Goal: Task Accomplishment & Management: Use online tool/utility

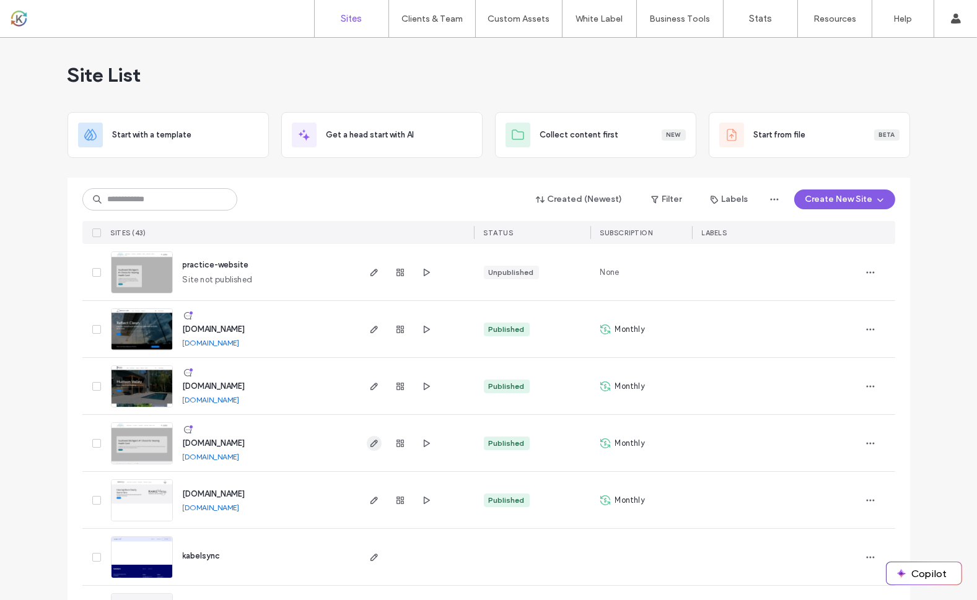
click at [370, 444] on use "button" at bounding box center [373, 443] width 7 height 7
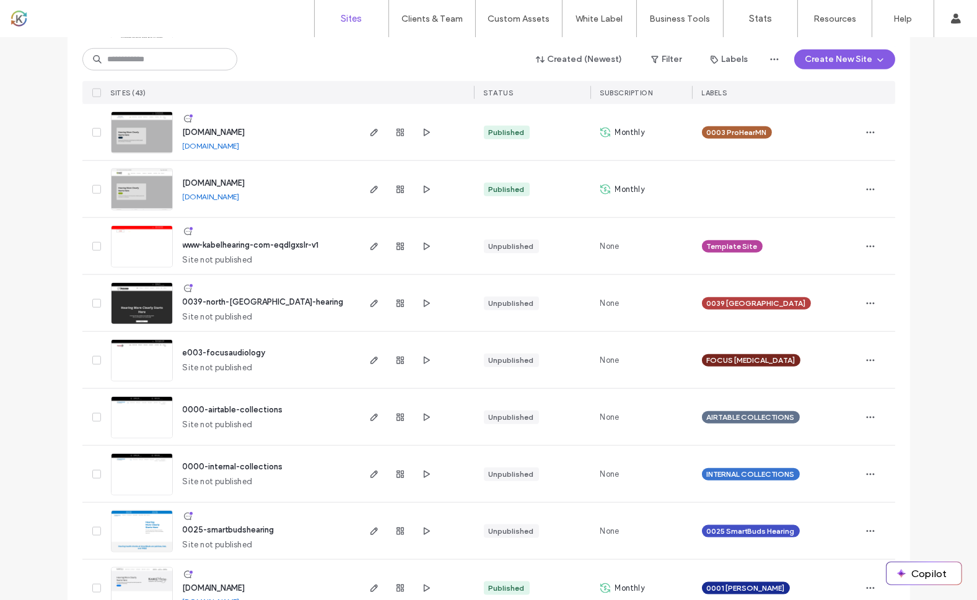
scroll to position [2108, 0]
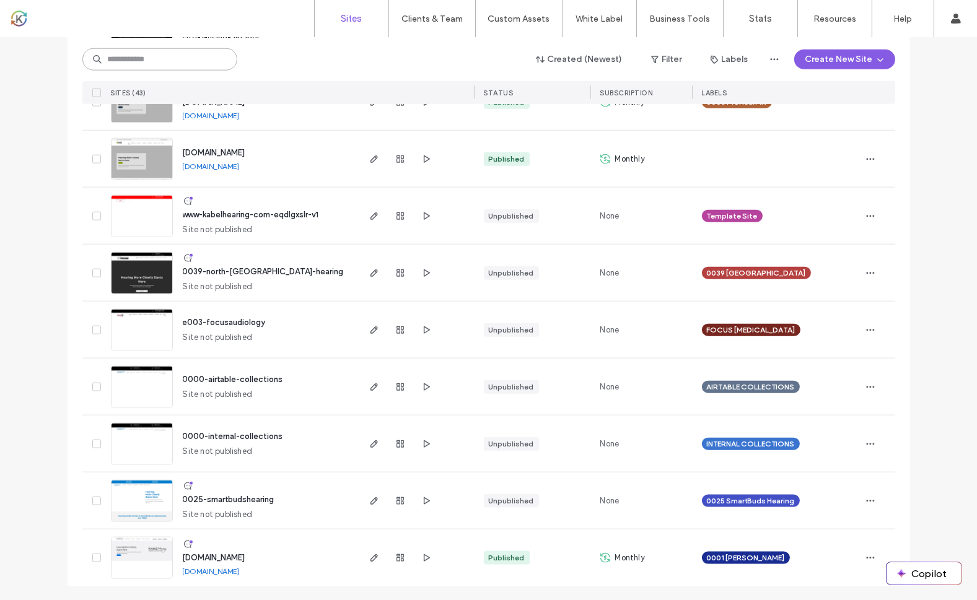
click at [191, 62] on input at bounding box center [159, 59] width 155 height 22
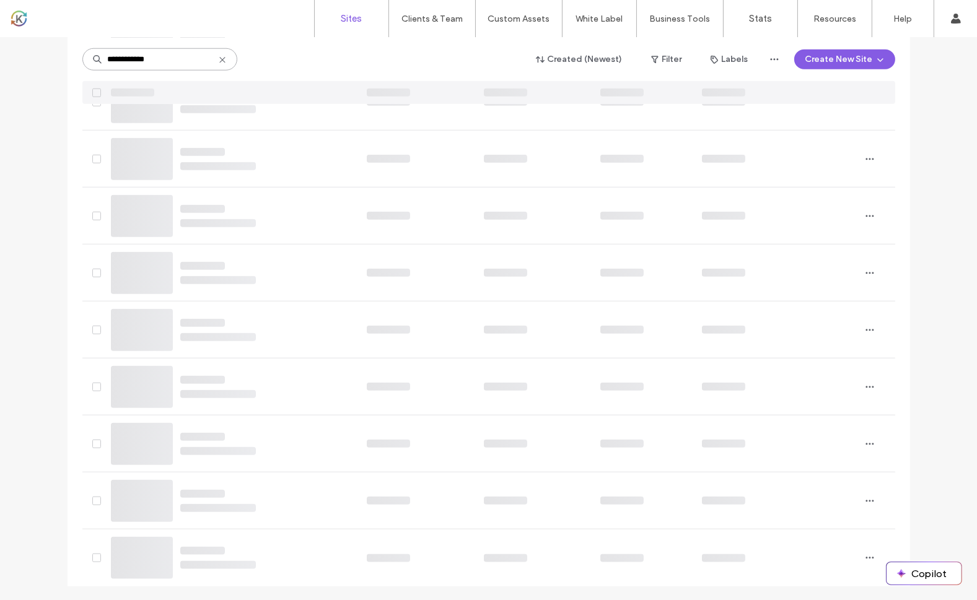
scroll to position [57, 0]
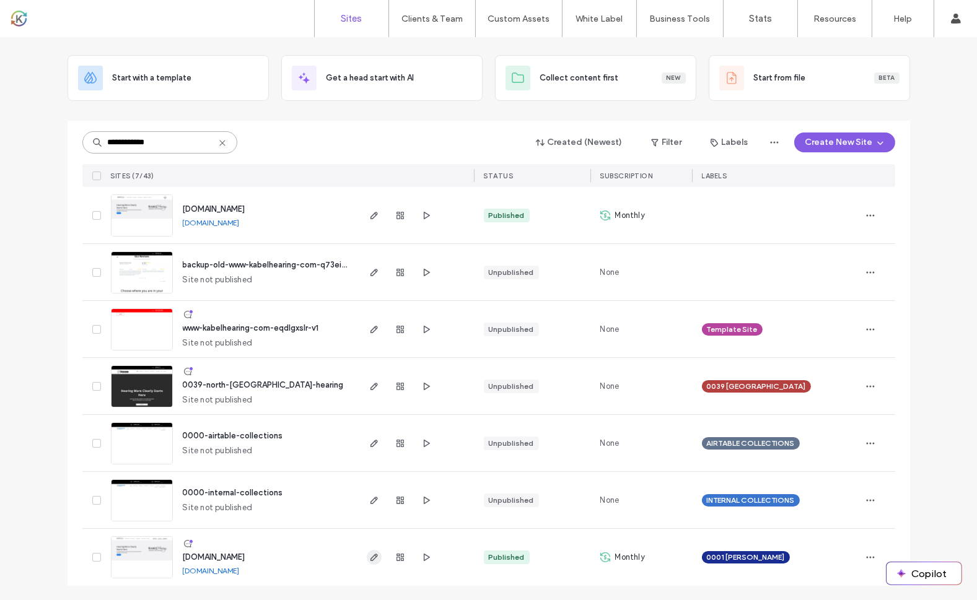
type input "**********"
click at [370, 557] on use "button" at bounding box center [373, 557] width 7 height 7
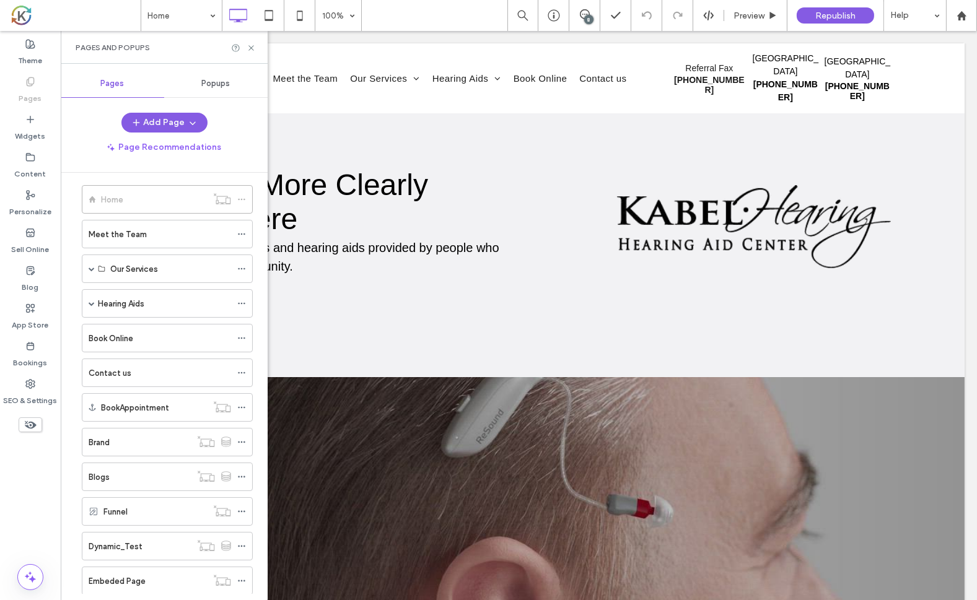
scroll to position [7, 0]
click at [116, 234] on label "Meet the Team" at bounding box center [118, 236] width 58 height 22
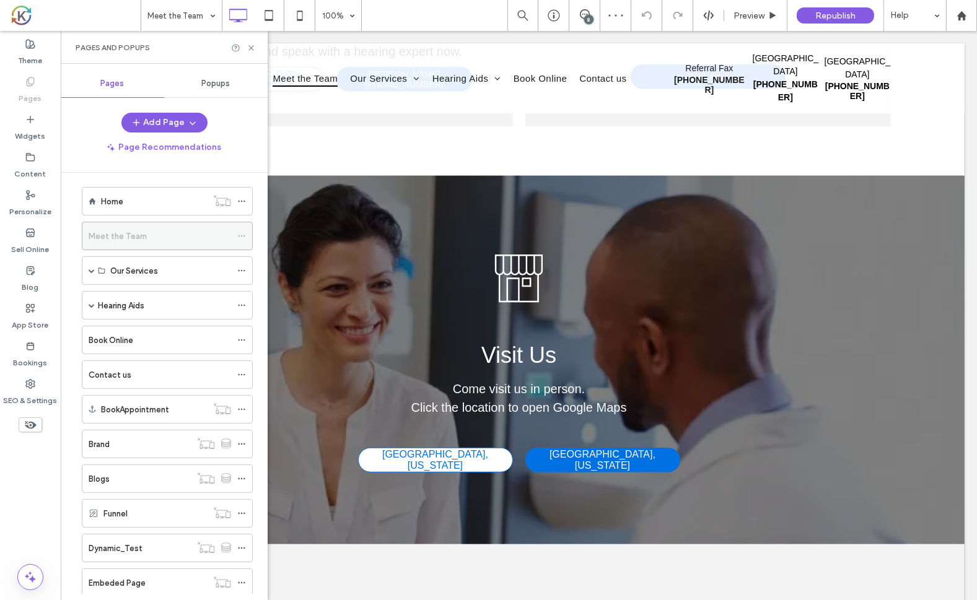
scroll to position [1407, 0]
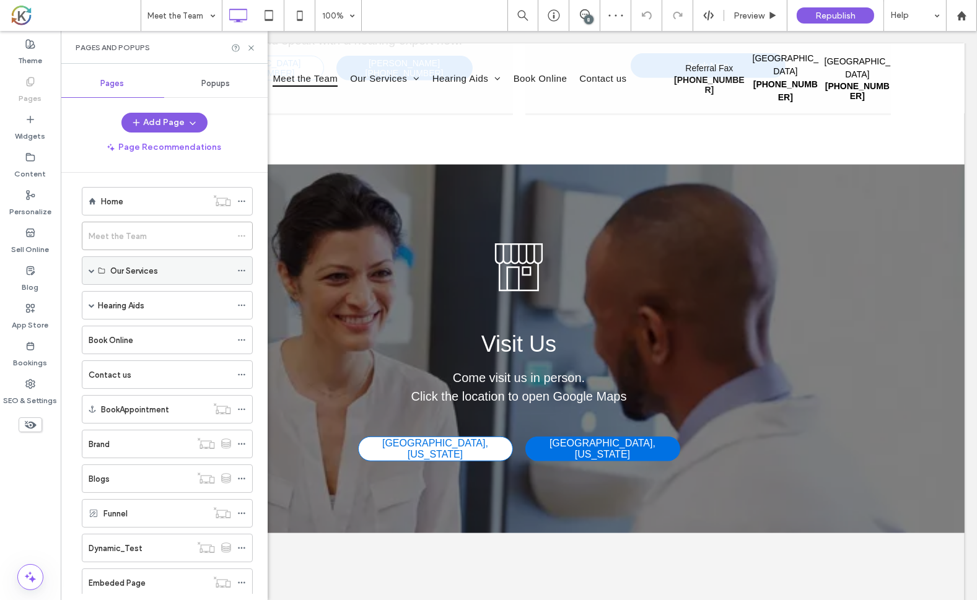
click at [91, 268] on span at bounding box center [92, 271] width 6 height 6
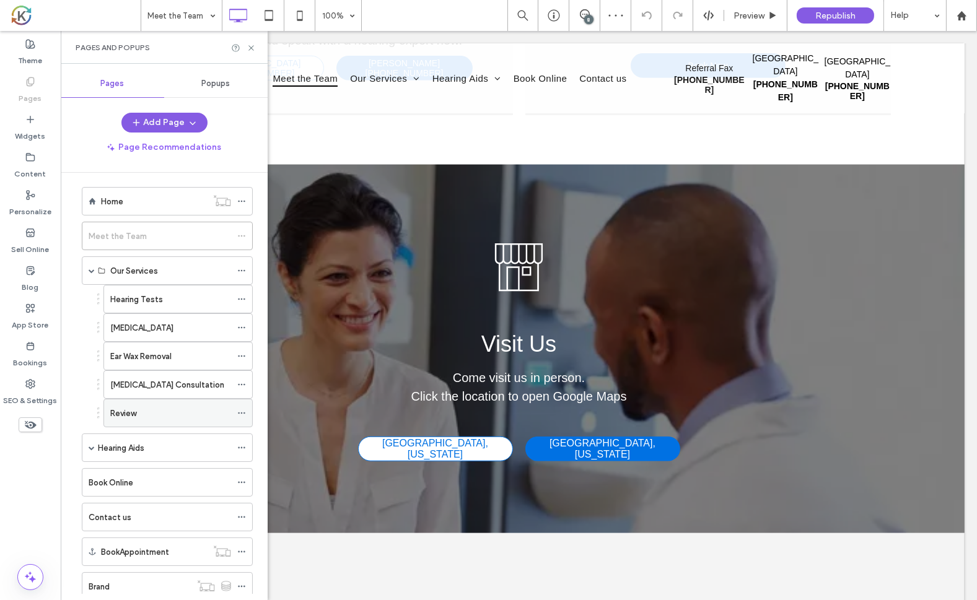
click at [169, 407] on div "Review" at bounding box center [170, 413] width 121 height 13
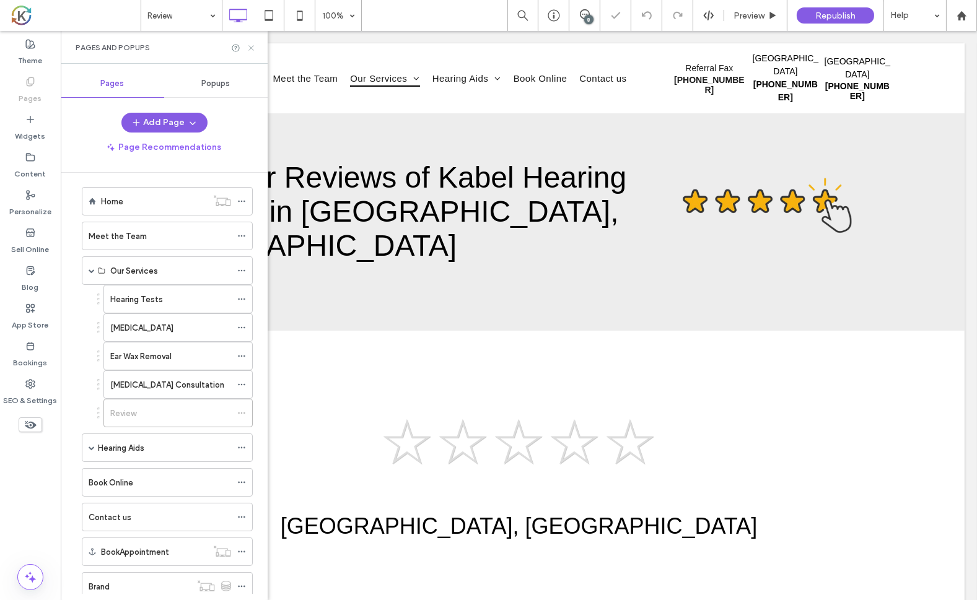
click at [251, 48] on icon at bounding box center [251, 47] width 9 height 9
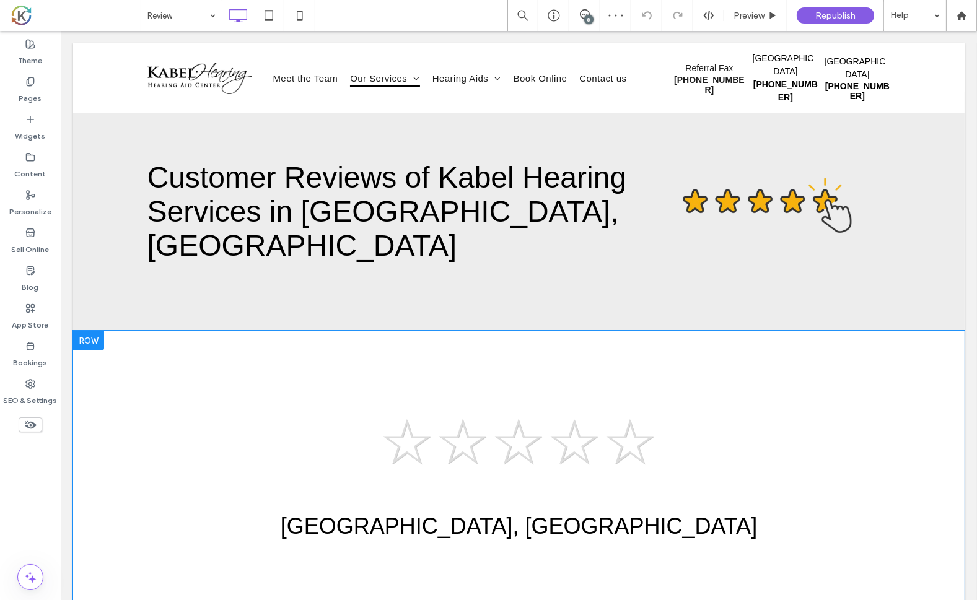
click at [668, 396] on span at bounding box center [518, 470] width 743 height 149
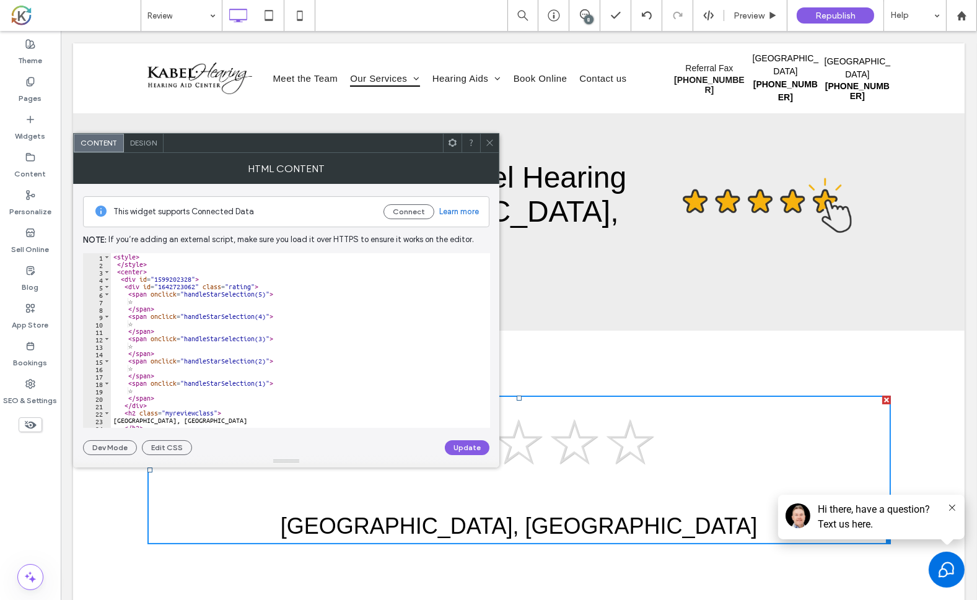
click at [489, 142] on use at bounding box center [489, 143] width 6 height 6
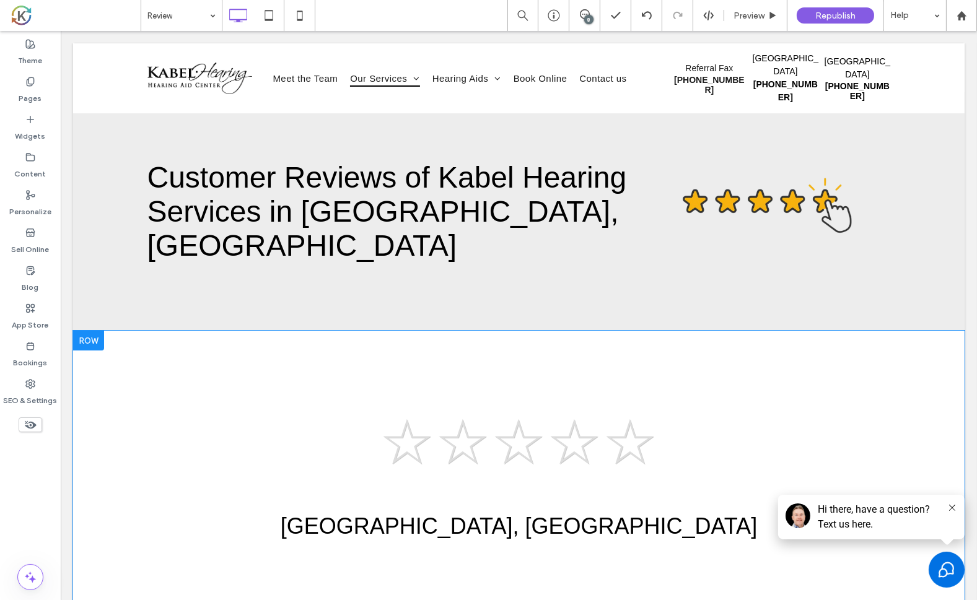
click at [613, 431] on span at bounding box center [518, 470] width 743 height 149
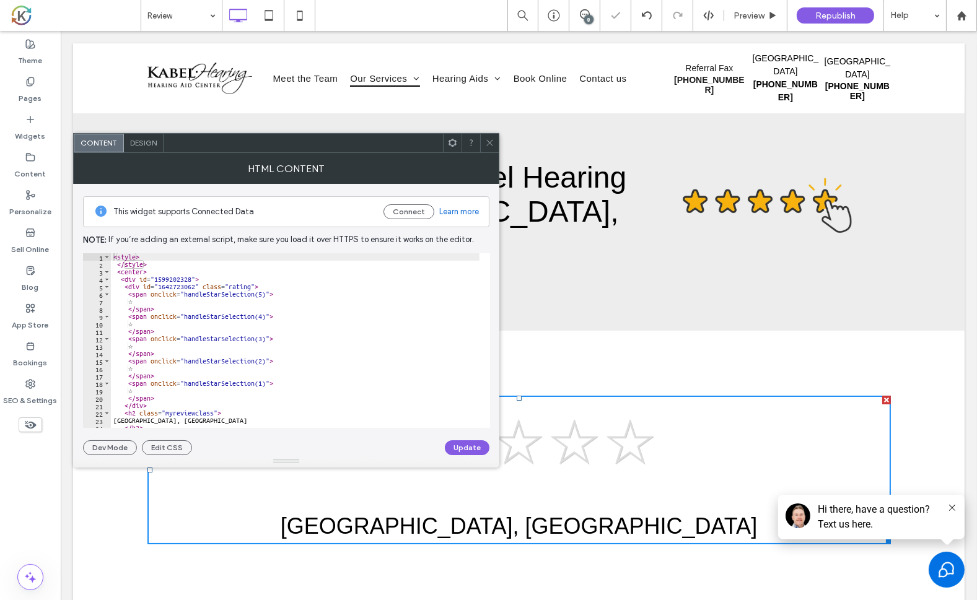
click at [748, 478] on div "☆ ☆ ☆ ☆ ☆ Florence, AL" at bounding box center [518, 468] width 743 height 144
click at [489, 142] on use at bounding box center [489, 143] width 6 height 6
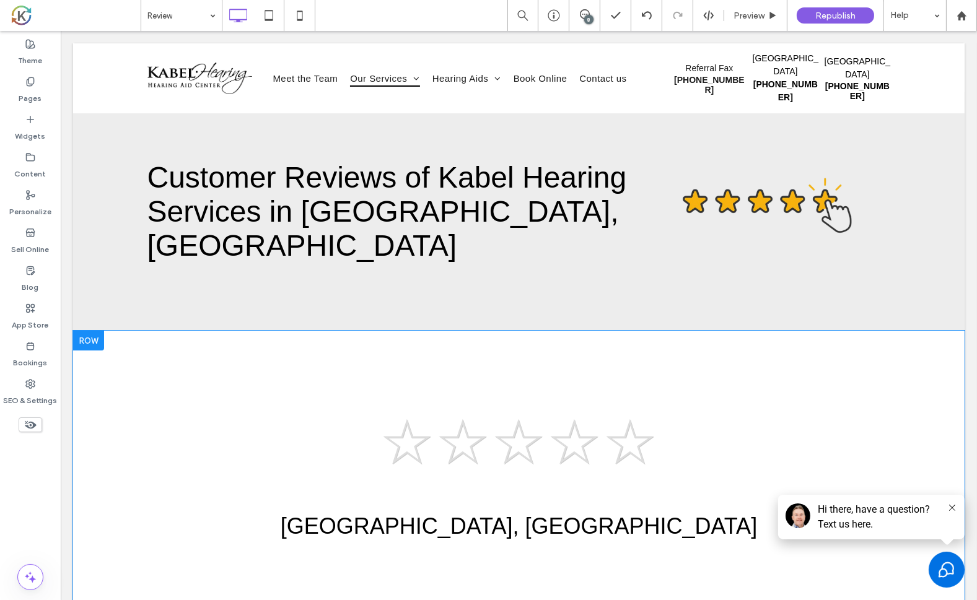
click at [286, 471] on span at bounding box center [518, 470] width 743 height 149
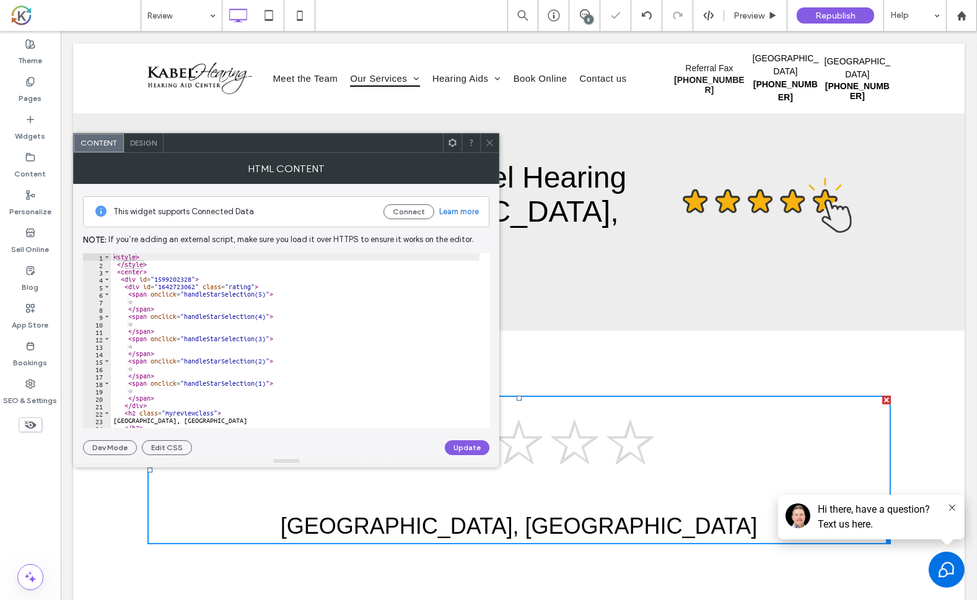
click at [146, 142] on span "Design" at bounding box center [143, 142] width 27 height 9
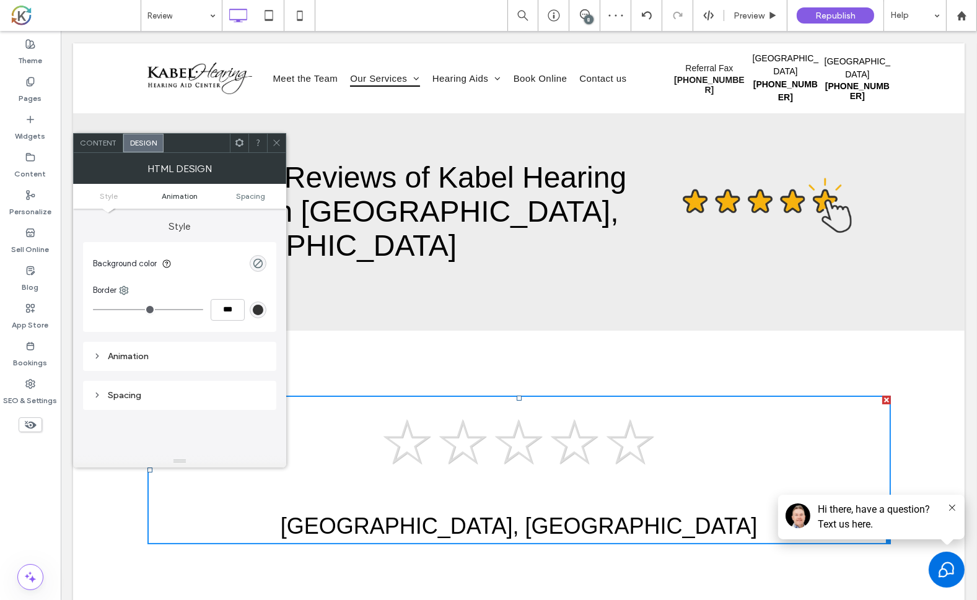
click at [183, 196] on span "Animation" at bounding box center [180, 195] width 36 height 9
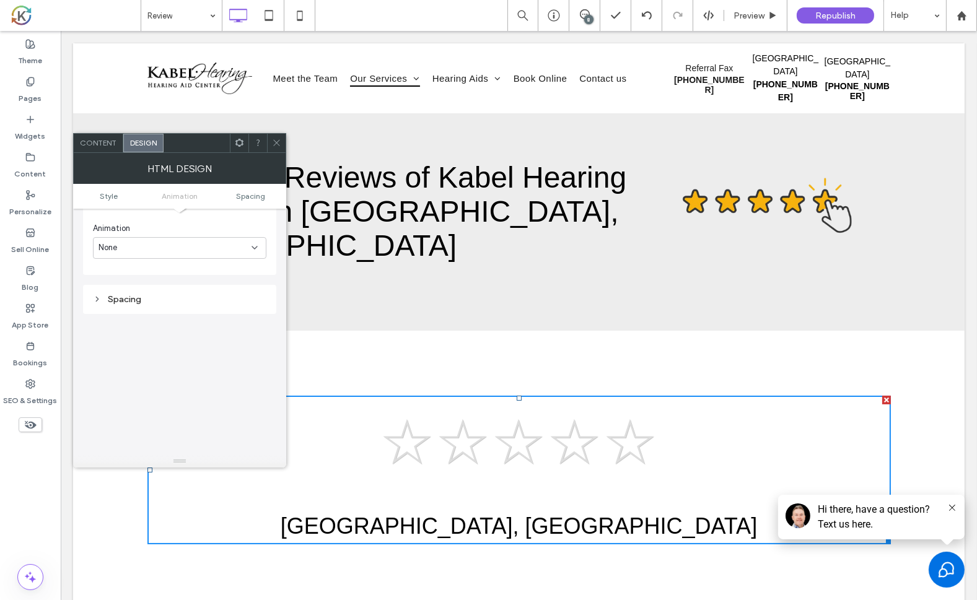
scroll to position [280, 0]
click at [928, 427] on div "☆ ☆ ☆ ☆ ☆ Florence, AL GOOD BAD Florence, AL ★ ★ ★ ★ ★ See All Locations Select…" at bounding box center [517, 478] width 891 height 295
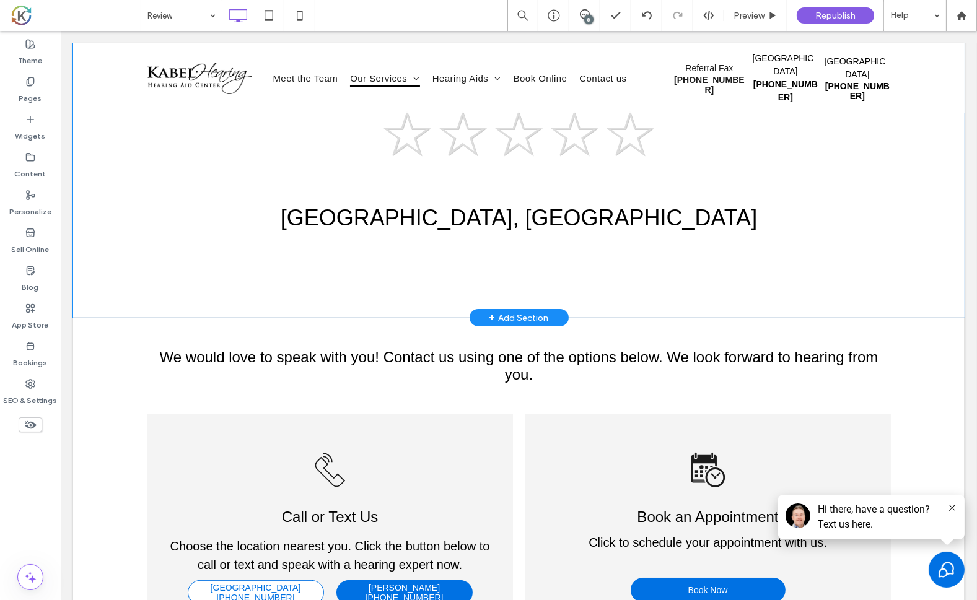
scroll to position [309, 0]
click at [855, 257] on div "☆ ☆ ☆ ☆ ☆ Florence, AL GOOD BAD Florence, AL ★ ★ ★ ★ ★ See All Locations Select…" at bounding box center [518, 175] width 743 height 258
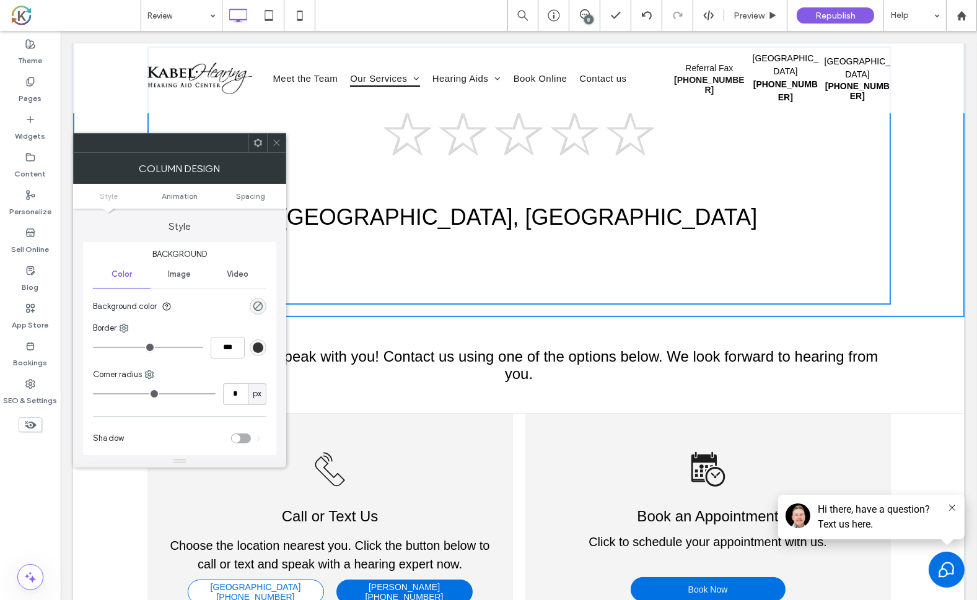
type input "**"
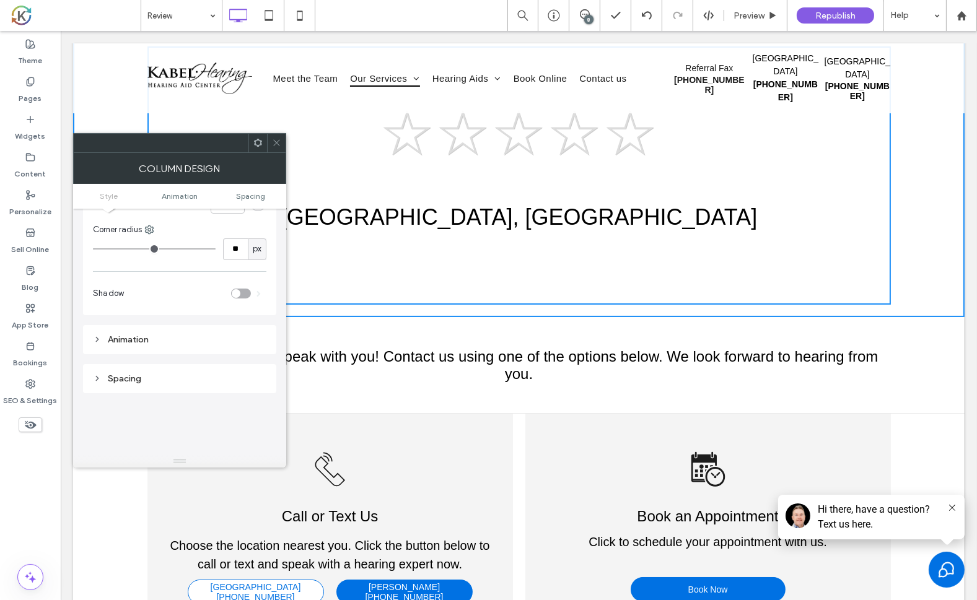
scroll to position [143, 0]
click at [100, 340] on icon at bounding box center [97, 341] width 9 height 9
click at [101, 362] on icon at bounding box center [97, 362] width 9 height 9
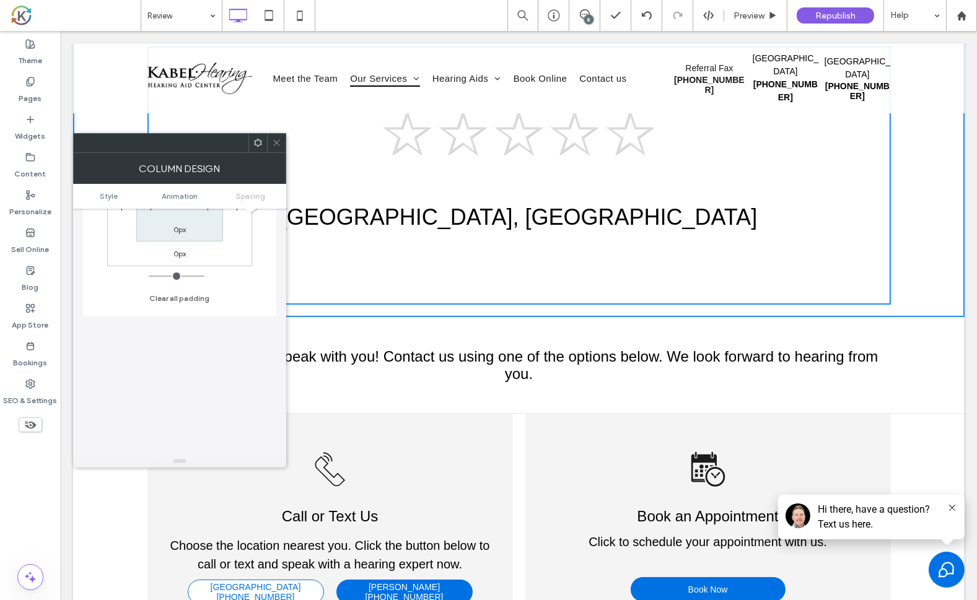
scroll to position [587, 0]
click at [877, 366] on h3 "We would love to speak with you! Contact us using one of the options below. We …" at bounding box center [518, 365] width 743 height 35
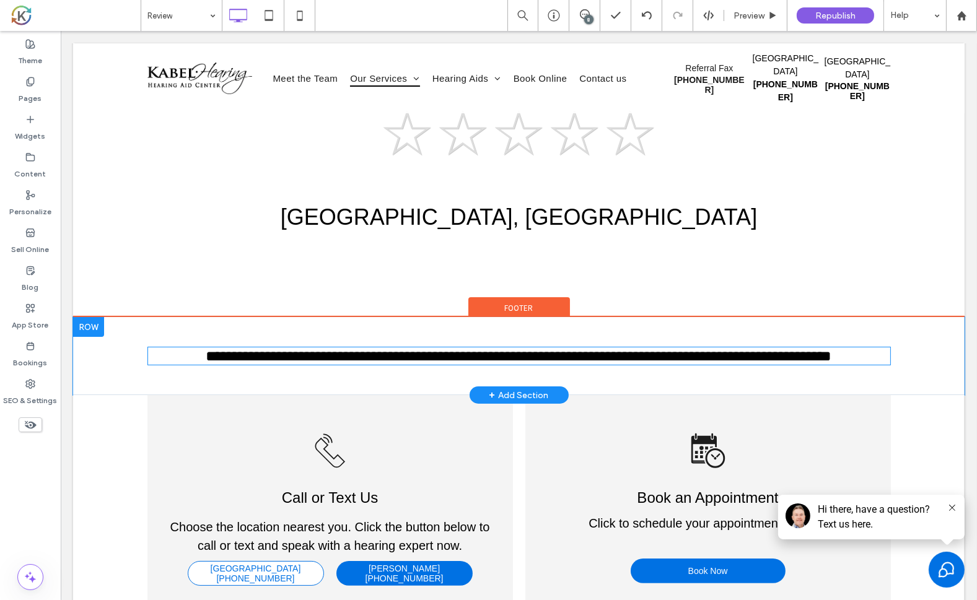
type input "*********"
type input "**"
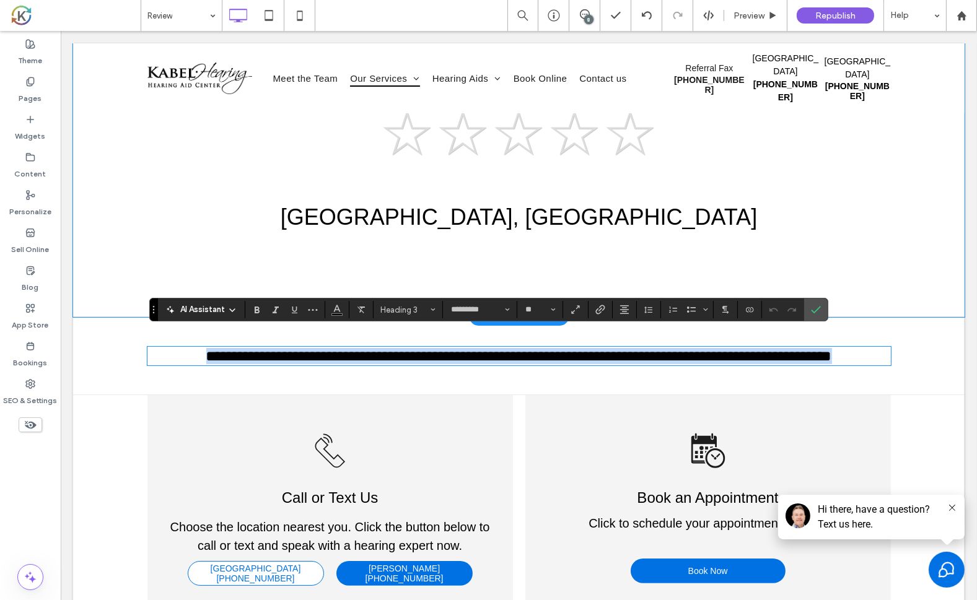
click at [832, 214] on span at bounding box center [518, 161] width 743 height 149
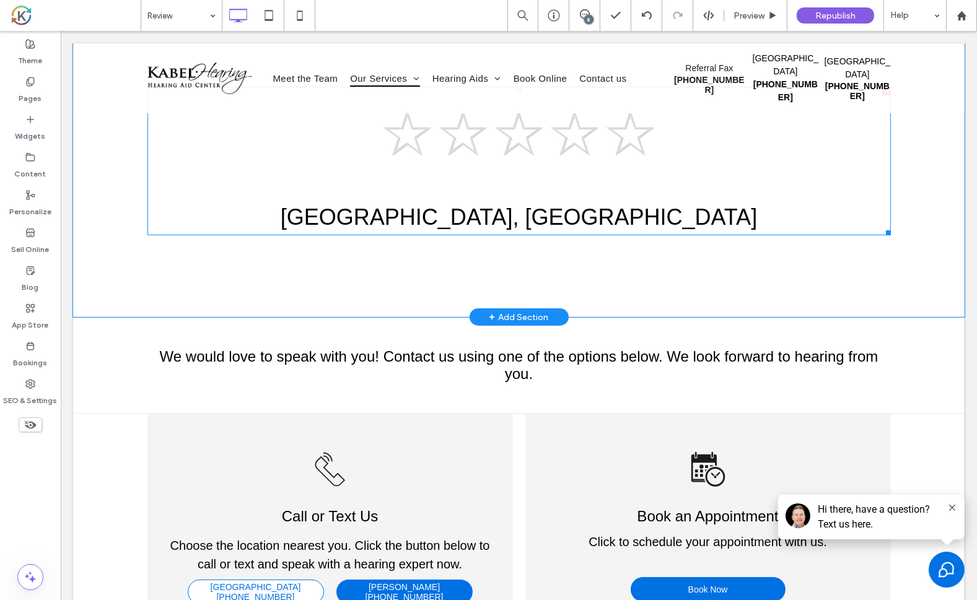
click at [805, 168] on span at bounding box center [518, 161] width 743 height 149
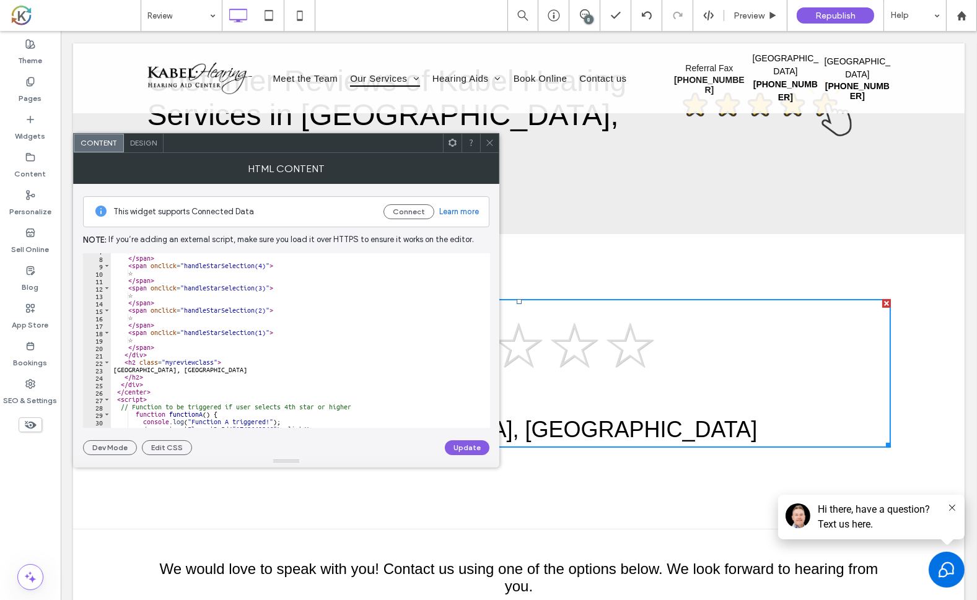
scroll to position [0, 0]
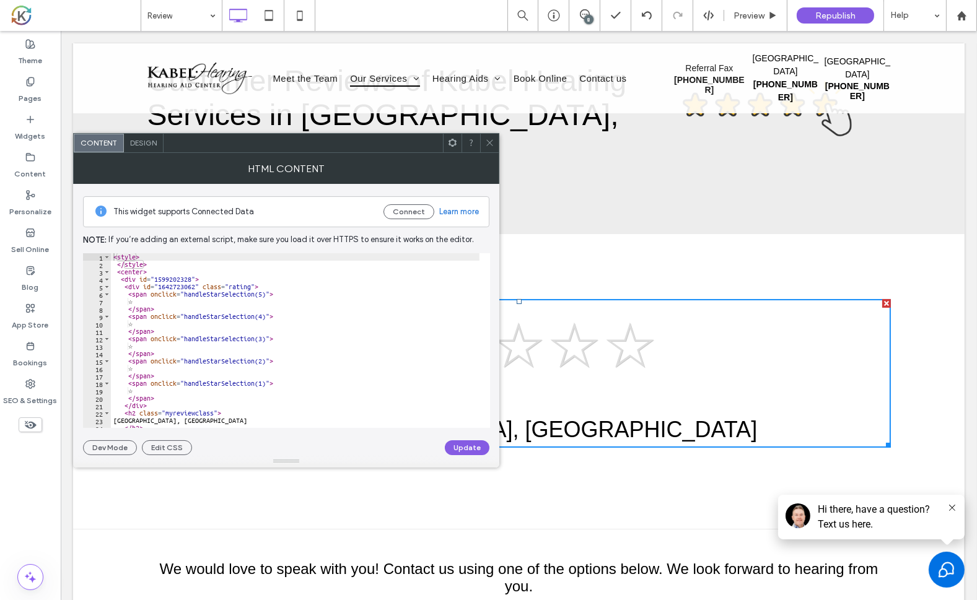
click at [461, 214] on link "Learn more" at bounding box center [459, 212] width 40 height 12
click at [30, 162] on label "Content" at bounding box center [31, 170] width 32 height 17
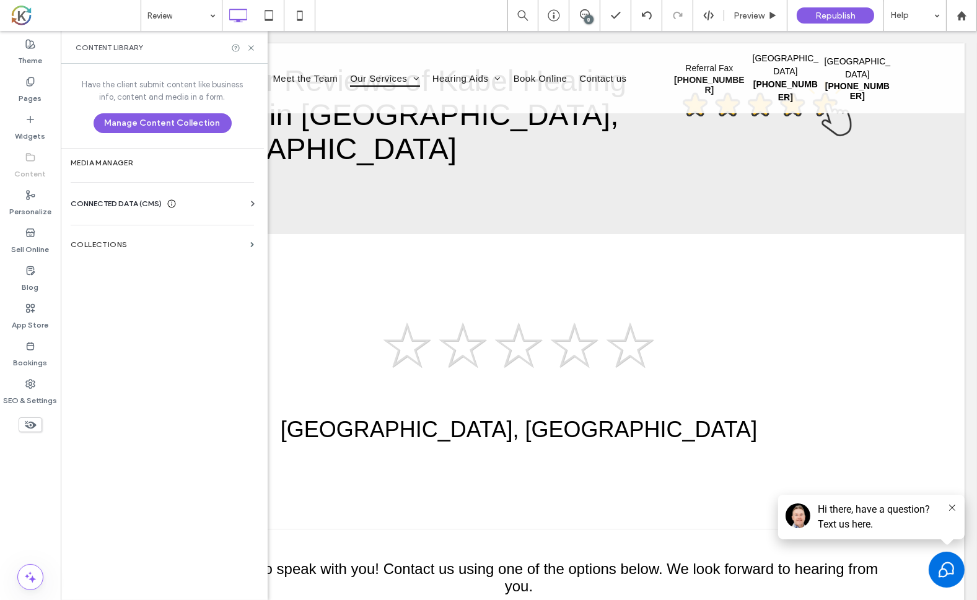
click at [156, 204] on span "CONNECTED DATA (CMS)" at bounding box center [116, 204] width 91 height 12
click at [169, 362] on label "Collections" at bounding box center [158, 358] width 175 height 9
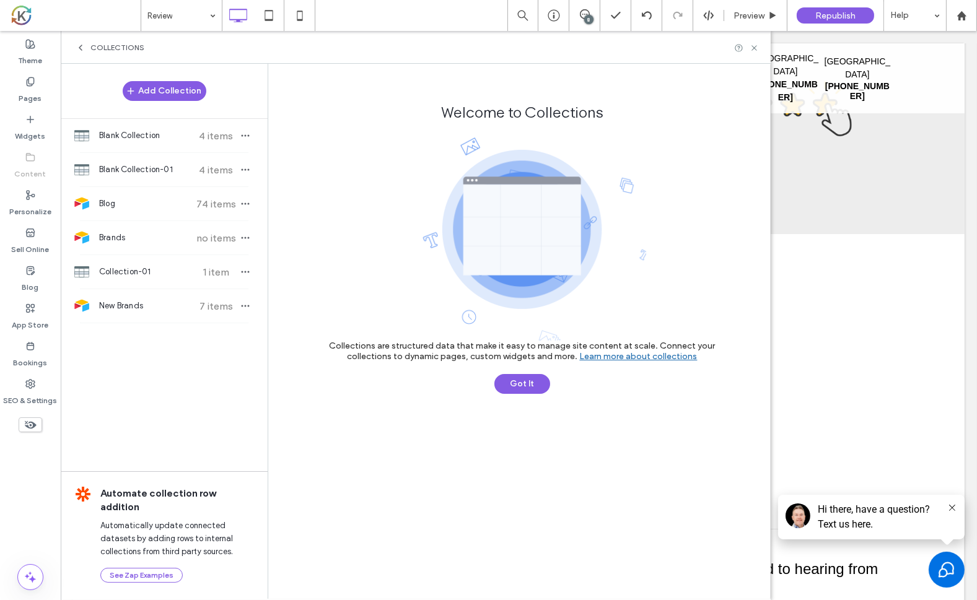
click at [107, 50] on span "Collections" at bounding box center [117, 48] width 54 height 10
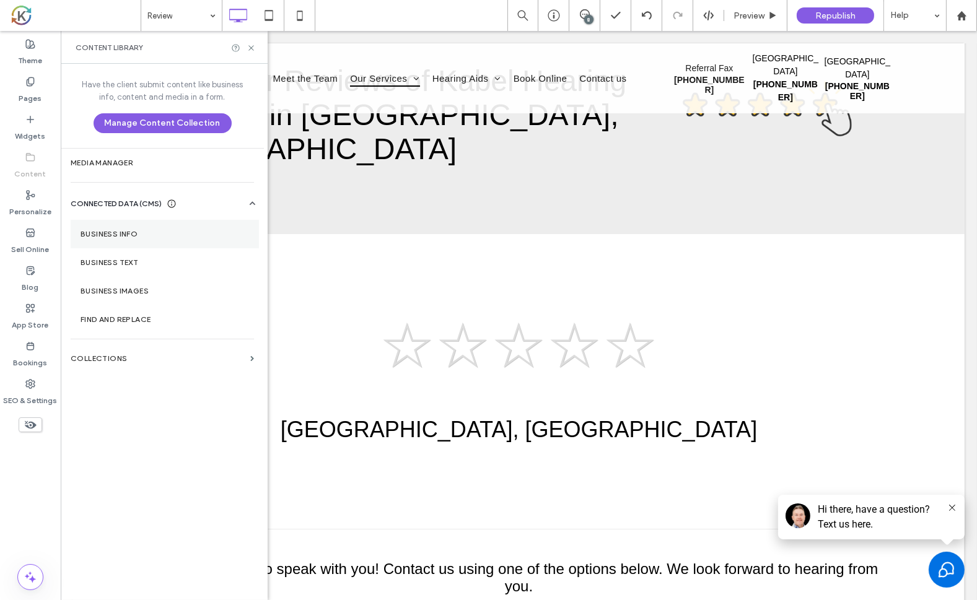
click at [125, 230] on label "Business Info" at bounding box center [165, 234] width 168 height 9
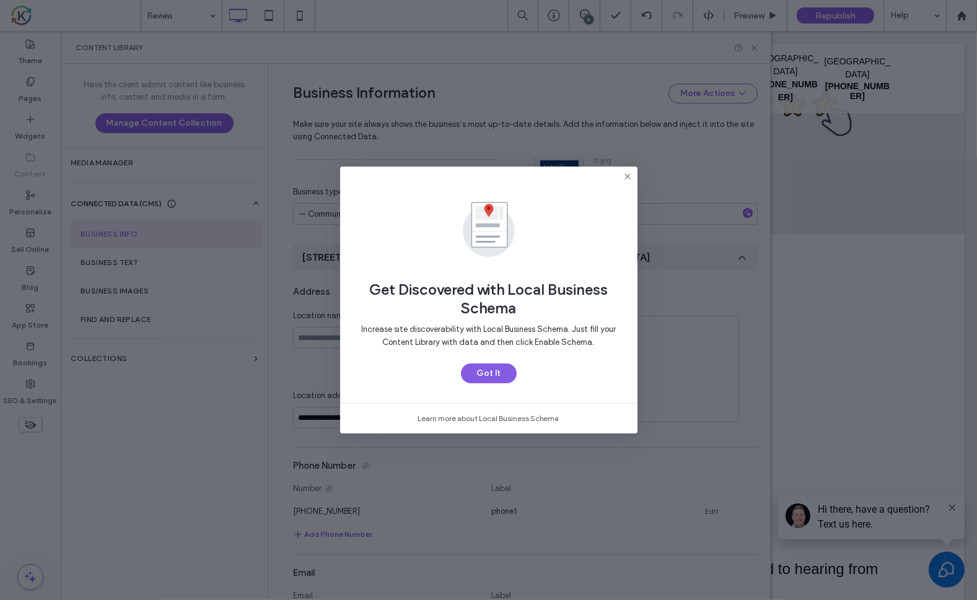
scroll to position [188, 0]
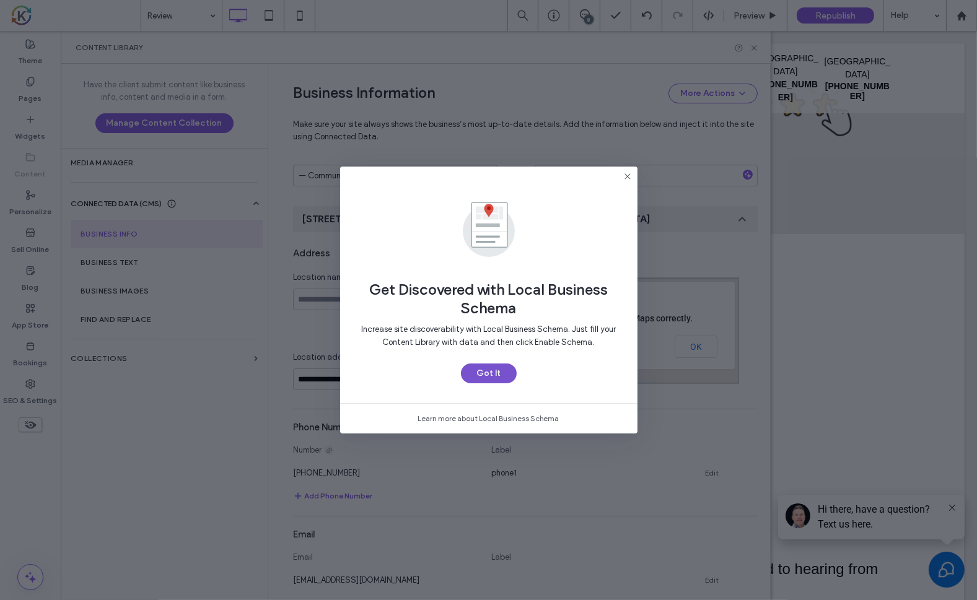
click at [499, 374] on button "Got It" at bounding box center [489, 374] width 56 height 20
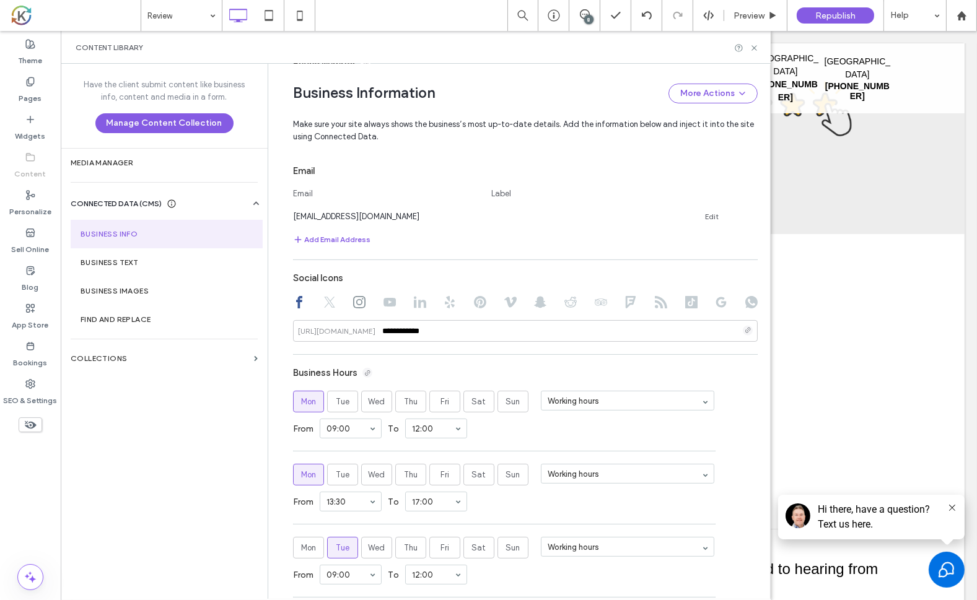
scroll to position [535, 0]
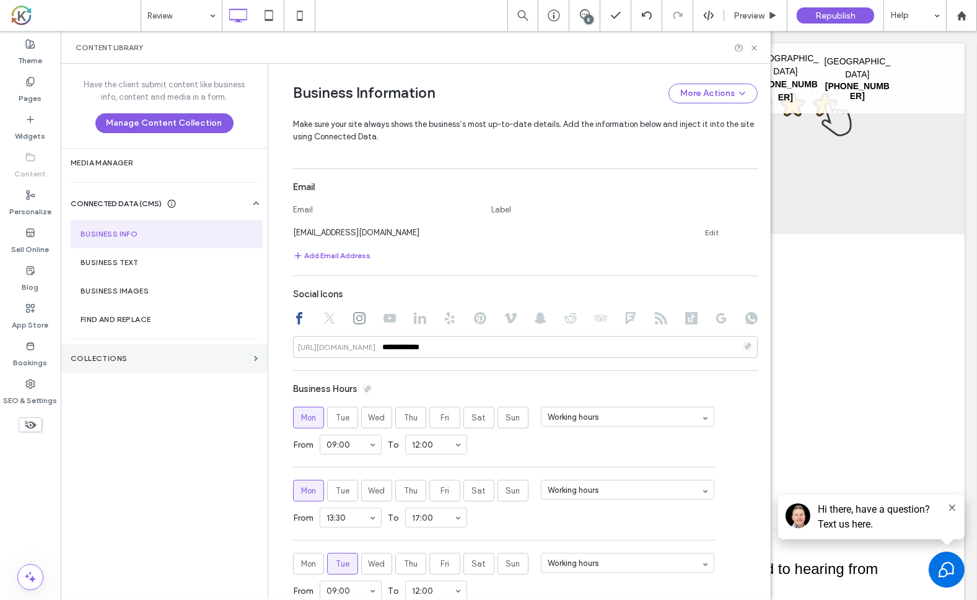
click at [89, 369] on section "Collections" at bounding box center [164, 358] width 207 height 28
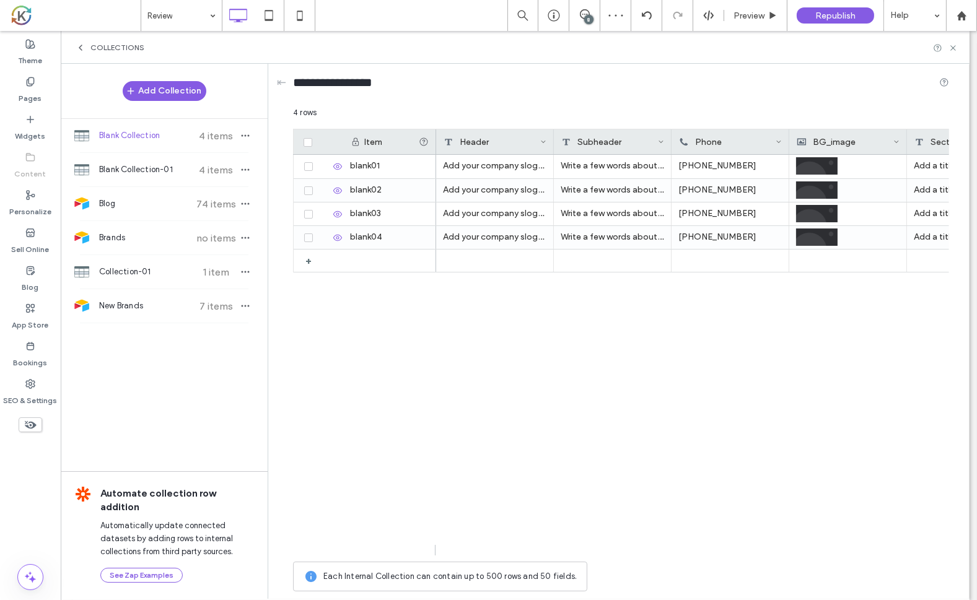
scroll to position [0, 0]
click at [115, 278] on div "Collection-01 1 item" at bounding box center [164, 271] width 207 height 33
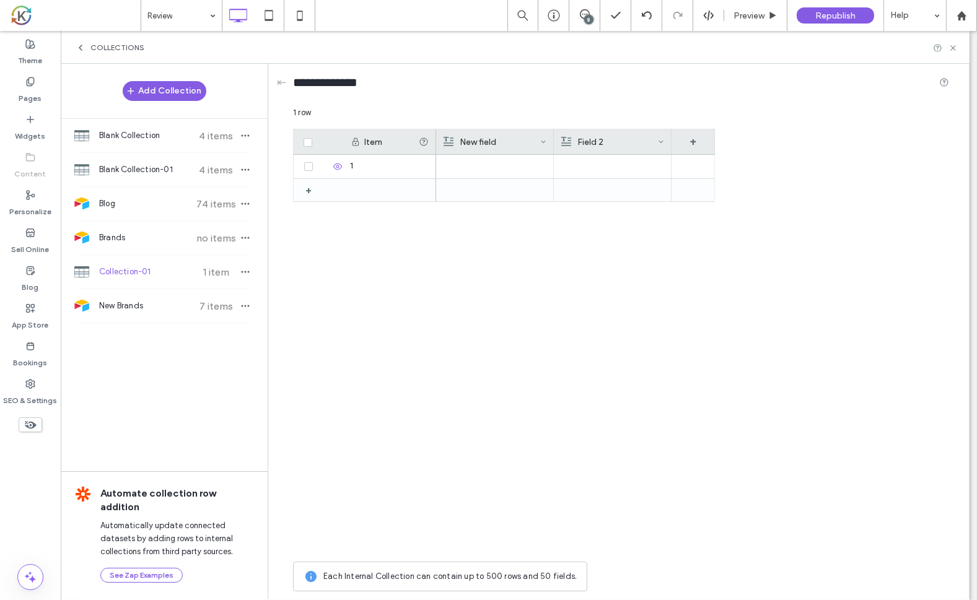
click at [333, 169] on icon at bounding box center [338, 167] width 10 height 10
click at [333, 167] on icon at bounding box center [338, 167] width 10 height 10
click at [81, 47] on icon at bounding box center [81, 48] width 10 height 10
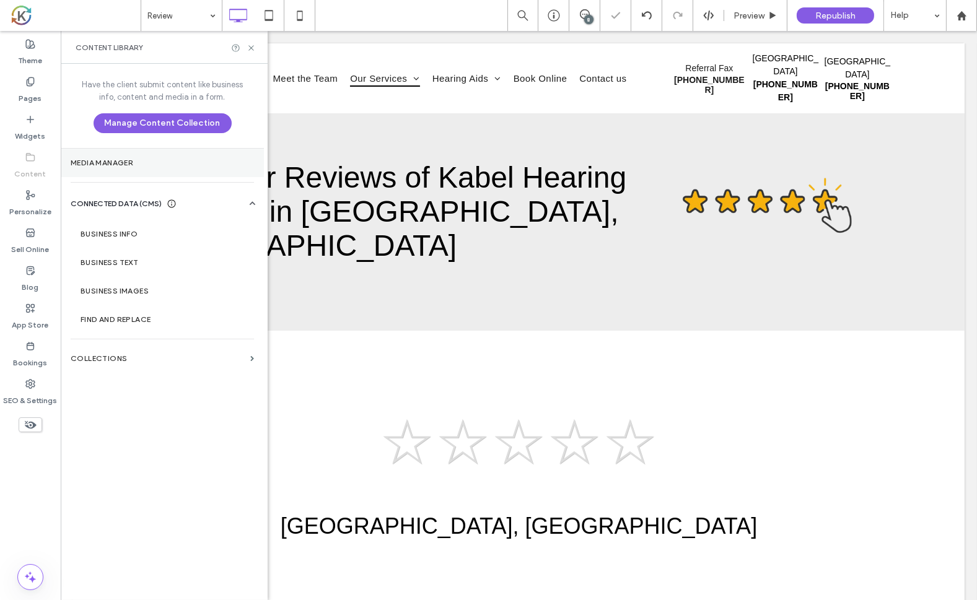
click at [81, 162] on label "Media Manager" at bounding box center [162, 163] width 183 height 9
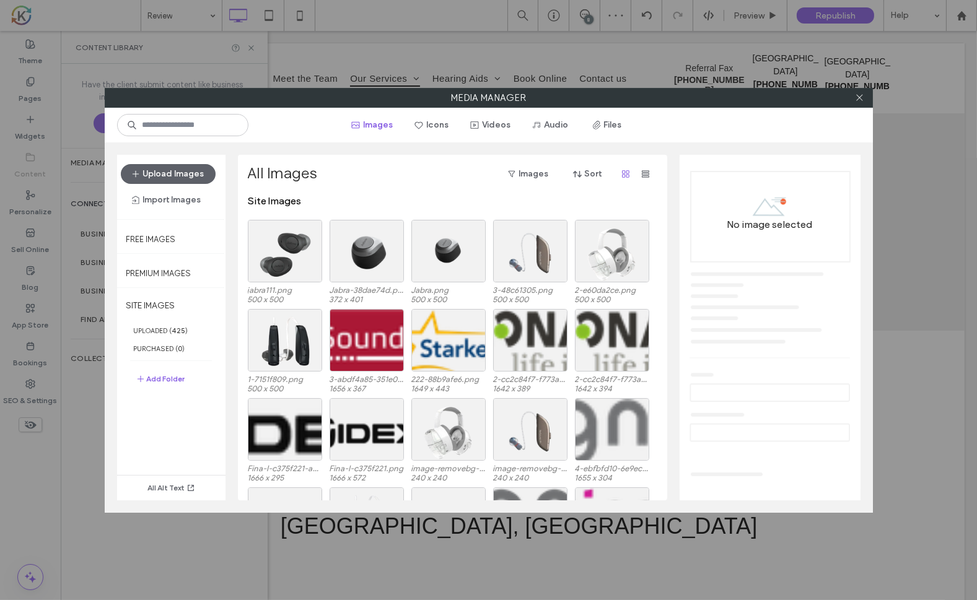
click at [920, 362] on div "Media Manager Images Icons Videos Audio Files Upload Images Import Images Free …" at bounding box center [488, 300] width 977 height 600
click at [859, 97] on use at bounding box center [859, 98] width 6 height 6
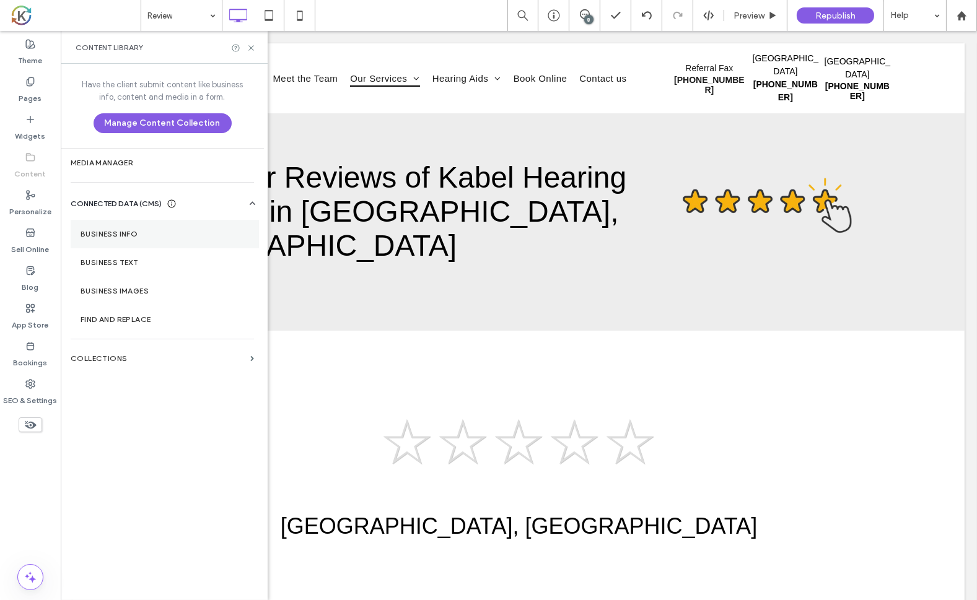
click at [91, 233] on label "Business Info" at bounding box center [165, 234] width 168 height 9
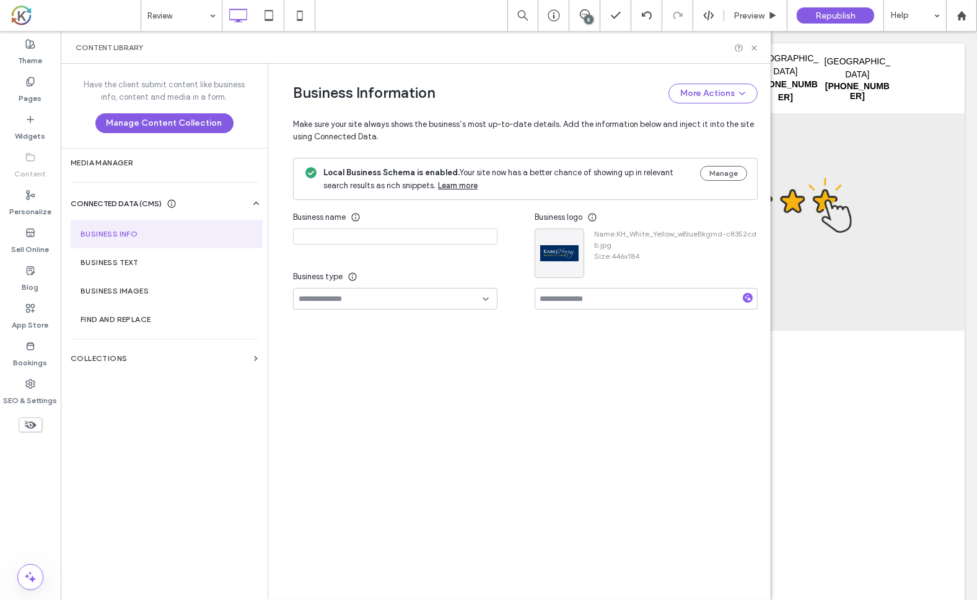
type input "**********"
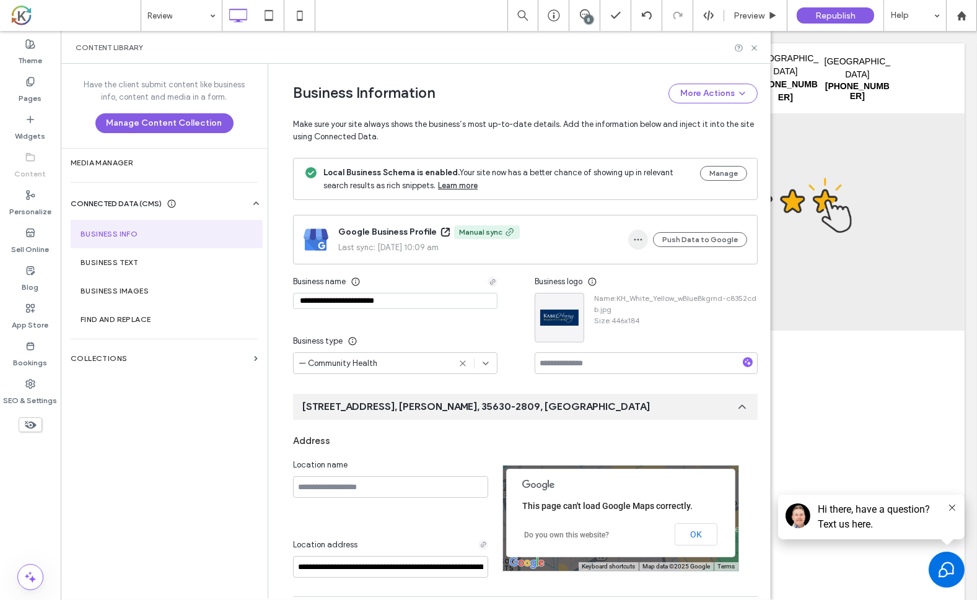
click at [637, 239] on use "button" at bounding box center [638, 240] width 8 height 2
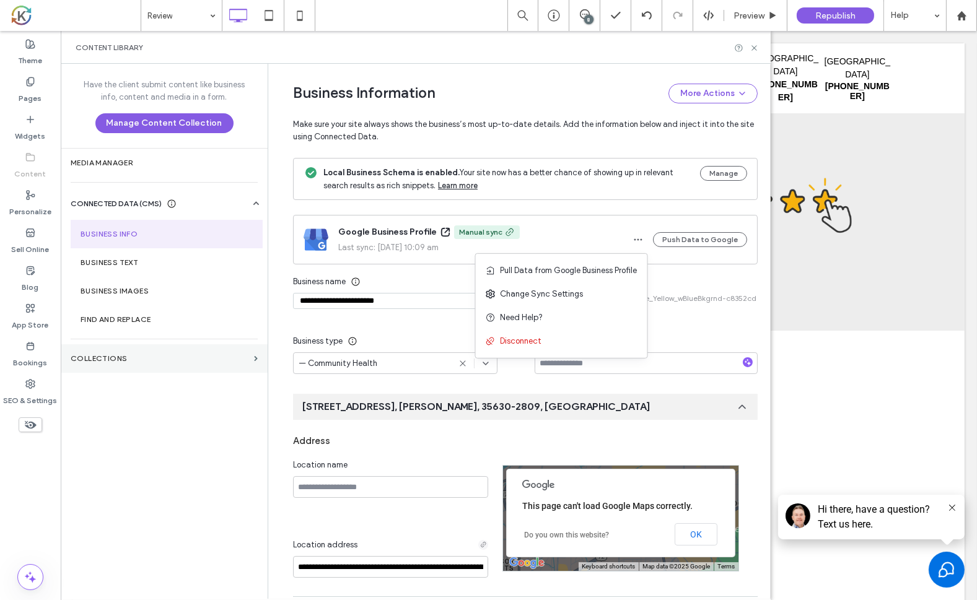
click at [164, 368] on section "Collections" at bounding box center [164, 358] width 207 height 28
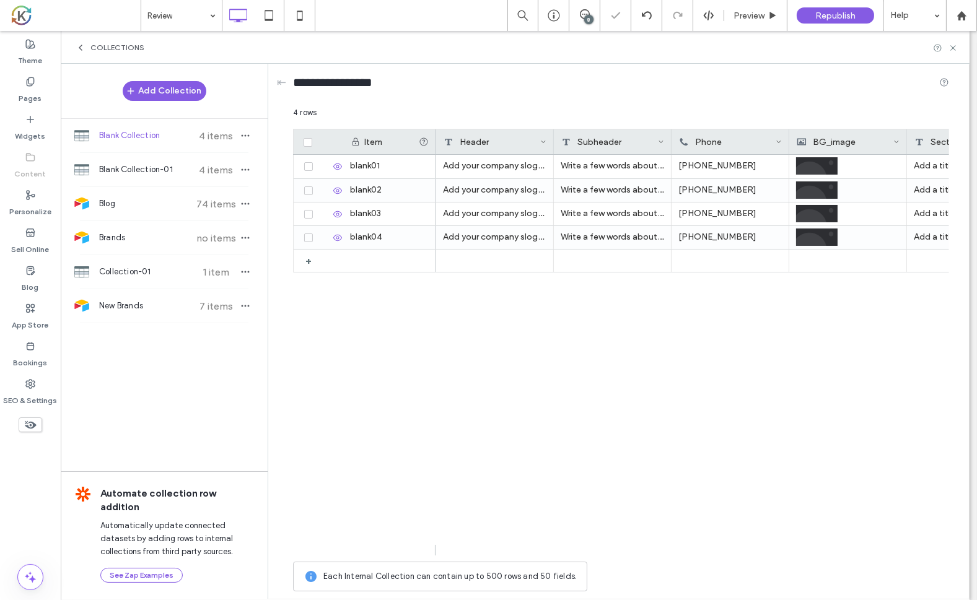
click at [958, 34] on div "Collections" at bounding box center [515, 47] width 909 height 33
click at [961, 15] on use at bounding box center [960, 15] width 9 height 9
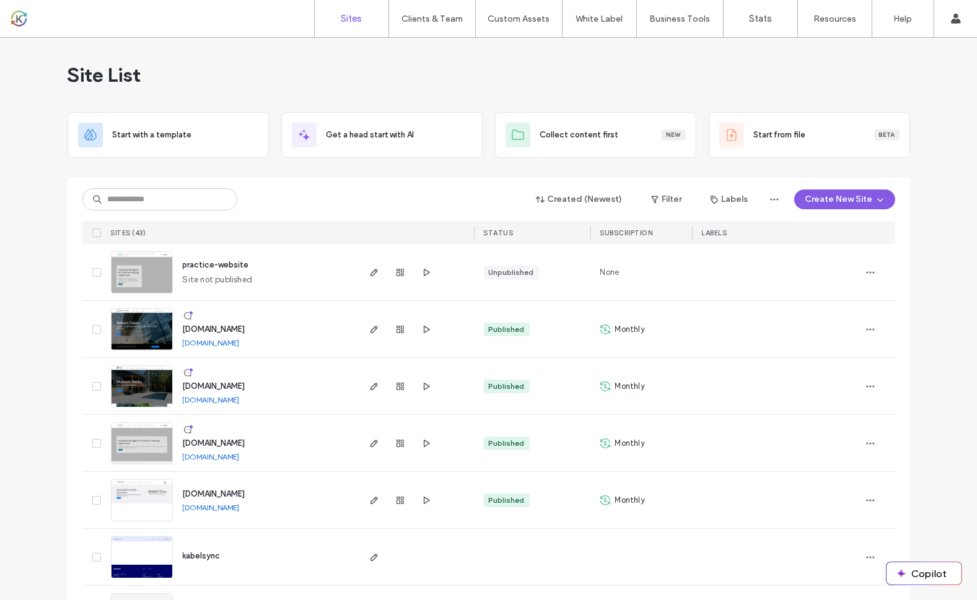
scroll to position [4, 0]
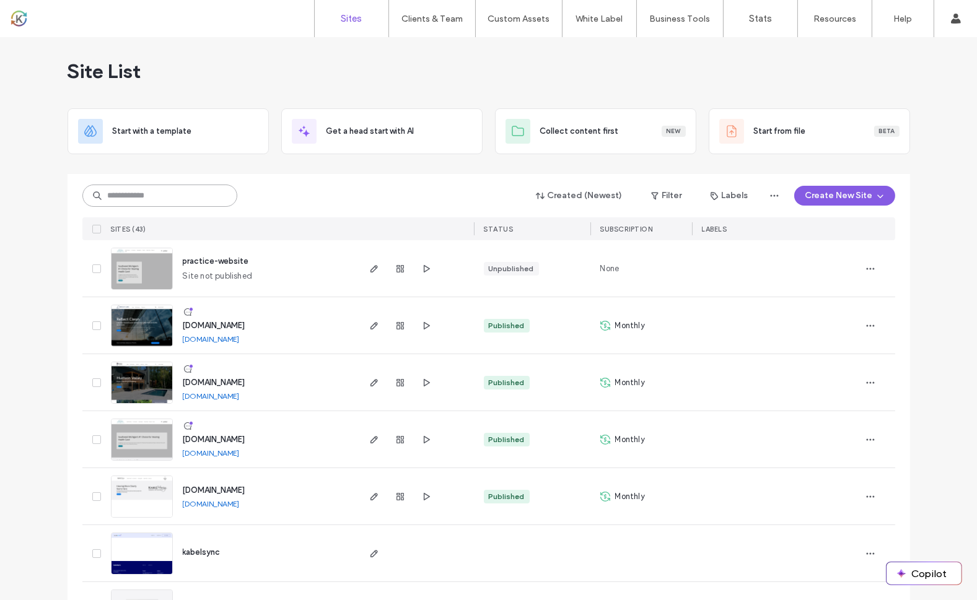
click at [188, 198] on input at bounding box center [159, 196] width 155 height 22
click at [370, 441] on use "button" at bounding box center [373, 439] width 7 height 7
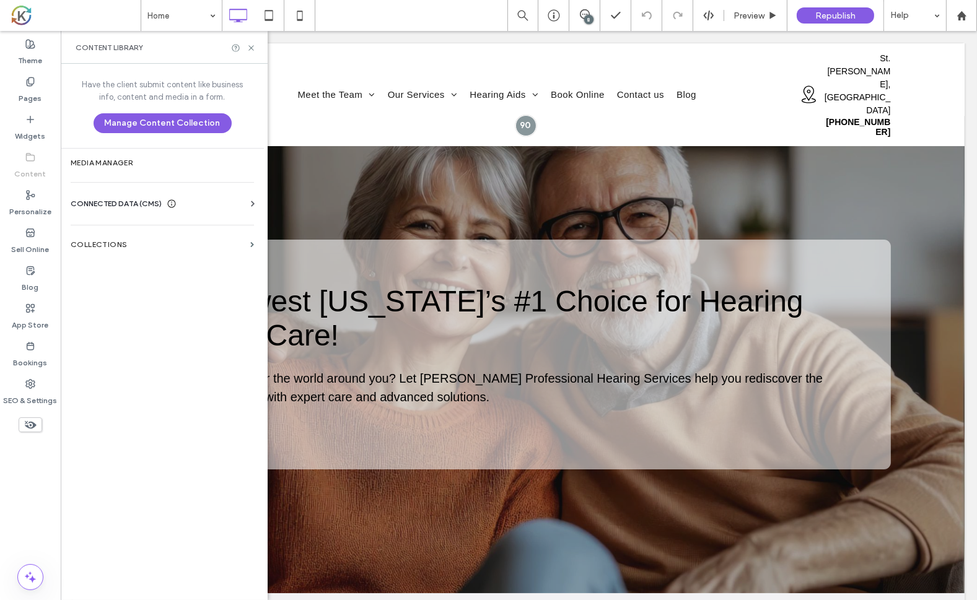
click at [238, 204] on div "CONNECTED DATA (CMS)" at bounding box center [165, 204] width 188 height 12
click at [126, 237] on label "Business Info" at bounding box center [165, 234] width 168 height 9
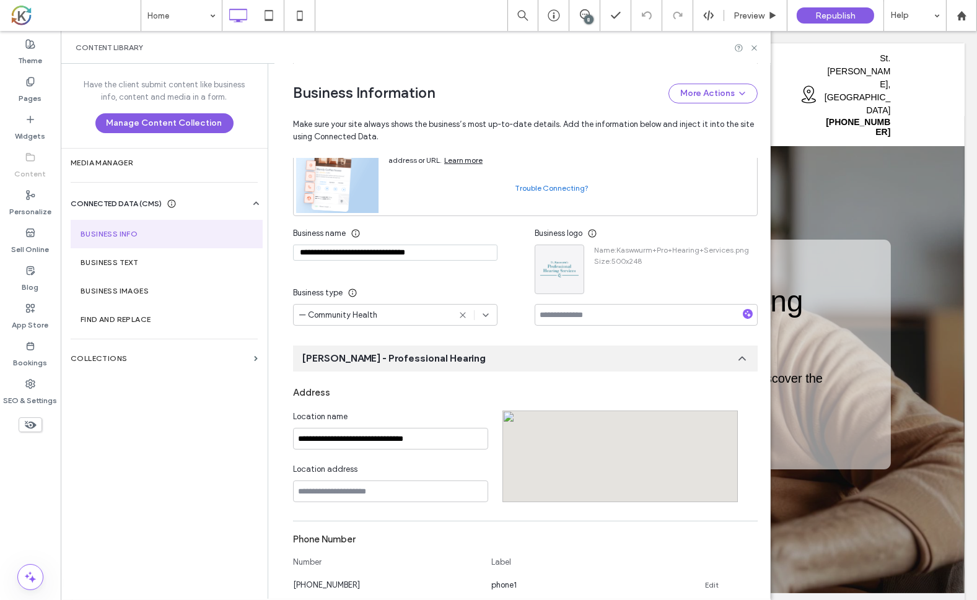
scroll to position [110, 0]
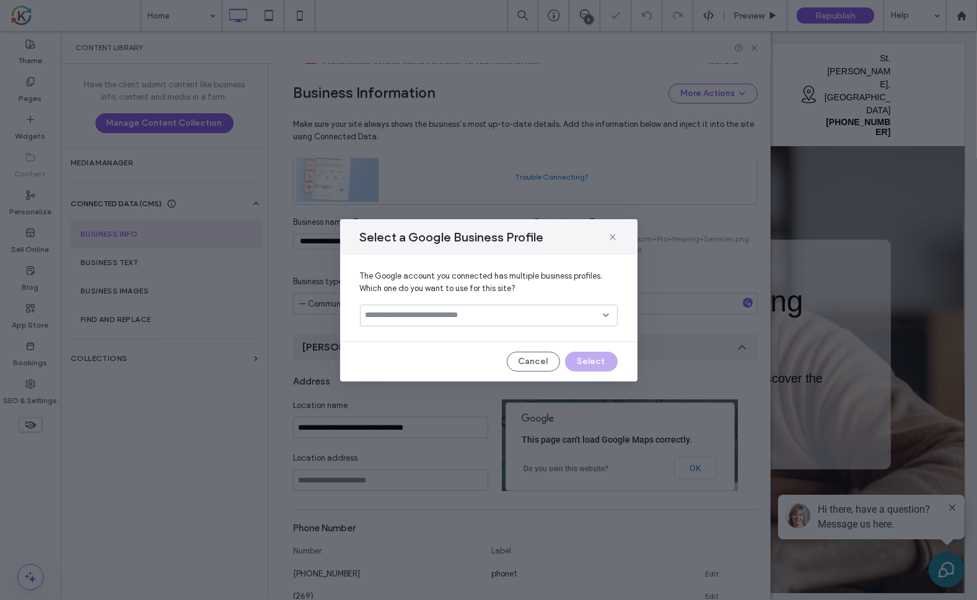
click at [586, 318] on input at bounding box center [483, 315] width 237 height 10
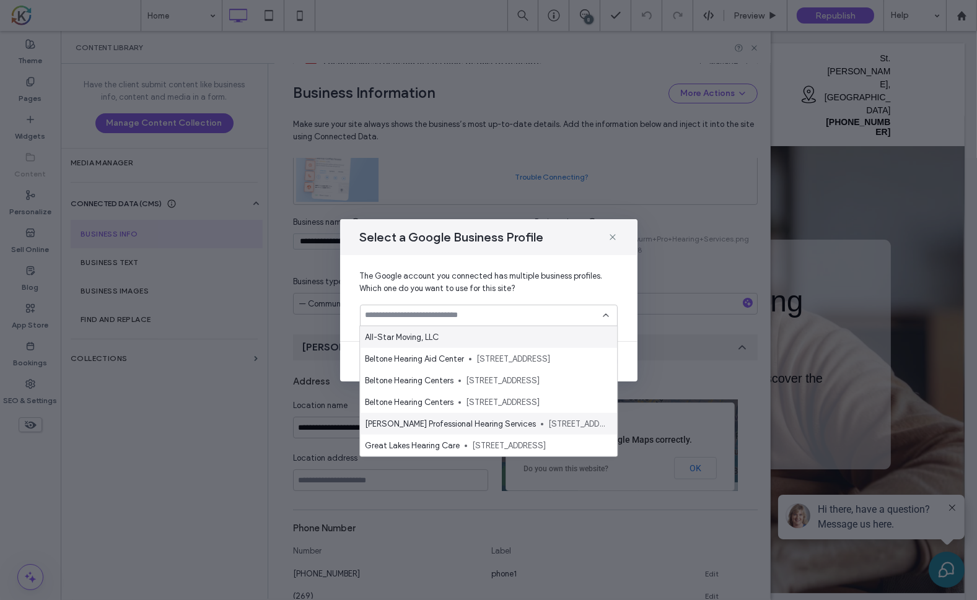
click at [511, 425] on span "Dr. Kasewurm's Professional Hearing Services" at bounding box center [450, 423] width 171 height 12
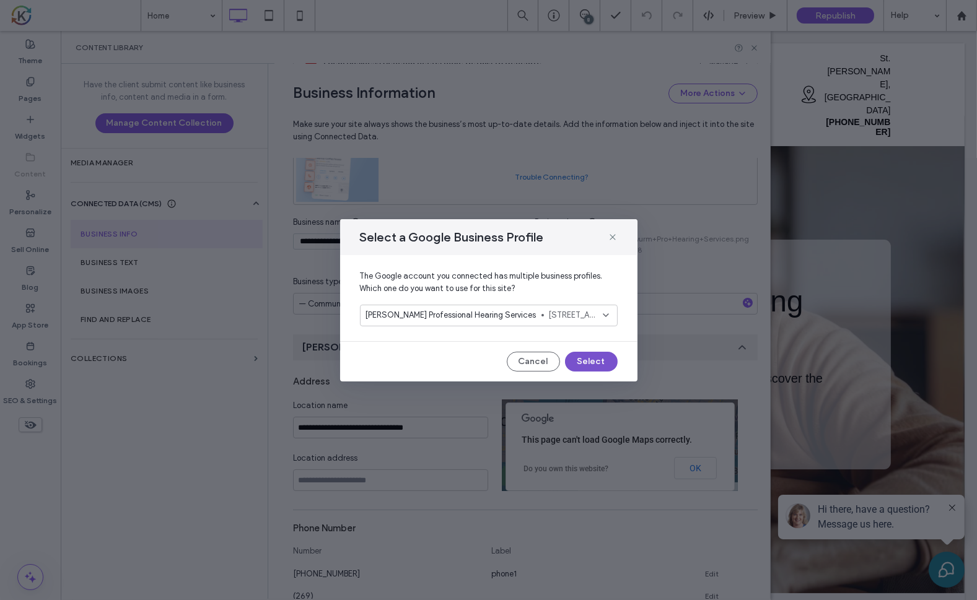
click at [598, 365] on button "Select" at bounding box center [591, 362] width 53 height 20
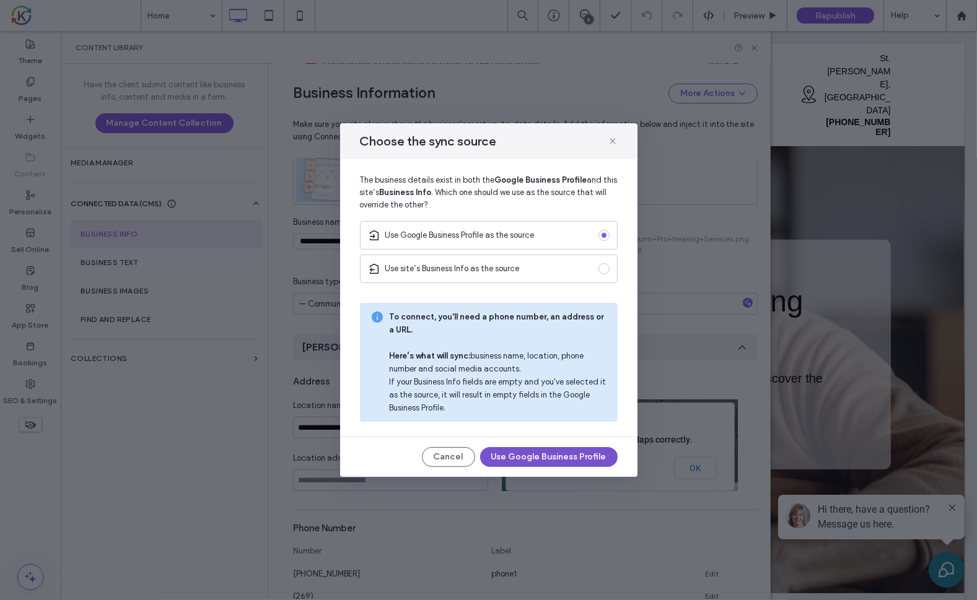
click at [576, 455] on button "Use Google Business Profile" at bounding box center [549, 457] width 138 height 20
type input "**********"
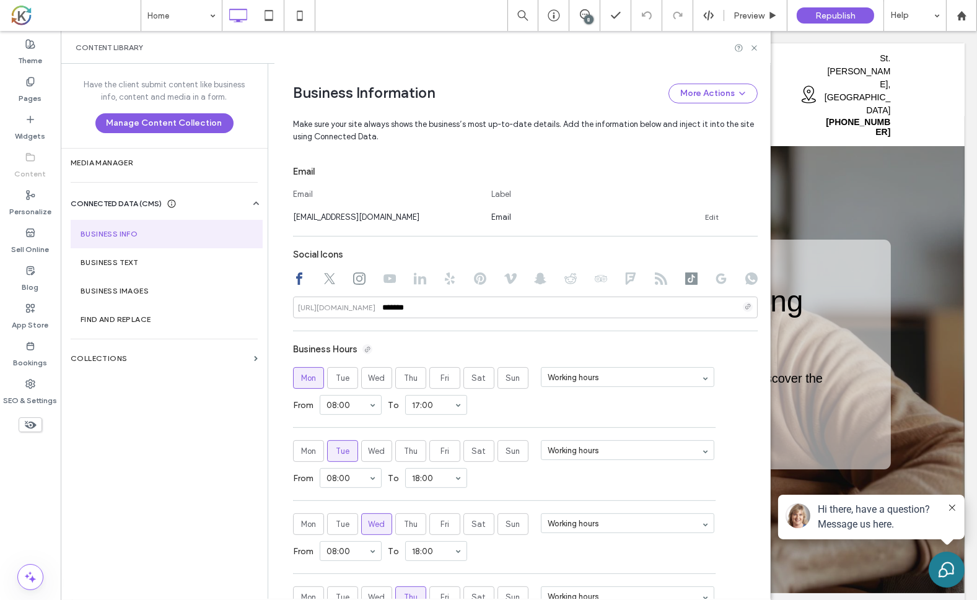
scroll to position [500, 0]
click at [715, 277] on icon at bounding box center [721, 277] width 12 height 12
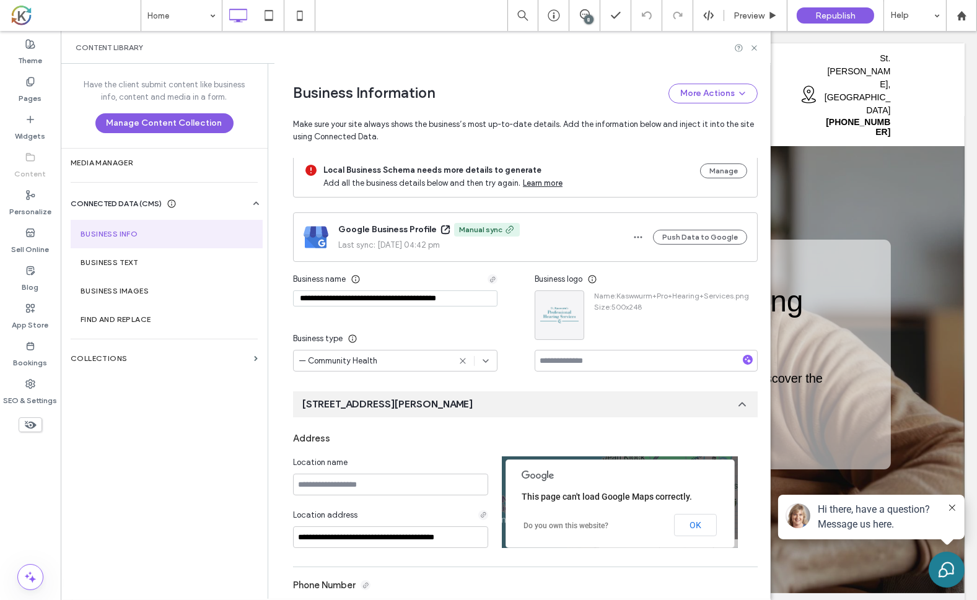
scroll to position [3, 0]
click at [637, 236] on use "button" at bounding box center [638, 237] width 8 height 2
click at [843, 21] on div "Republish" at bounding box center [835, 15] width 77 height 16
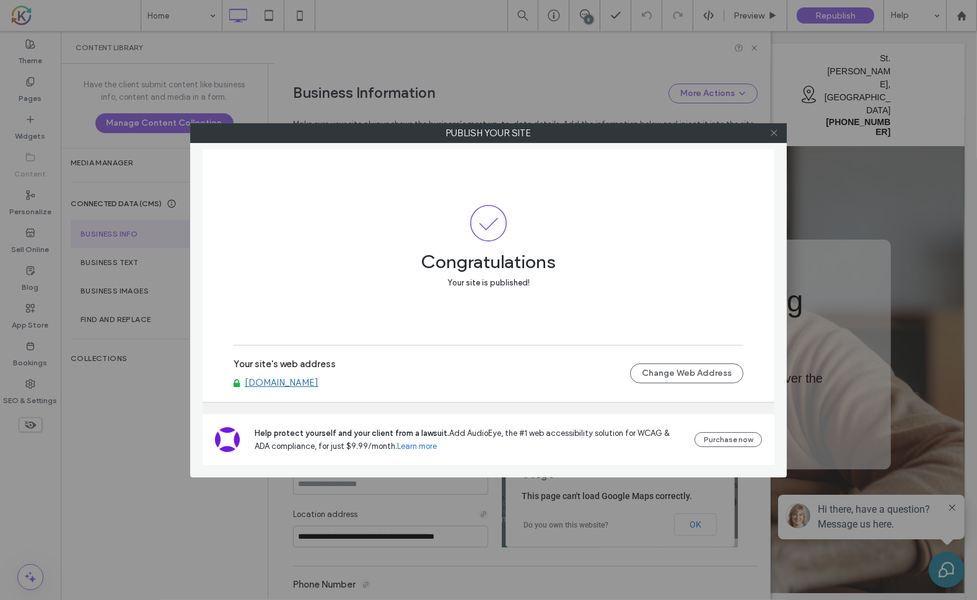
click at [773, 132] on use at bounding box center [774, 133] width 6 height 6
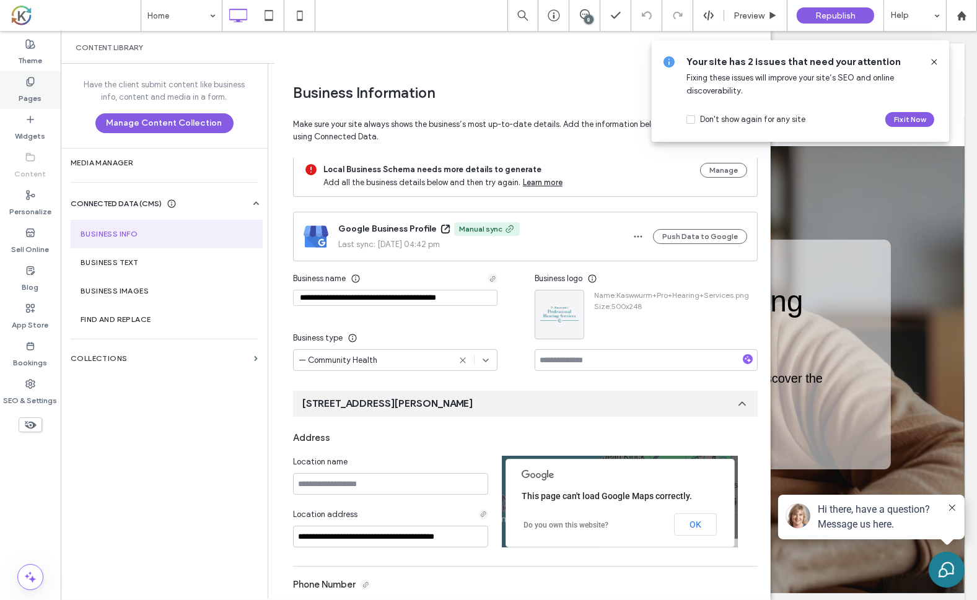
click at [32, 87] on label "Pages" at bounding box center [30, 95] width 23 height 17
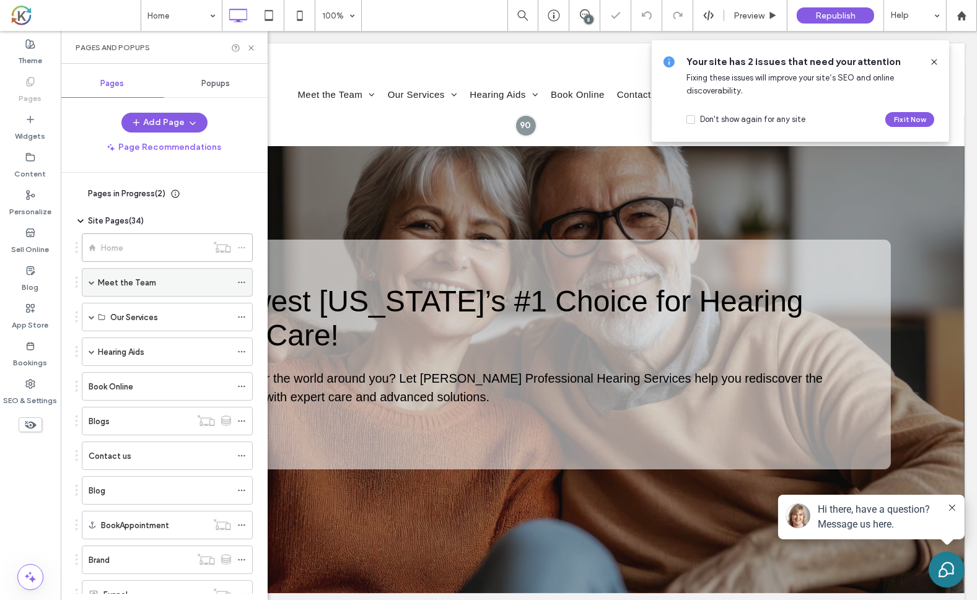
click at [91, 281] on span at bounding box center [92, 282] width 6 height 6
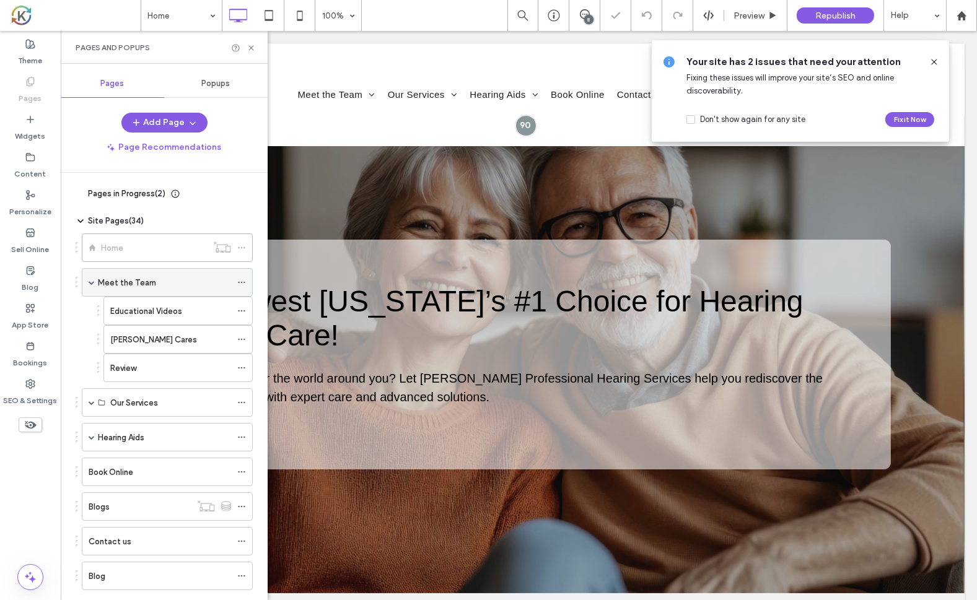
scroll to position [0, 0]
click at [123, 365] on label "Review" at bounding box center [123, 368] width 26 height 22
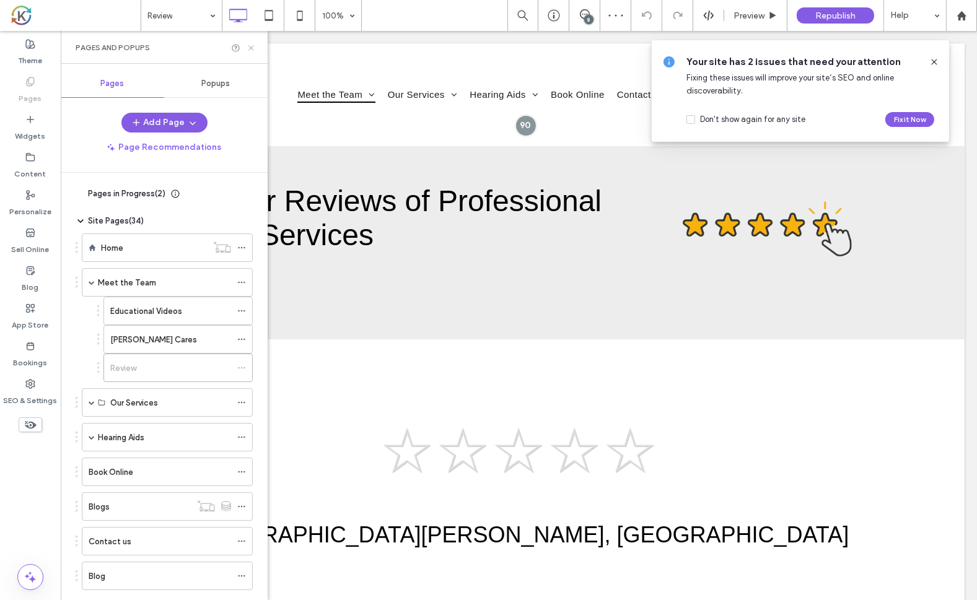
click at [253, 47] on icon at bounding box center [251, 47] width 9 height 9
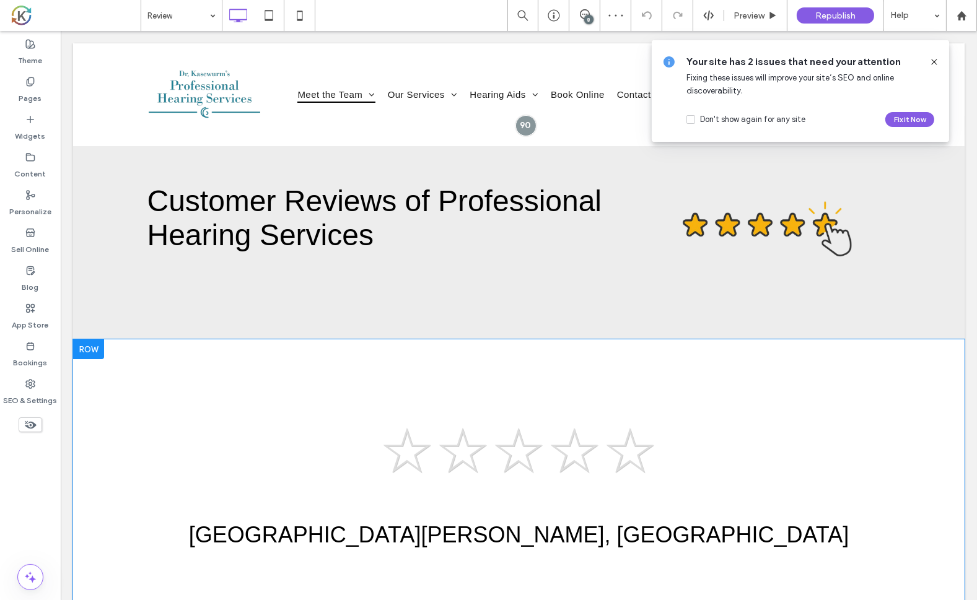
click at [845, 474] on span at bounding box center [518, 478] width 743 height 149
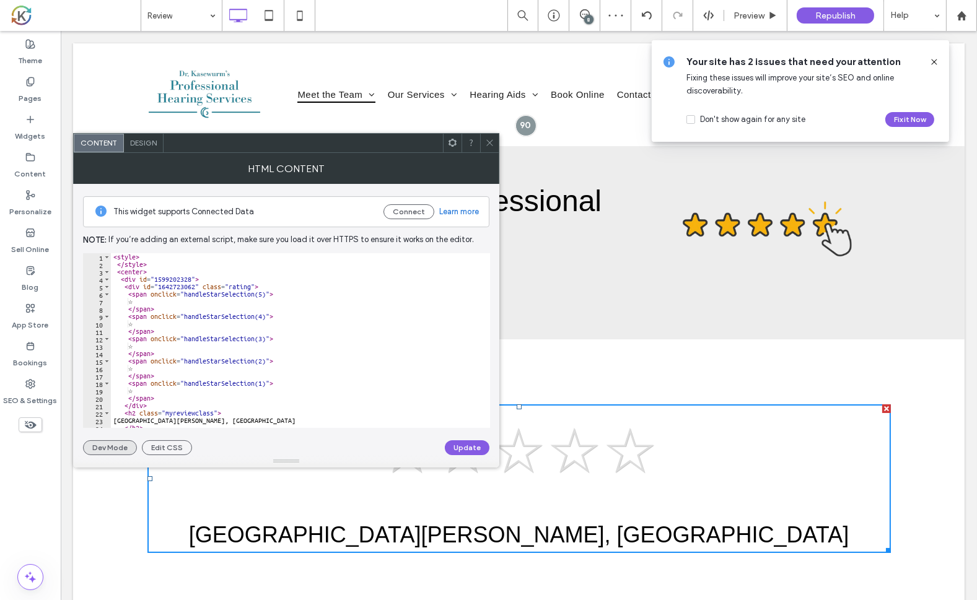
click at [117, 452] on button "Dev Mode" at bounding box center [110, 447] width 54 height 15
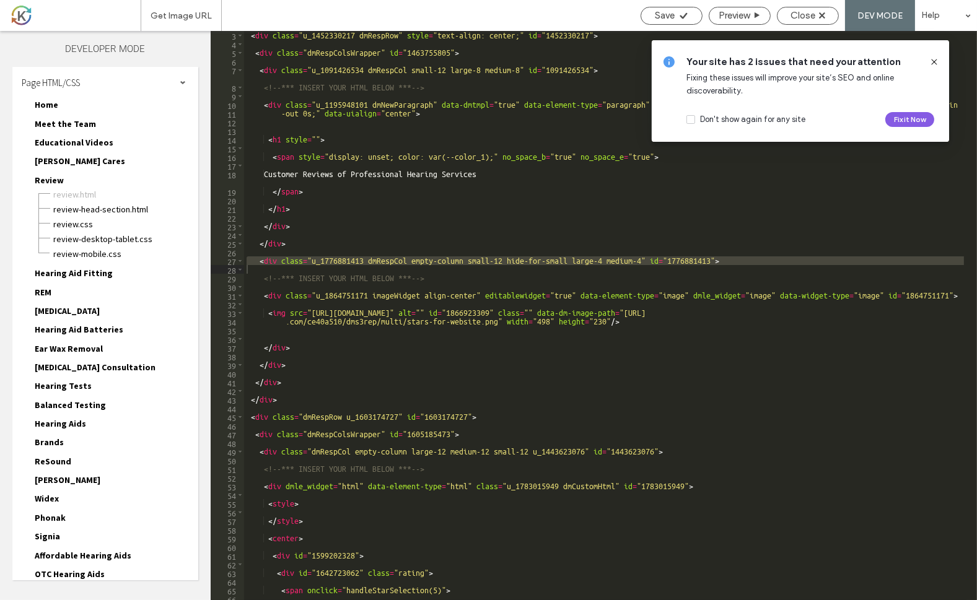
scroll to position [18, 0]
click at [933, 61] on use at bounding box center [934, 62] width 6 height 6
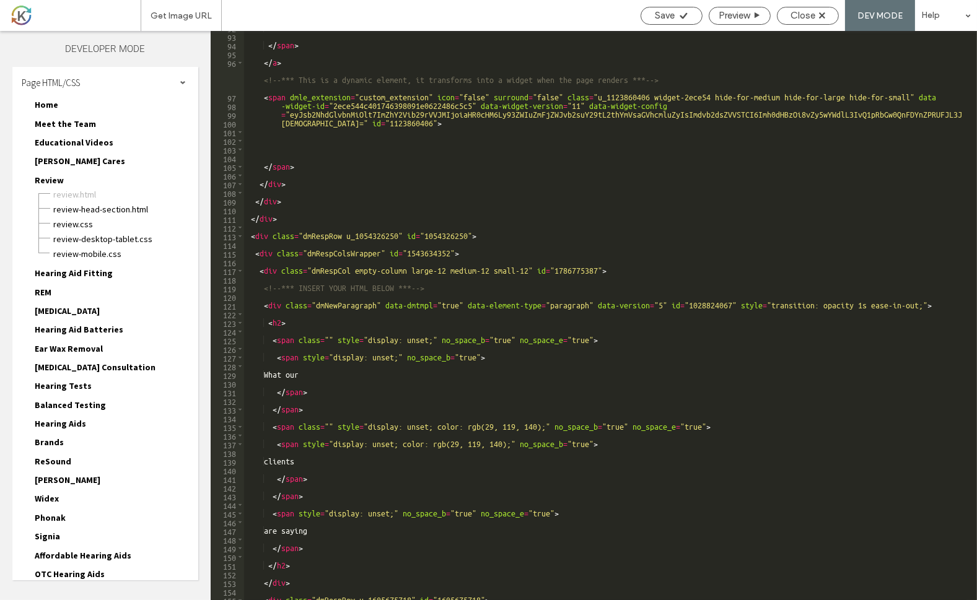
scroll to position [834, 0]
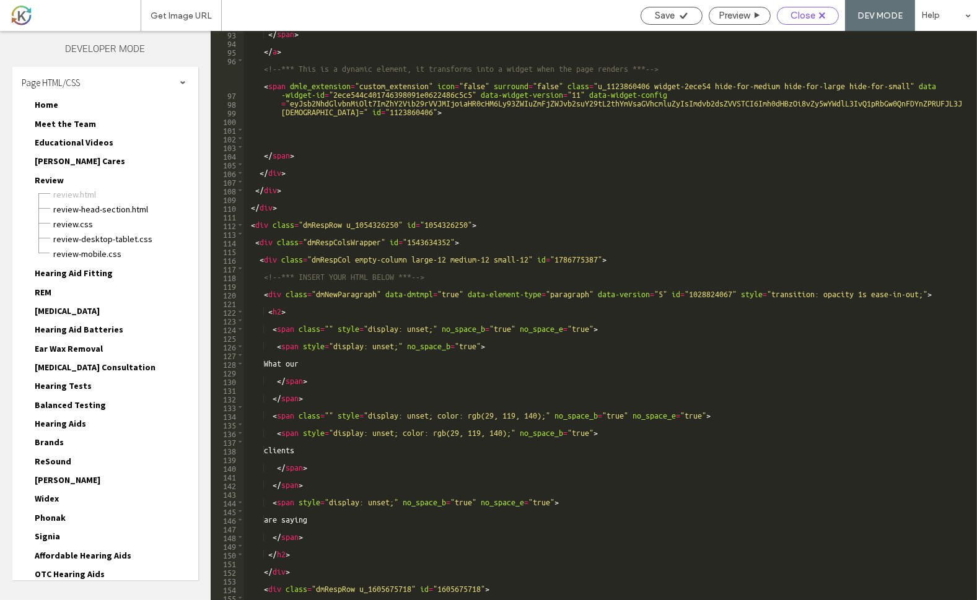
click at [822, 15] on use at bounding box center [822, 15] width 6 height 6
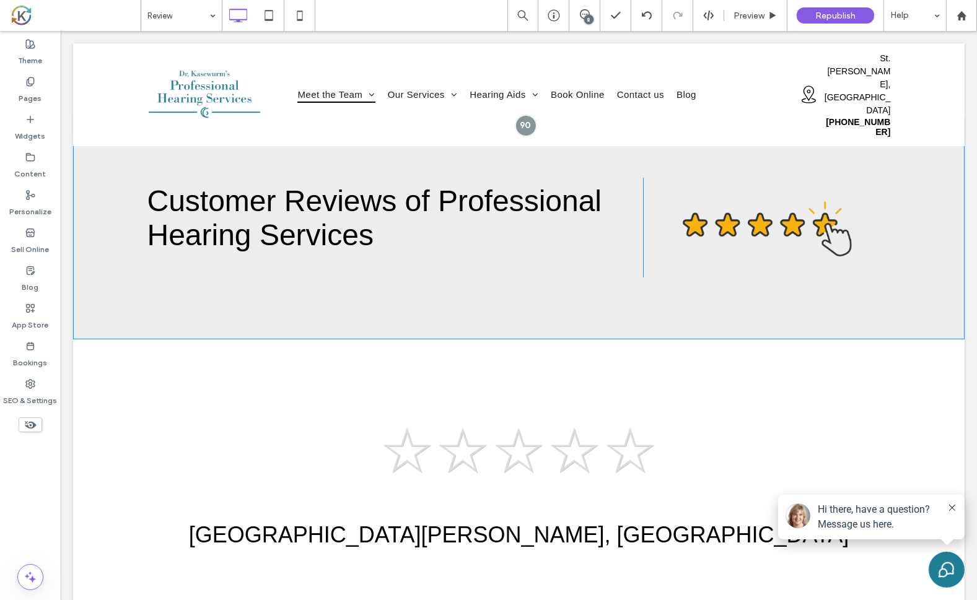
click at [160, 269] on div "Customer Reviews of Professional Hearing Services Click To Paste" at bounding box center [395, 228] width 496 height 100
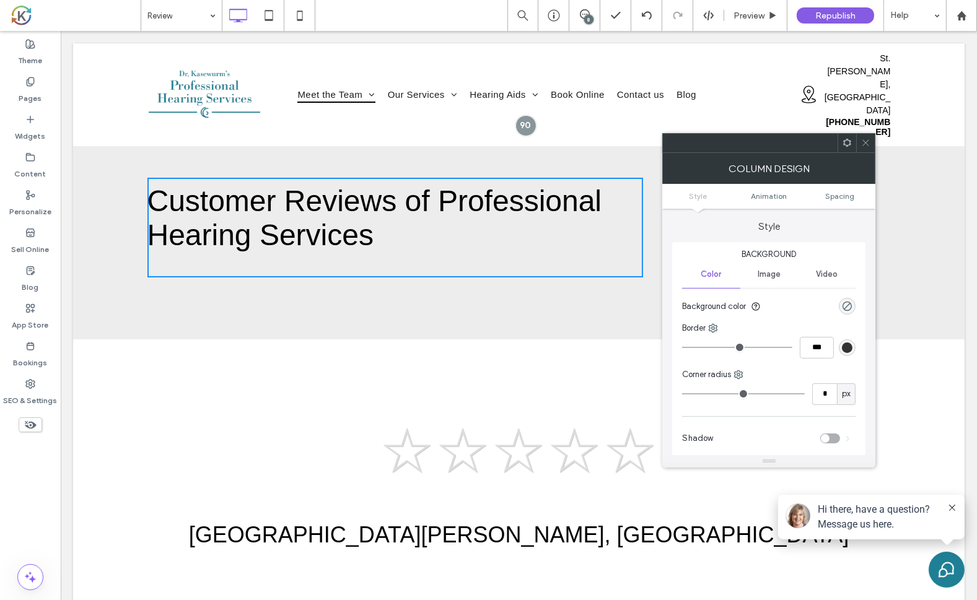
click at [107, 301] on div "Customer Reviews of Professional Hearing Services Click To Paste Click To Paste…" at bounding box center [517, 228] width 891 height 224
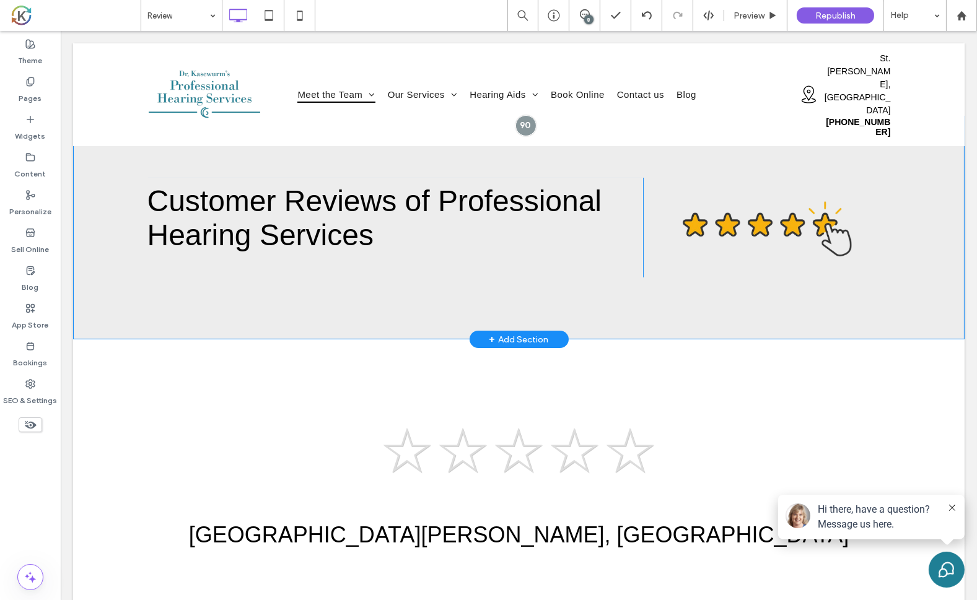
click at [111, 304] on div "Customer Reviews of Professional Hearing Services Click To Paste Click To Paste…" at bounding box center [517, 228] width 891 height 224
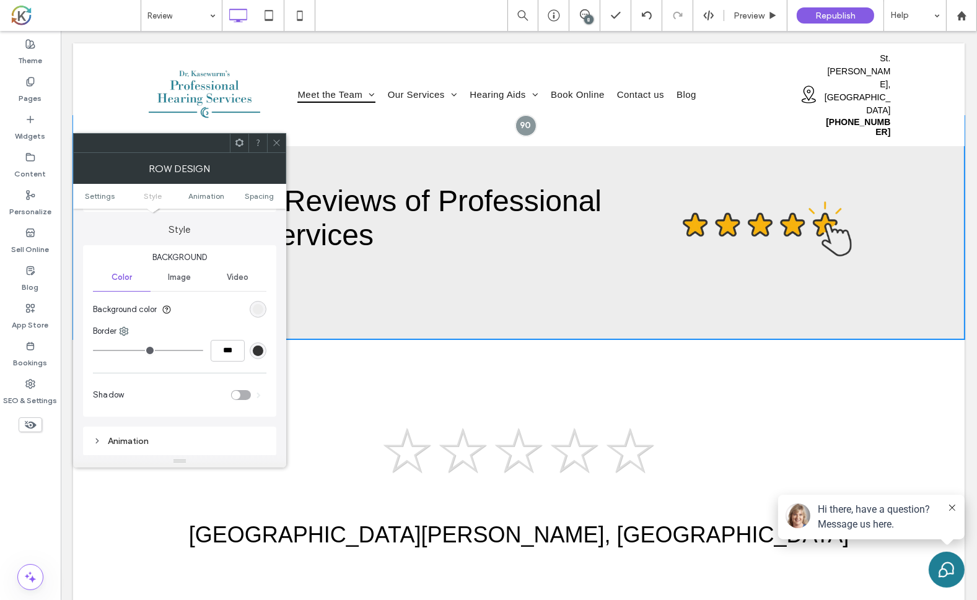
scroll to position [110, 0]
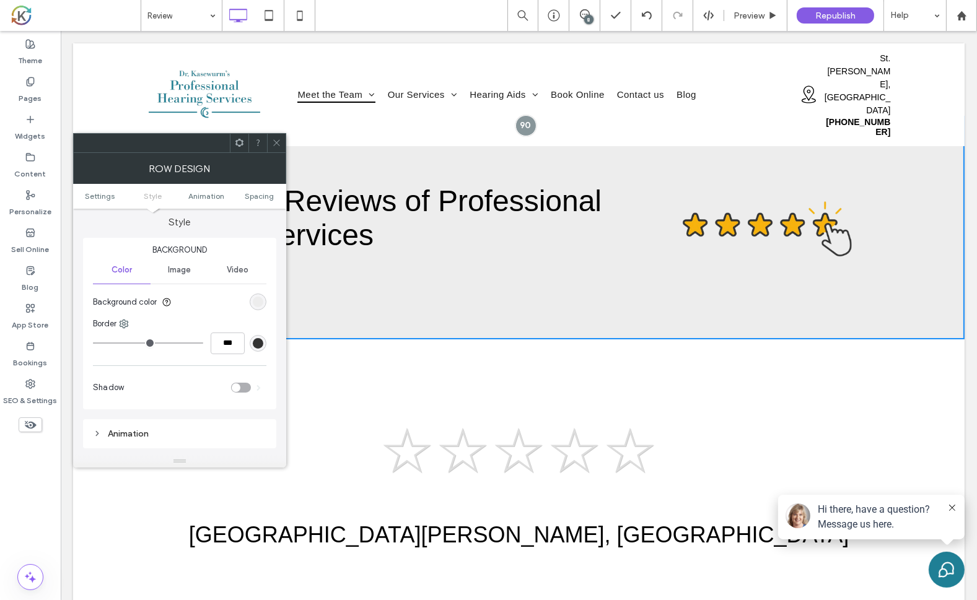
click at [856, 427] on div "☆ ☆ ☆ ☆ ☆ St Joseph, MI" at bounding box center [518, 476] width 743 height 144
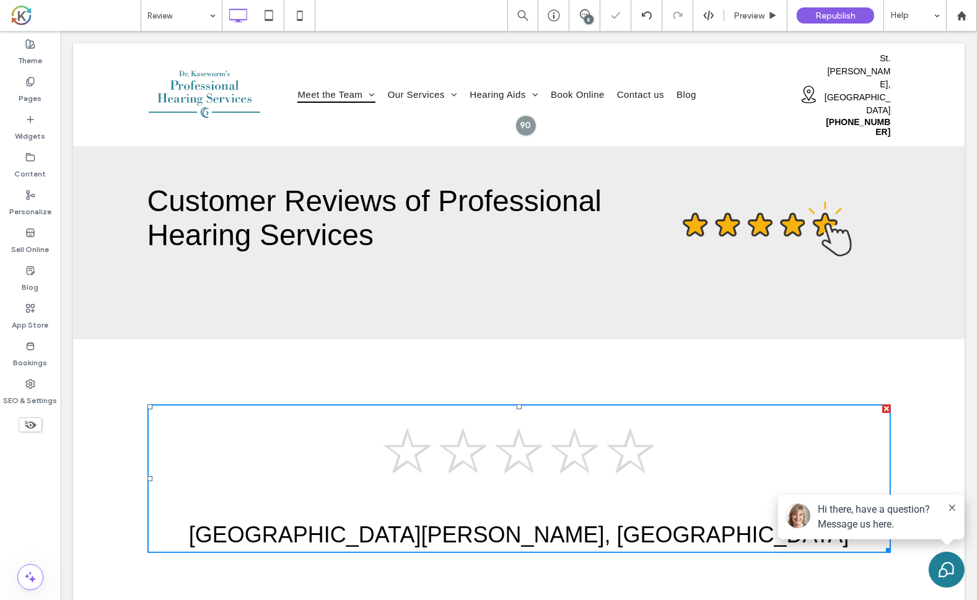
click at [917, 427] on div "☆ ☆ ☆ ☆ ☆ St Joseph, MI GOOD BAD Florence, AL ★ ★ ★ ★ ★ See All Locations Selec…" at bounding box center [517, 488] width 891 height 299
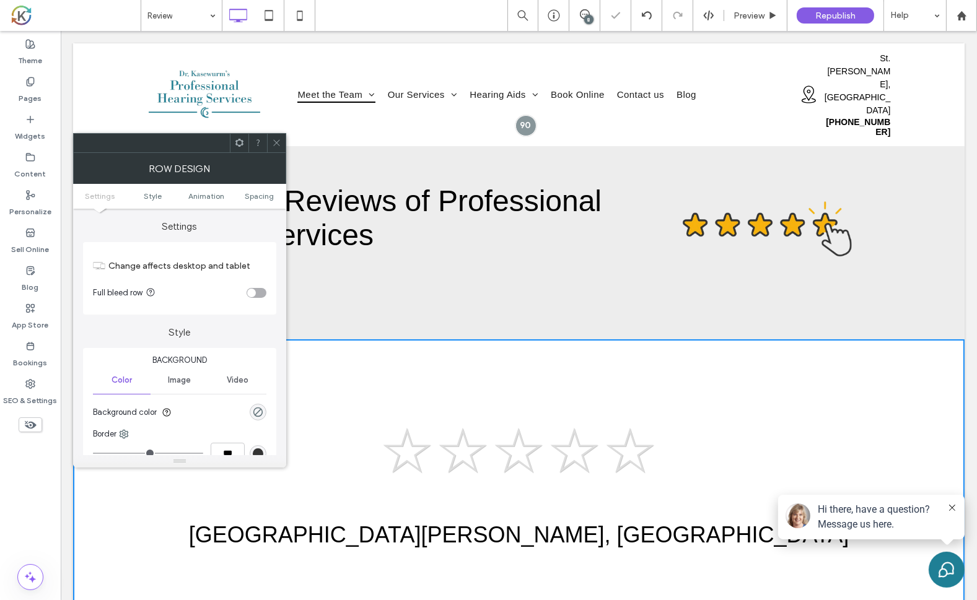
click at [924, 419] on div "☆ ☆ ☆ ☆ ☆ St Joseph, MI GOOD BAD Florence, AL ★ ★ ★ ★ ★ See All Locations Selec…" at bounding box center [517, 488] width 891 height 299
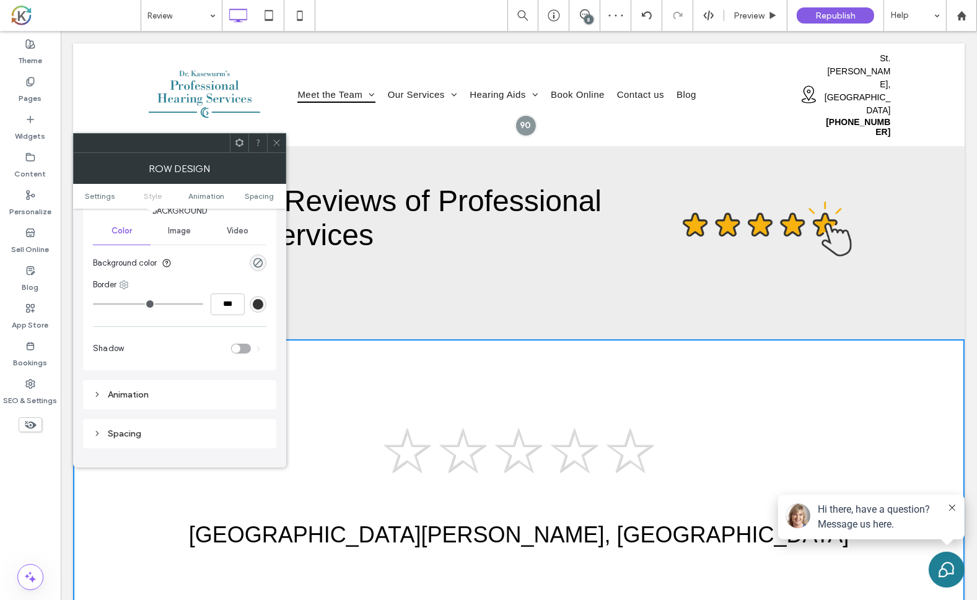
click at [123, 287] on use at bounding box center [124, 285] width 8 height 8
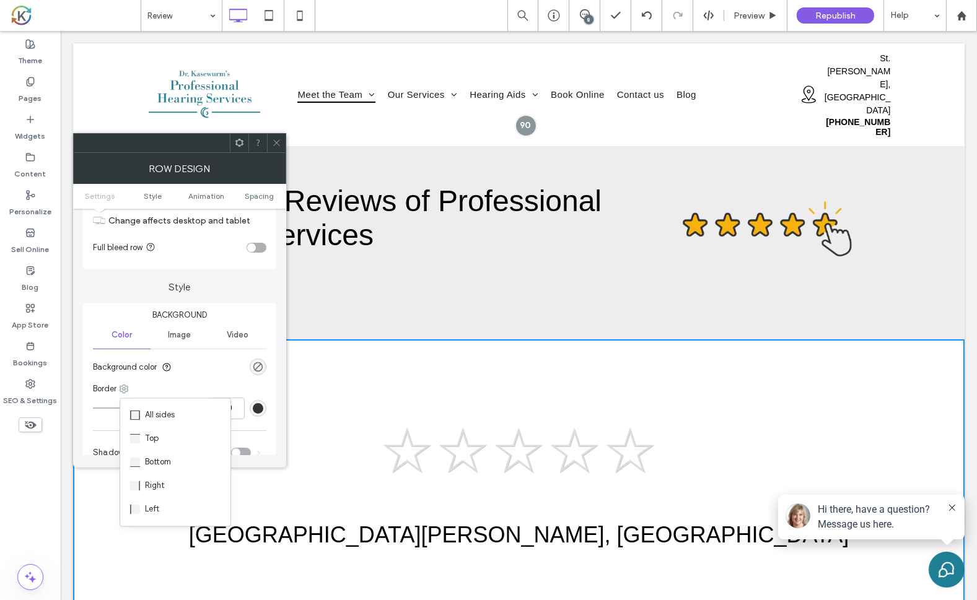
scroll to position [28, 0]
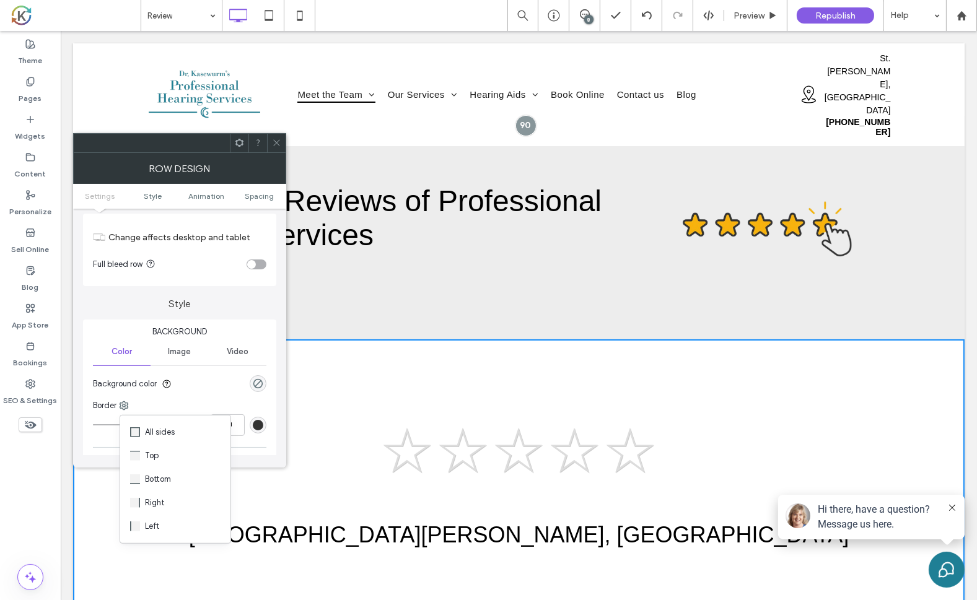
click at [782, 461] on div "☆ ☆ ☆ ☆ ☆ St Joseph, MI" at bounding box center [518, 476] width 743 height 144
click at [669, 467] on div "☆ ☆ ☆ ☆ ☆ St Joseph, MI" at bounding box center [518, 476] width 743 height 144
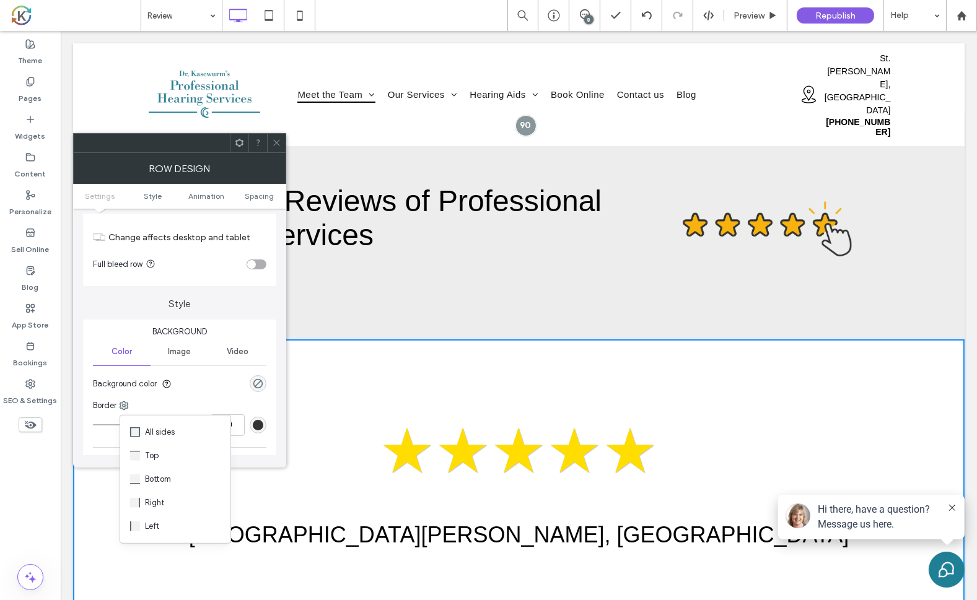
click at [639, 457] on span "☆" at bounding box center [630, 450] width 56 height 93
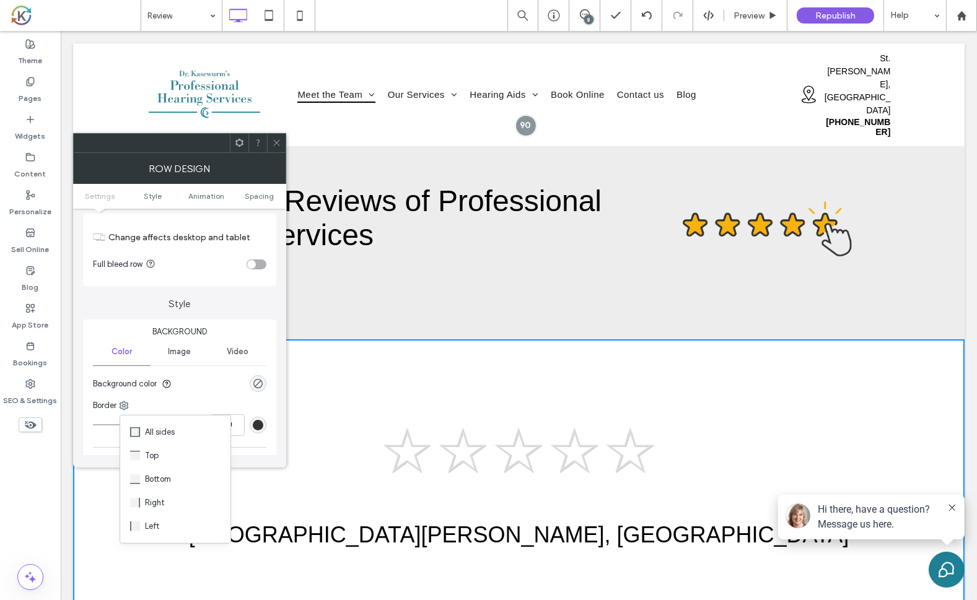
click at [285, 147] on div at bounding box center [276, 143] width 19 height 19
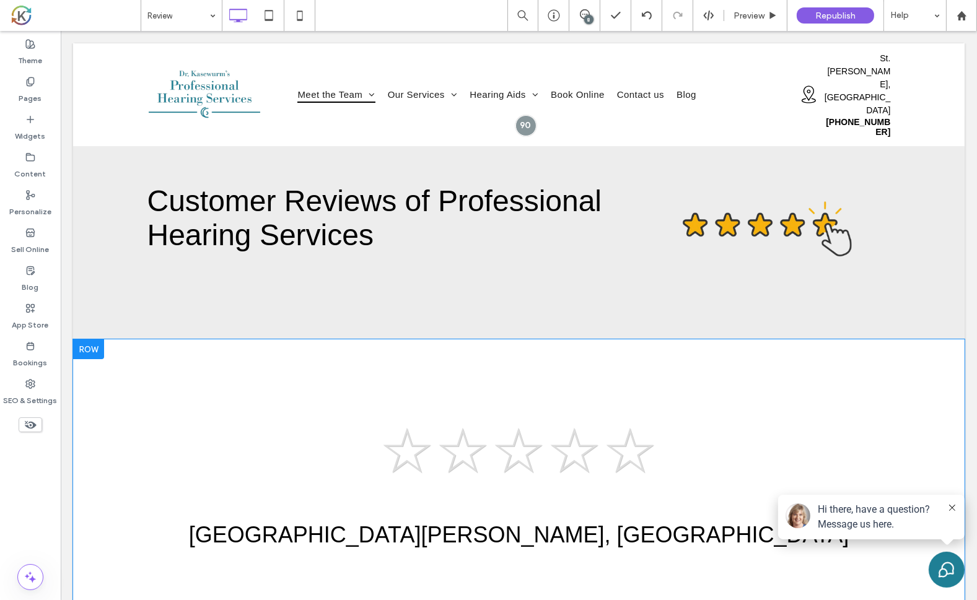
click at [610, 454] on span at bounding box center [518, 478] width 743 height 149
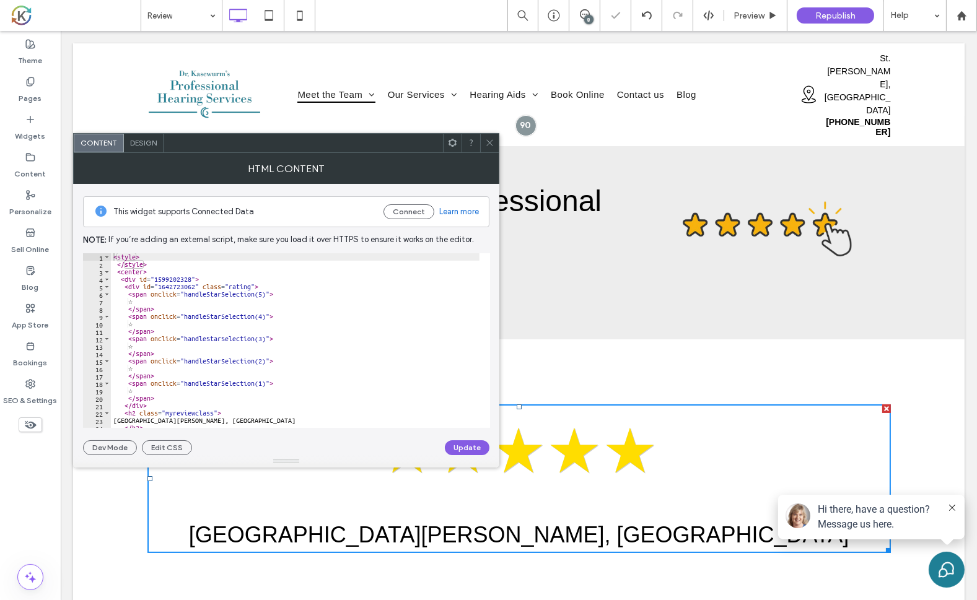
click at [624, 465] on span "☆" at bounding box center [630, 450] width 56 height 93
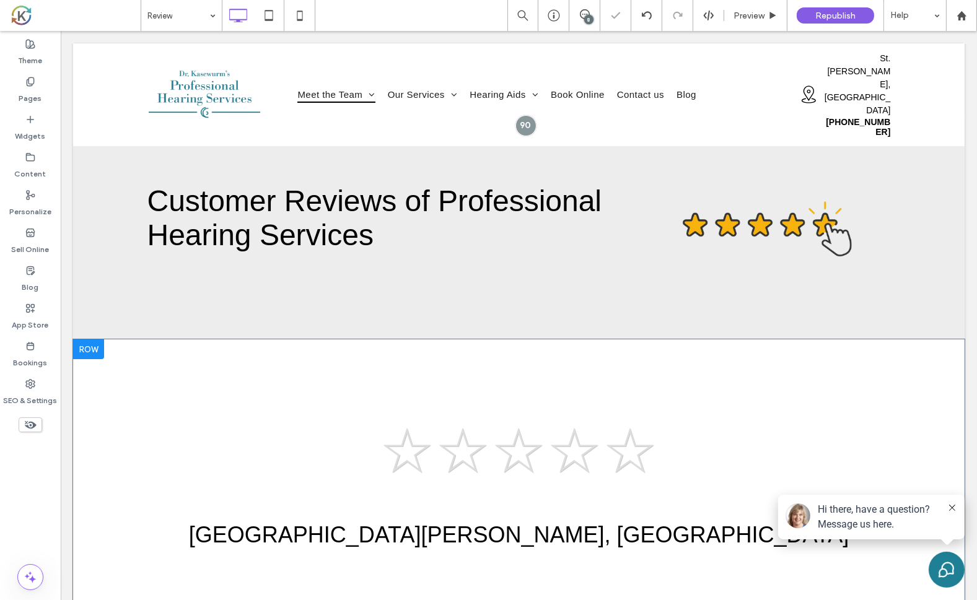
click at [622, 468] on span at bounding box center [518, 478] width 743 height 149
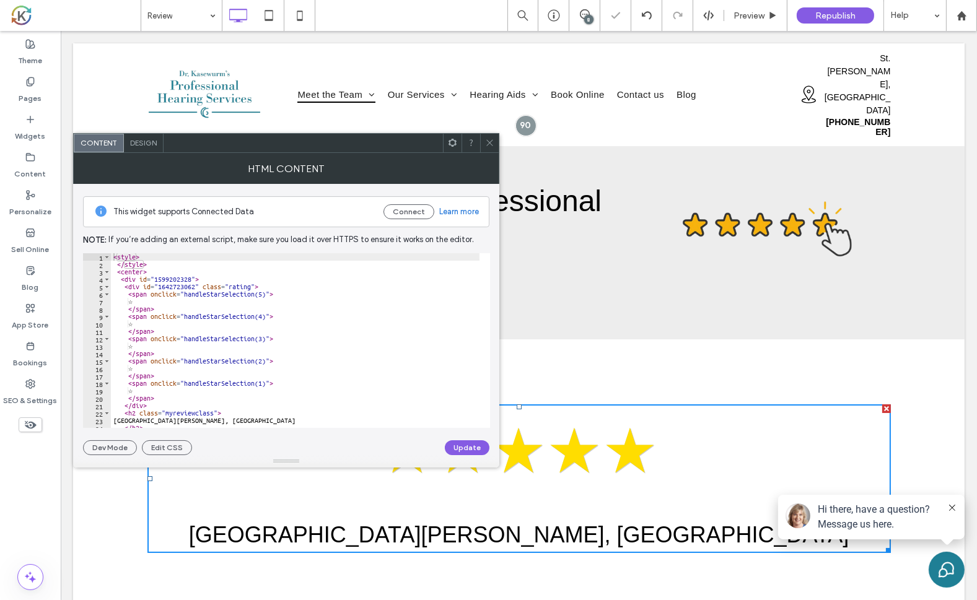
click at [620, 465] on span "☆" at bounding box center [630, 450] width 56 height 93
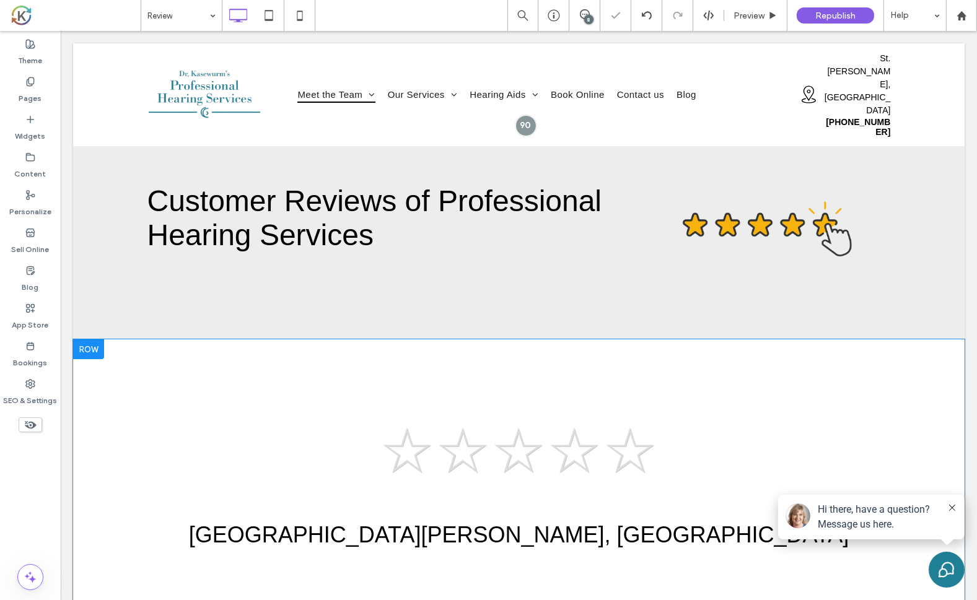
click at [618, 470] on span at bounding box center [518, 478] width 743 height 149
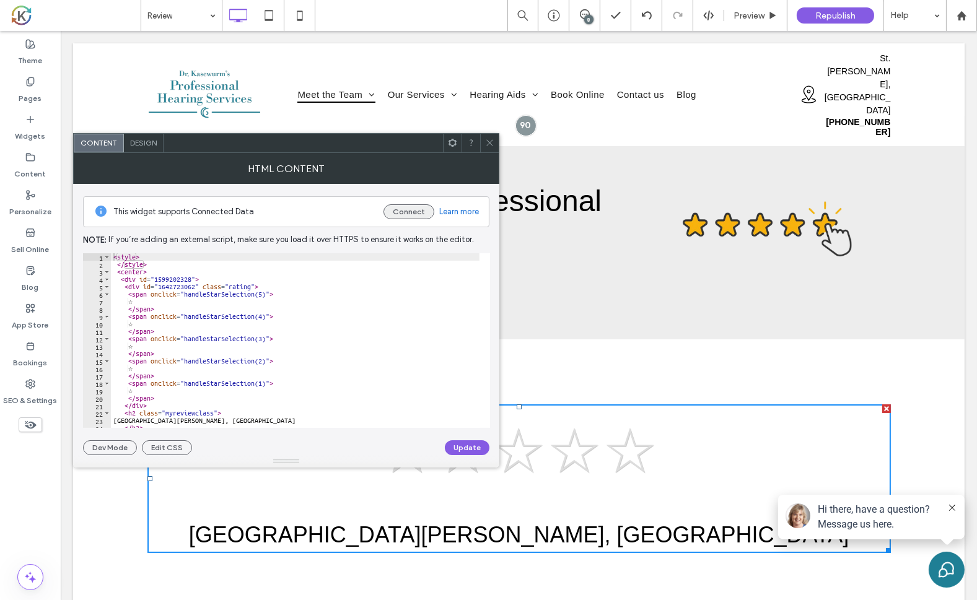
click at [413, 212] on button "Connect" at bounding box center [408, 211] width 51 height 15
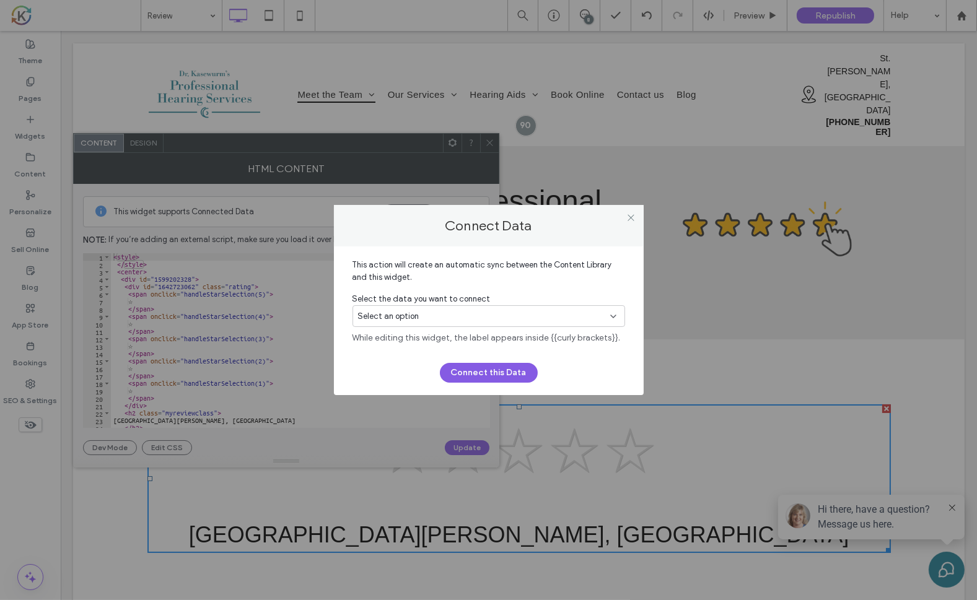
click at [613, 315] on icon at bounding box center [613, 317] width 10 height 10
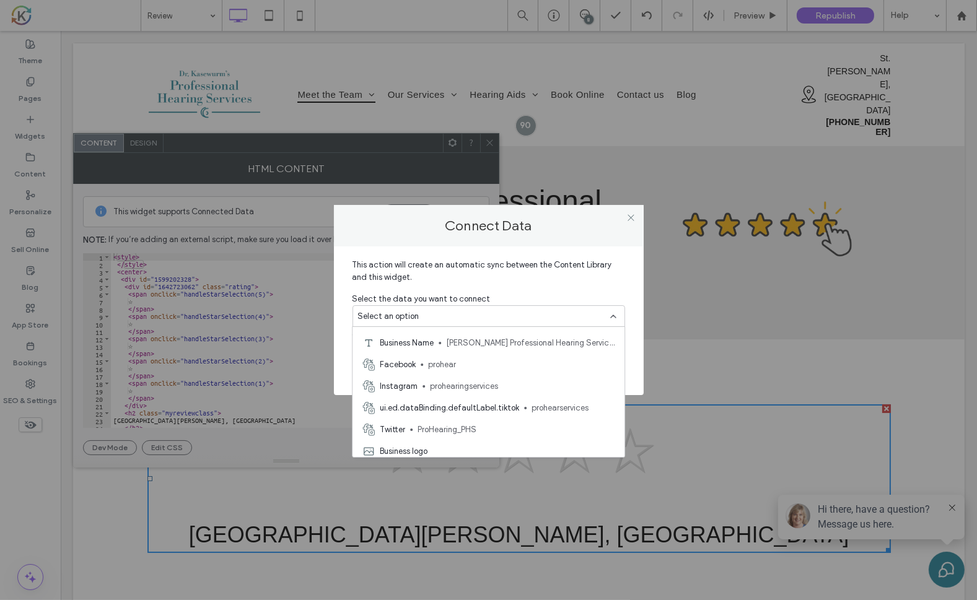
scroll to position [86, 0]
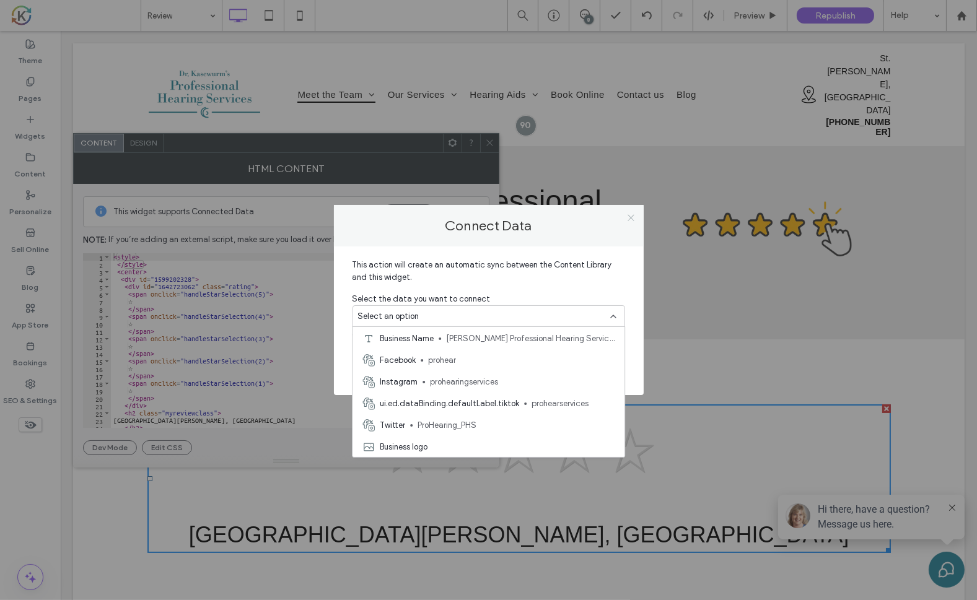
click at [631, 217] on use at bounding box center [630, 217] width 6 height 6
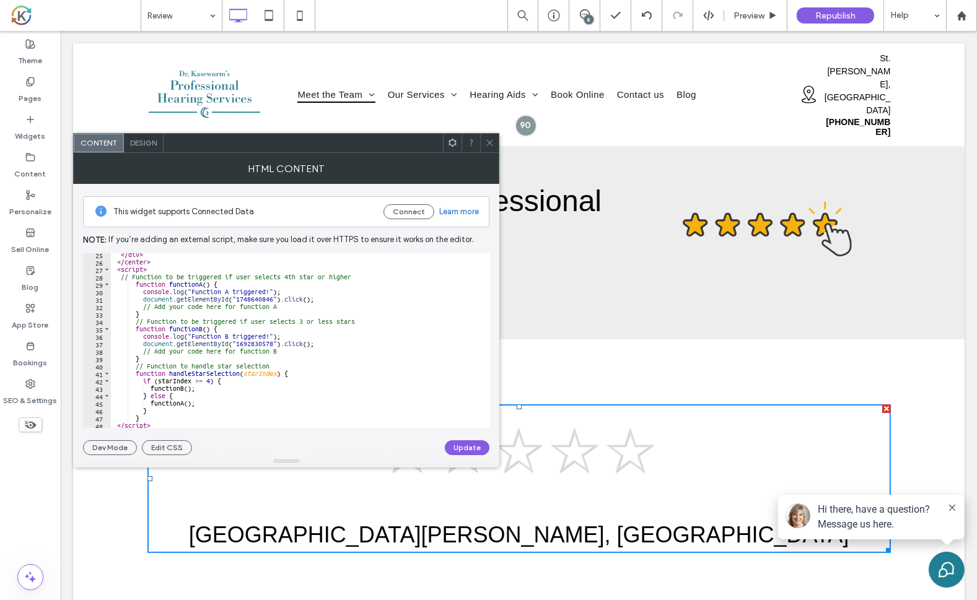
scroll to position [181, 0]
click at [161, 455] on div at bounding box center [286, 461] width 426 height 12
click at [164, 457] on div at bounding box center [286, 461] width 426 height 12
click at [162, 455] on div at bounding box center [286, 461] width 426 height 12
click at [168, 450] on button "Edit CSS" at bounding box center [167, 447] width 50 height 15
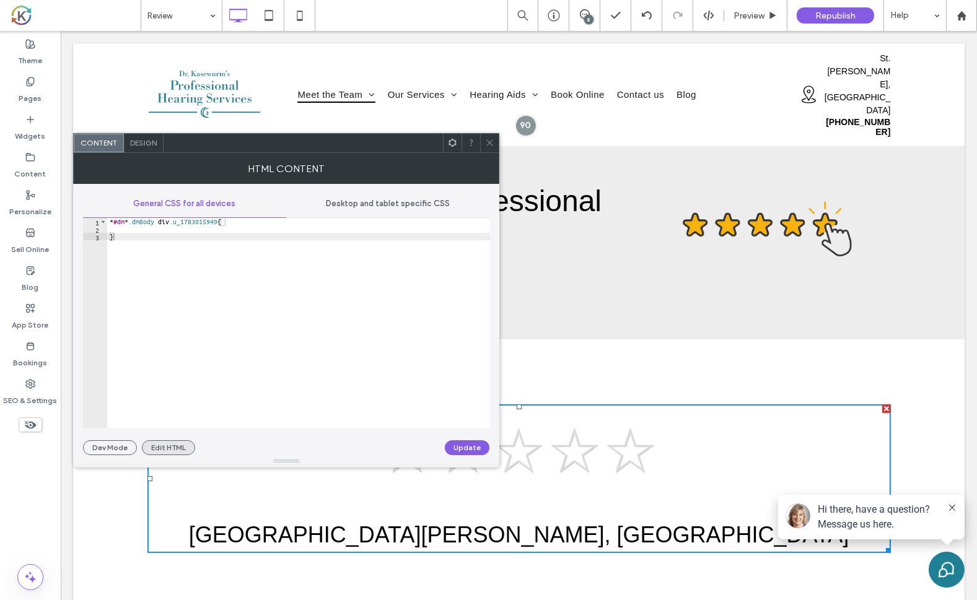
click at [172, 446] on button "Edit HTML" at bounding box center [168, 447] width 53 height 15
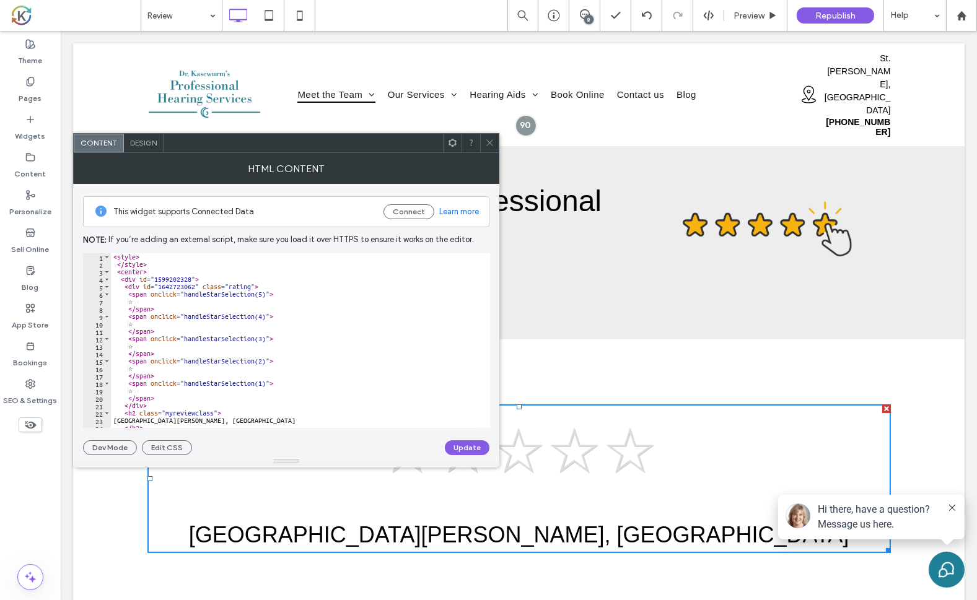
click at [924, 391] on div "☆ ☆ ☆ ☆ ☆ St Joseph, MI GOOD BAD Florence, AL ★ ★ ★ ★ ★ See All Locations Selec…" at bounding box center [517, 488] width 891 height 299
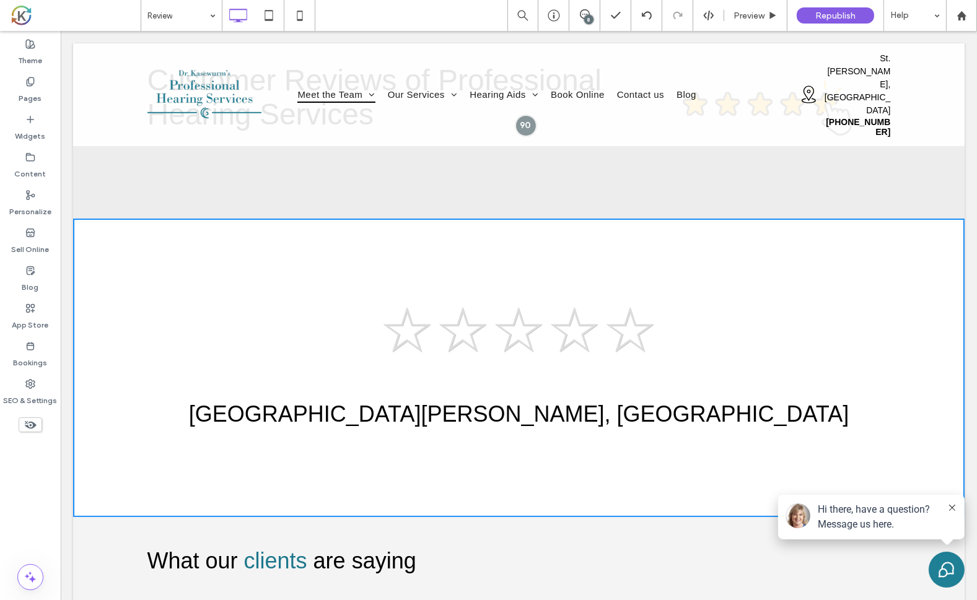
scroll to position [127, 0]
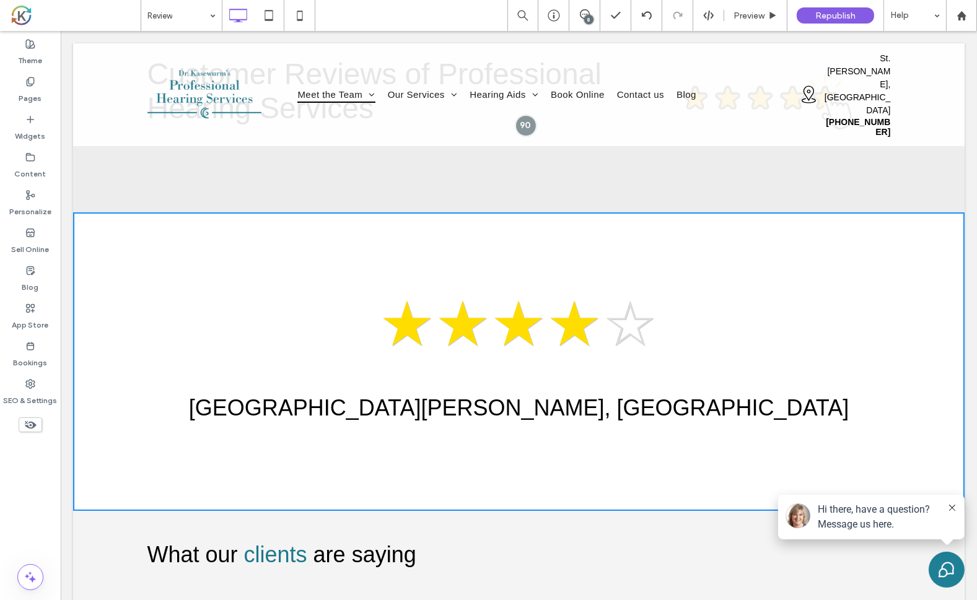
click at [565, 328] on span "☆" at bounding box center [574, 323] width 56 height 93
click at [570, 324] on span "☆" at bounding box center [574, 323] width 56 height 93
click at [34, 95] on label "Pages" at bounding box center [30, 95] width 23 height 17
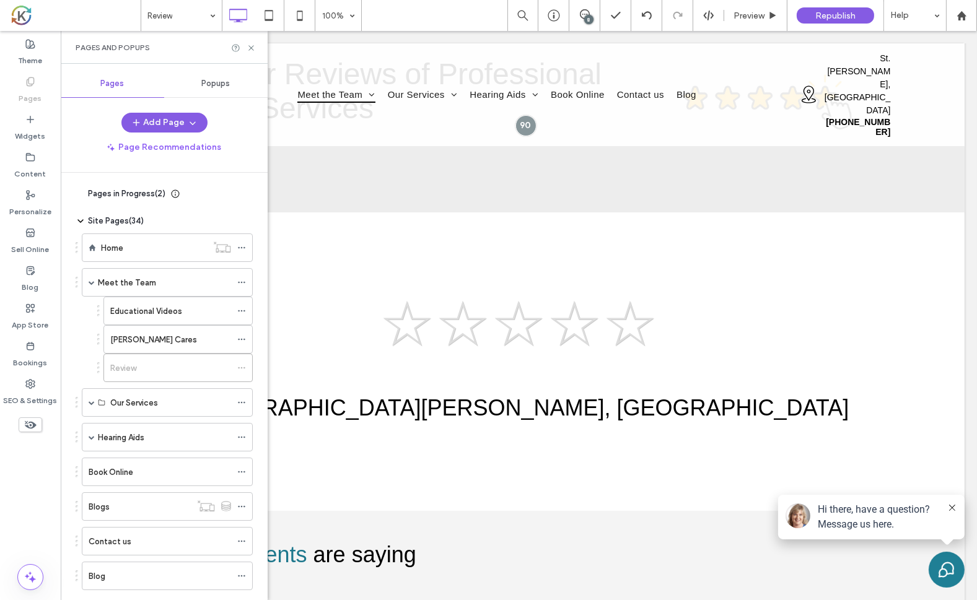
click at [218, 83] on span "Popups" at bounding box center [216, 84] width 28 height 10
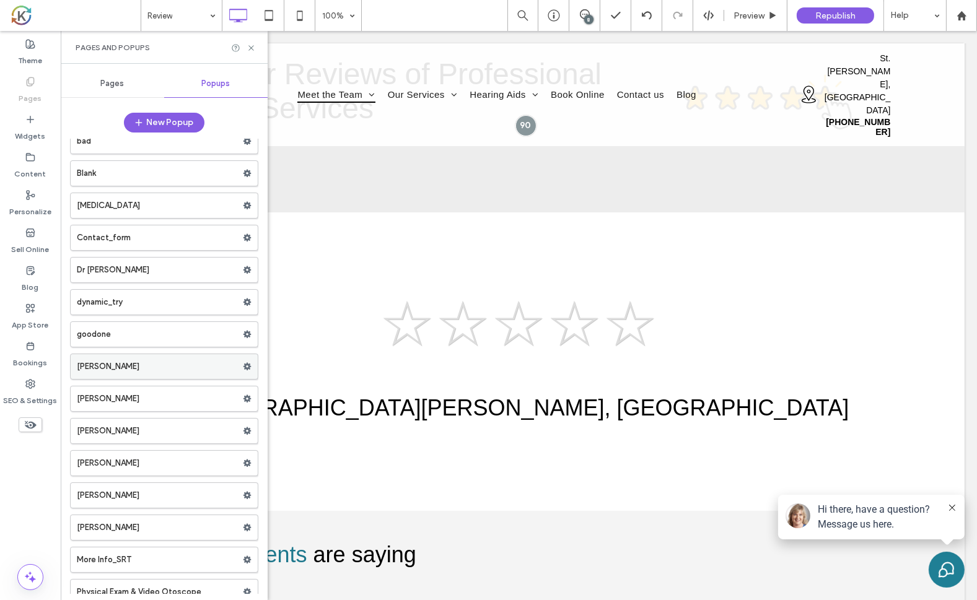
scroll to position [0, 0]
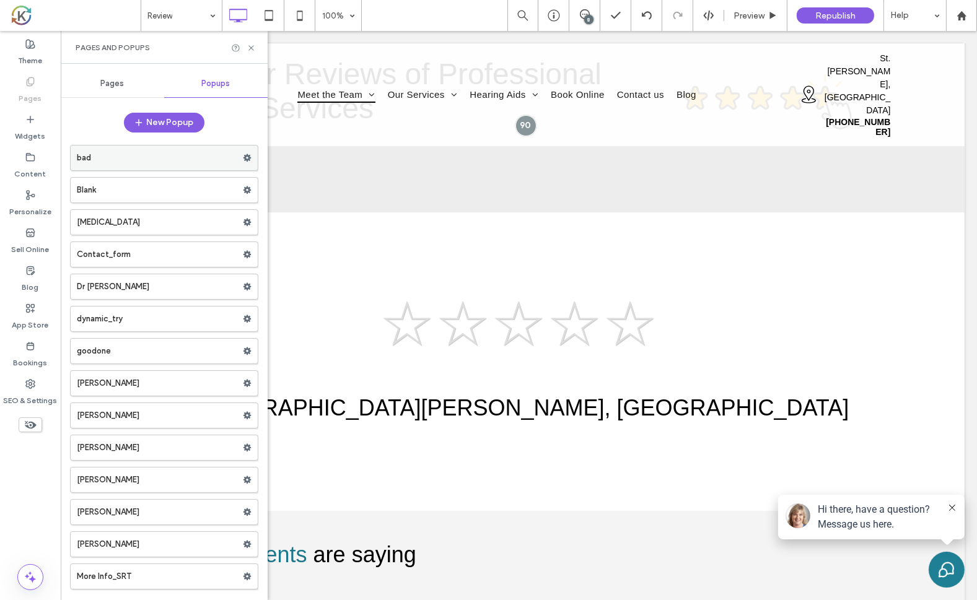
click at [219, 154] on label "bad" at bounding box center [160, 158] width 166 height 25
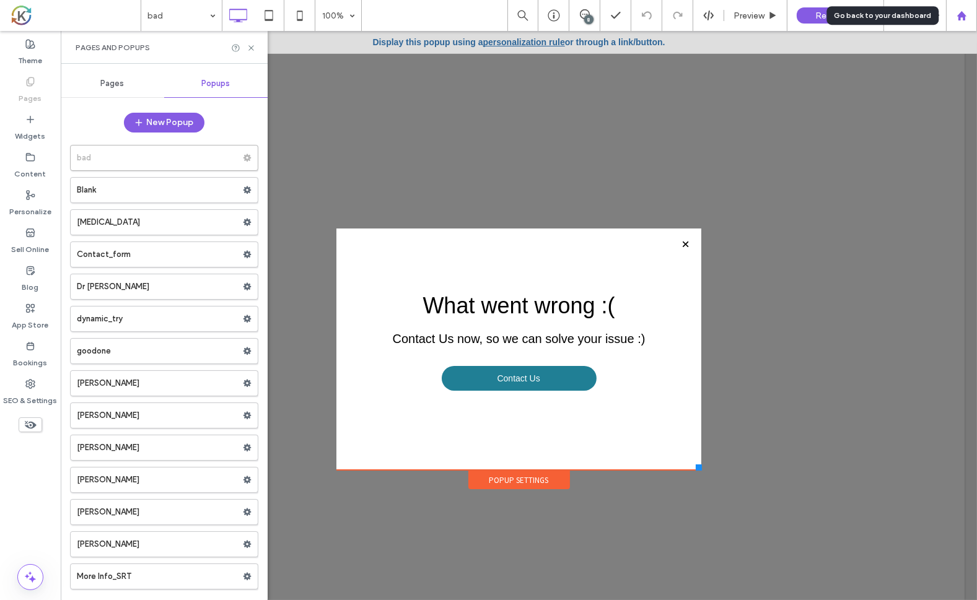
click at [959, 19] on use at bounding box center [960, 15] width 9 height 9
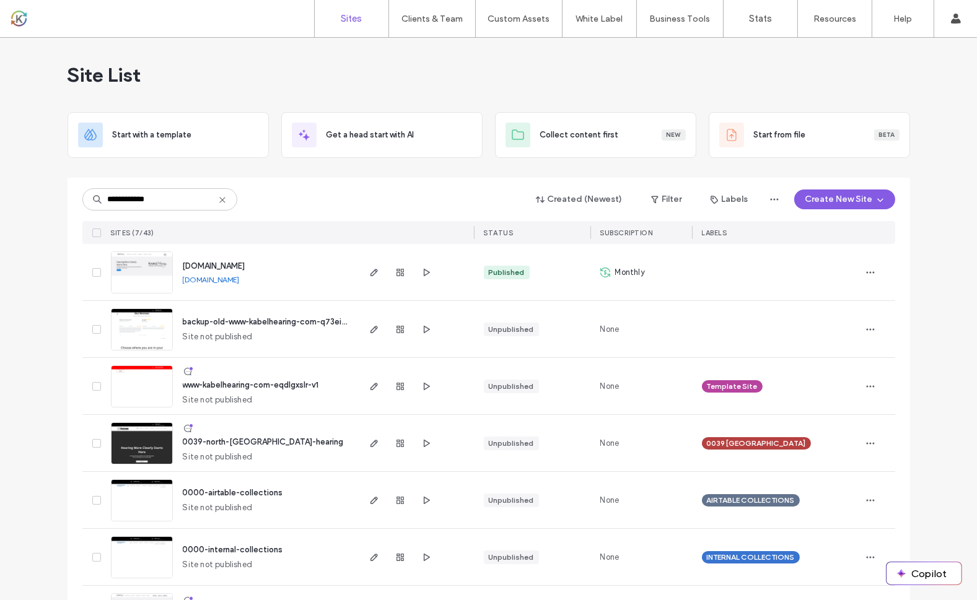
scroll to position [57, 0]
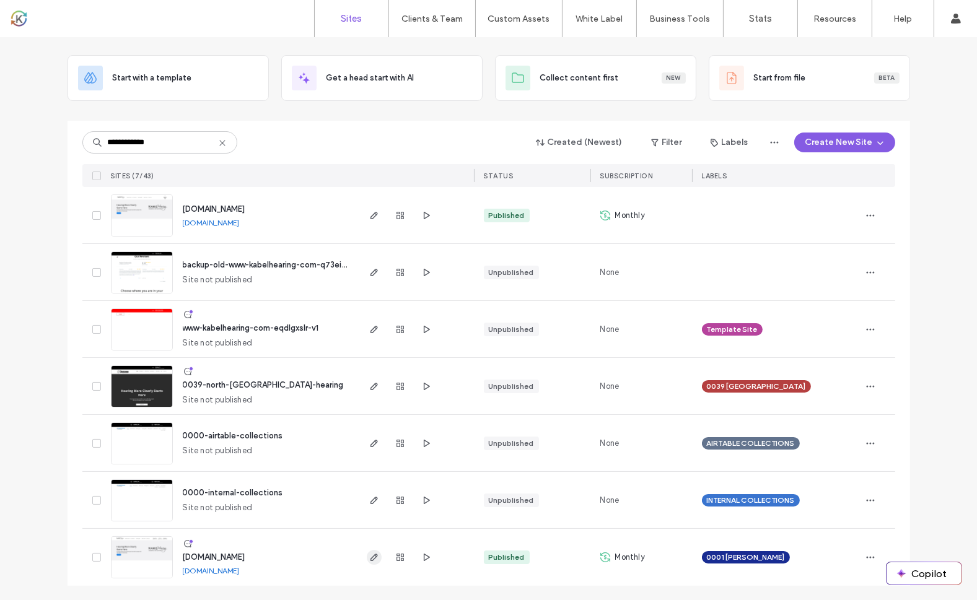
type input "**********"
click at [369, 557] on icon "button" at bounding box center [374, 558] width 10 height 10
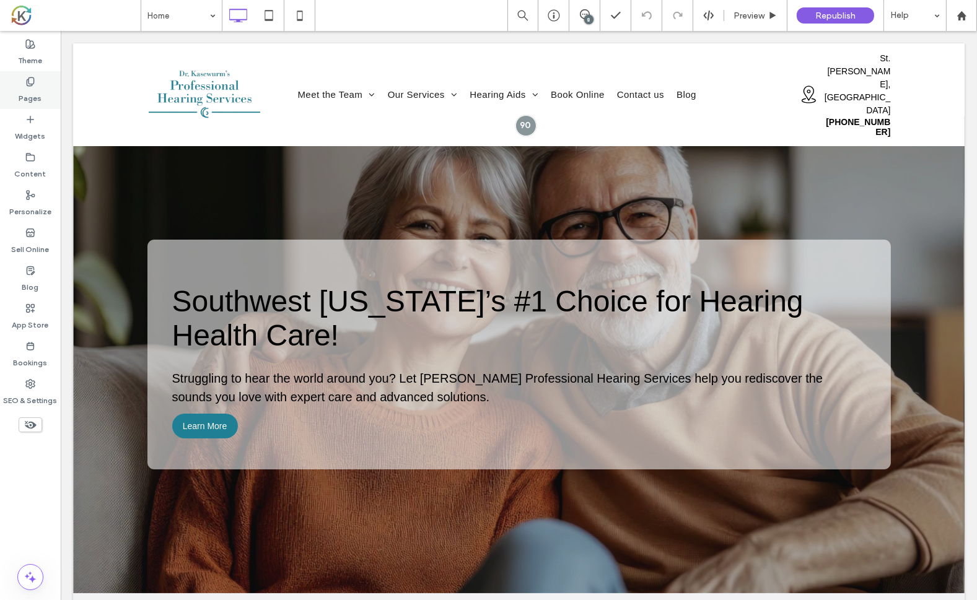
click at [32, 89] on label "Pages" at bounding box center [30, 95] width 23 height 17
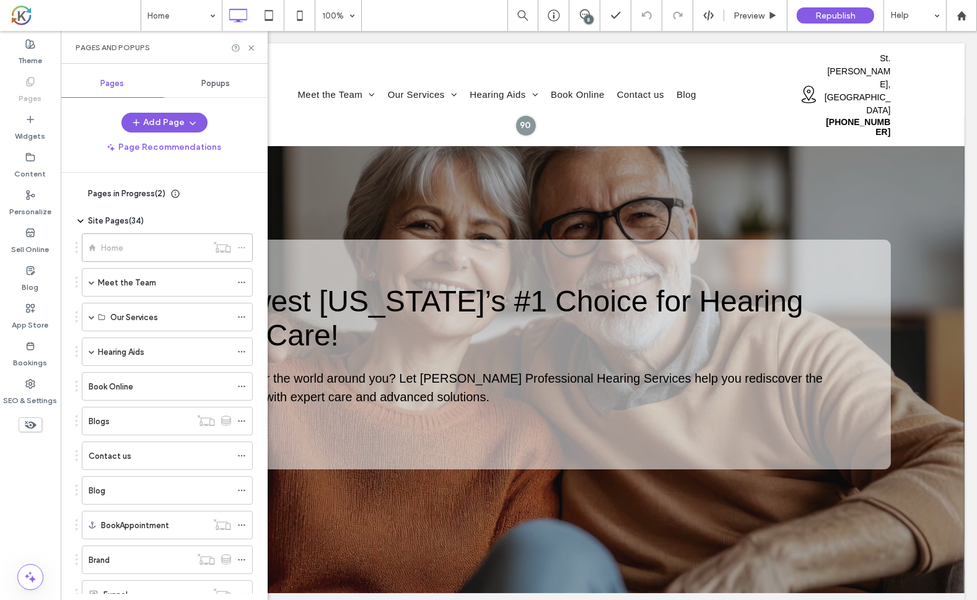
click at [214, 90] on div "Popups" at bounding box center [215, 83] width 103 height 27
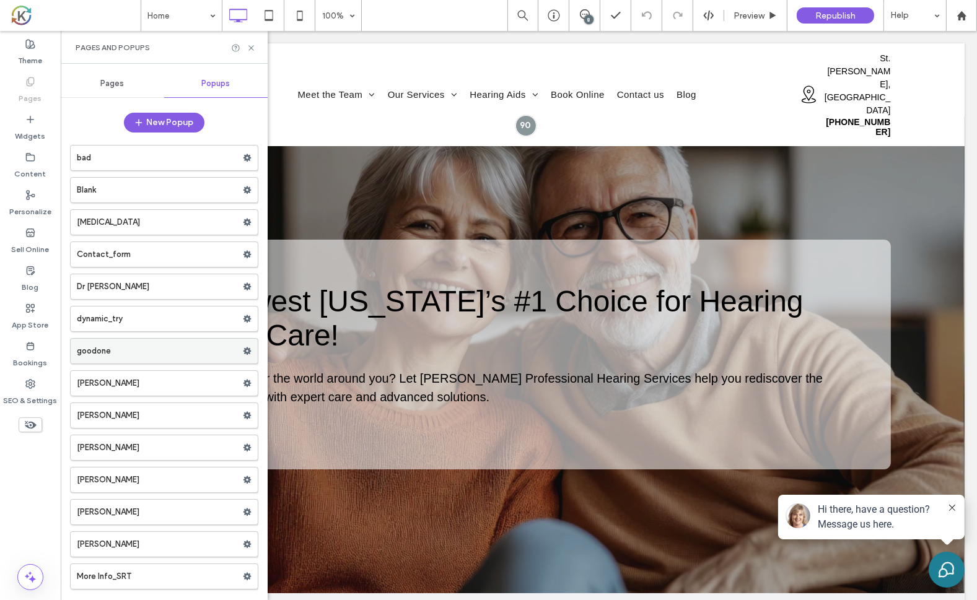
click at [120, 353] on label "goodone" at bounding box center [160, 351] width 166 height 25
click at [212, 351] on div at bounding box center [488, 300] width 977 height 600
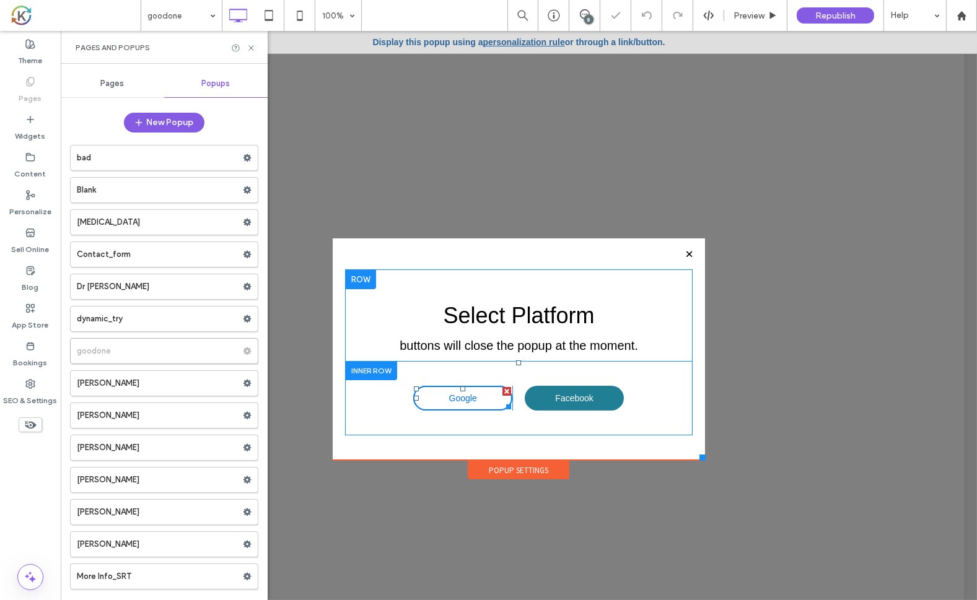
click at [448, 393] on span "Google" at bounding box center [462, 398] width 28 height 22
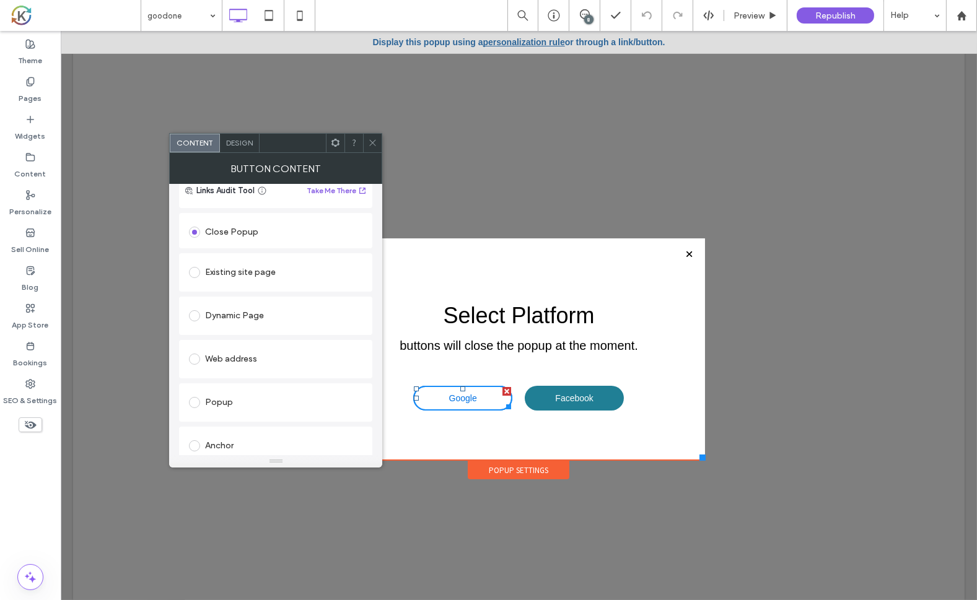
scroll to position [103, 0]
click at [203, 359] on label at bounding box center [197, 357] width 16 height 11
click at [264, 388] on input "url" at bounding box center [275, 385] width 173 height 16
paste input "**********"
type input "**********"
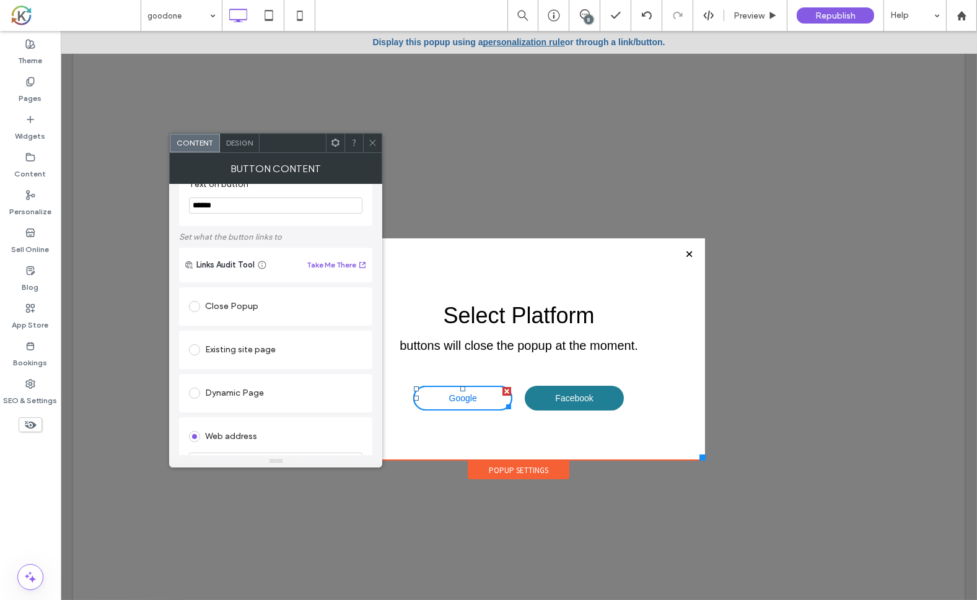
scroll to position [0, 0]
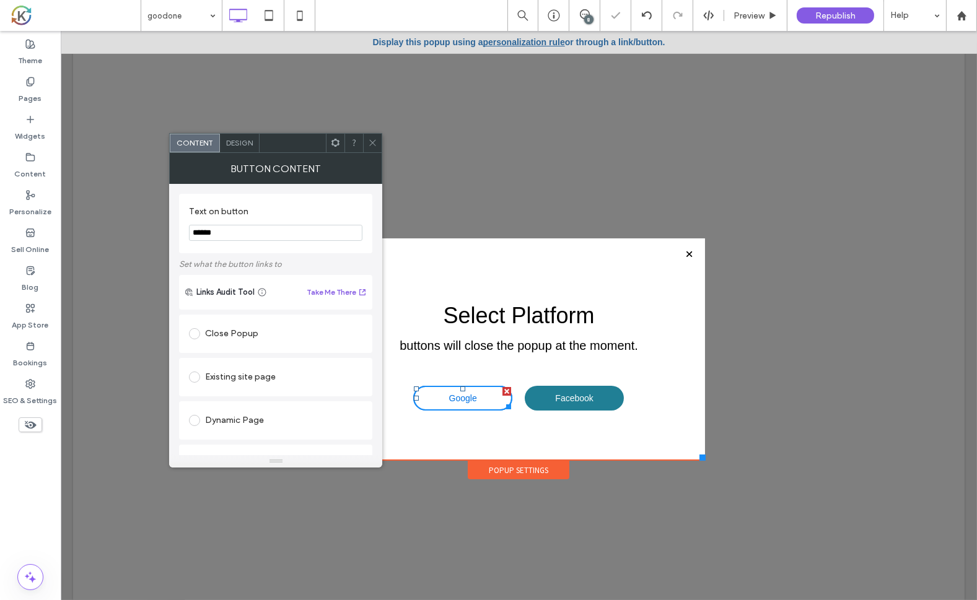
click at [433, 276] on div "Select Platform buttons will close the popup at the moment. Google Click To Pas…" at bounding box center [517, 361] width 347 height 185
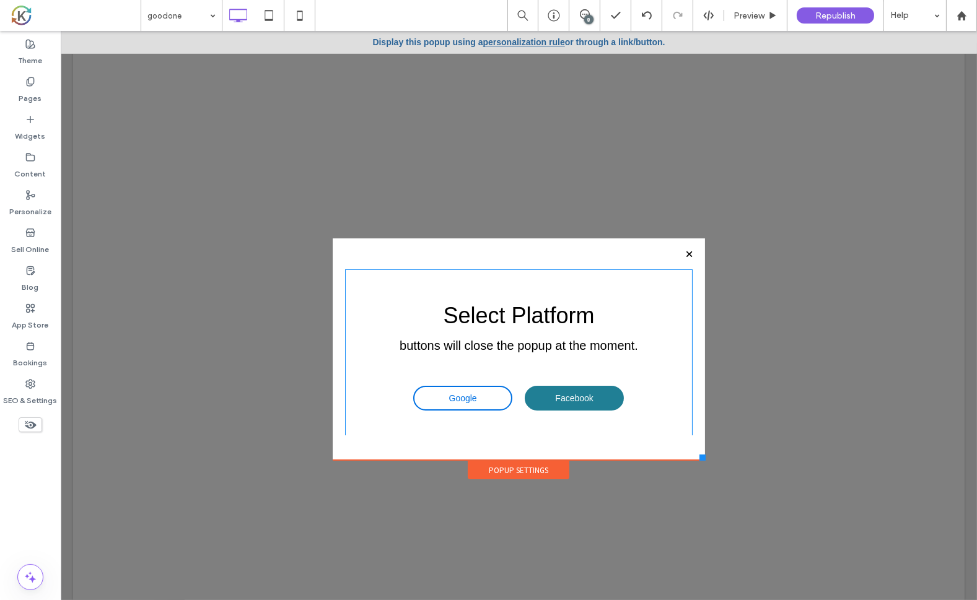
click at [536, 399] on link "Facebook" at bounding box center [573, 398] width 99 height 25
click at [554, 395] on span "Facebook" at bounding box center [573, 398] width 38 height 22
click at [448, 395] on span "Google" at bounding box center [462, 398] width 28 height 22
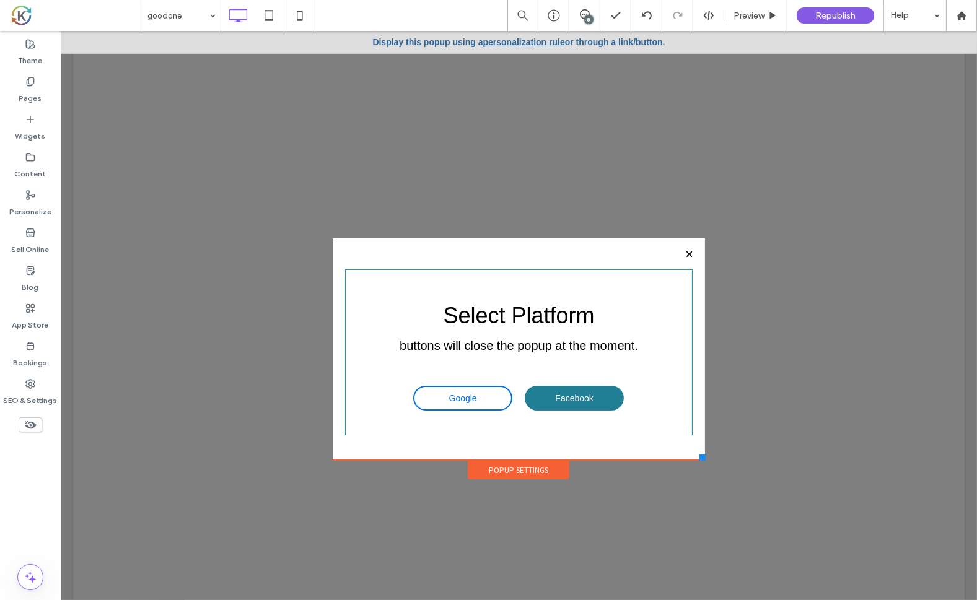
click at [448, 395] on span "Google" at bounding box center [462, 398] width 28 height 22
click at [34, 91] on label "Pages" at bounding box center [30, 95] width 23 height 17
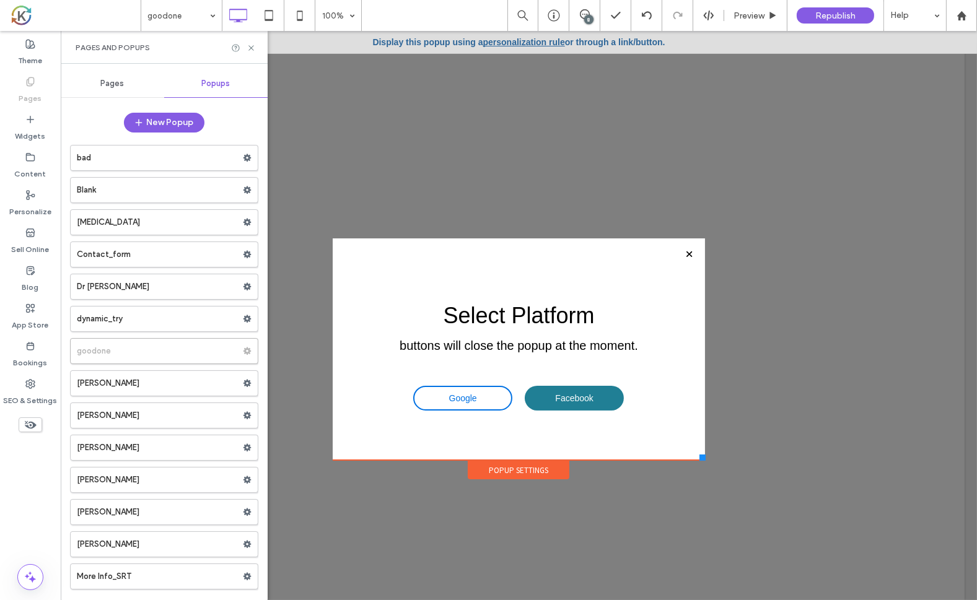
click at [207, 84] on span "Popups" at bounding box center [216, 84] width 28 height 10
click at [122, 345] on label "goodone" at bounding box center [160, 351] width 166 height 25
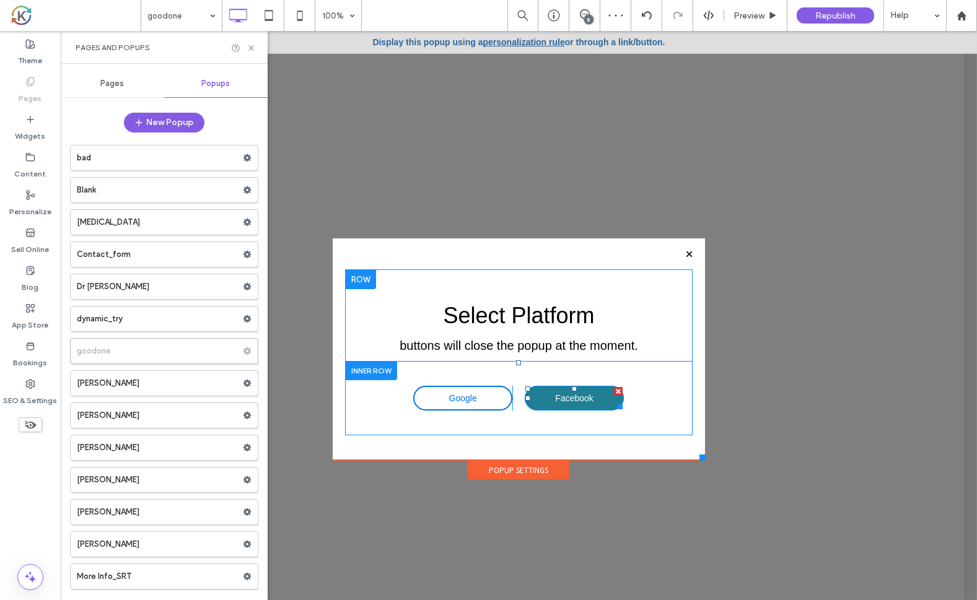
click at [533, 401] on link "Facebook" at bounding box center [573, 398] width 99 height 25
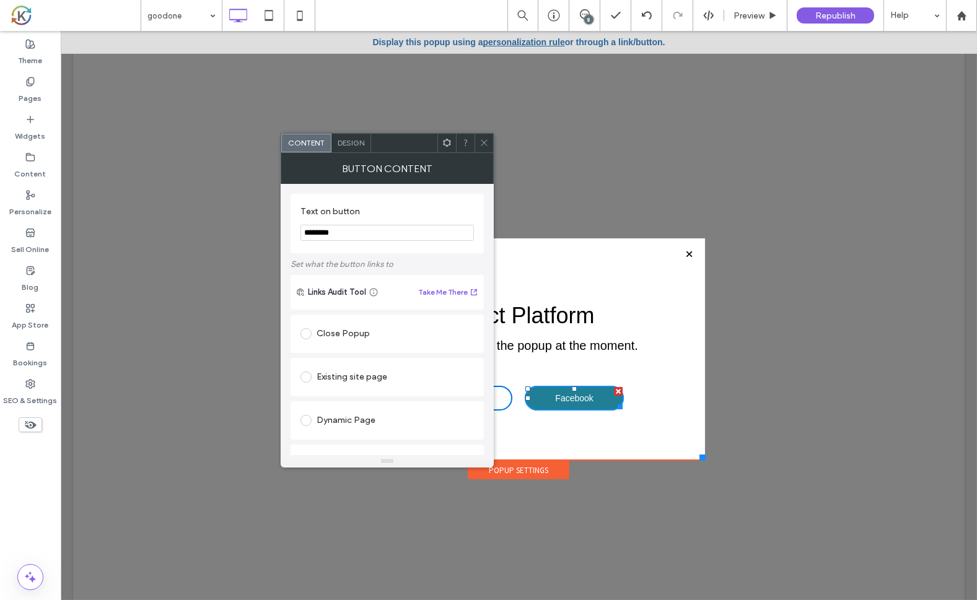
click at [359, 153] on div "Button Content" at bounding box center [387, 168] width 213 height 31
click at [354, 148] on div "Design" at bounding box center [351, 143] width 40 height 19
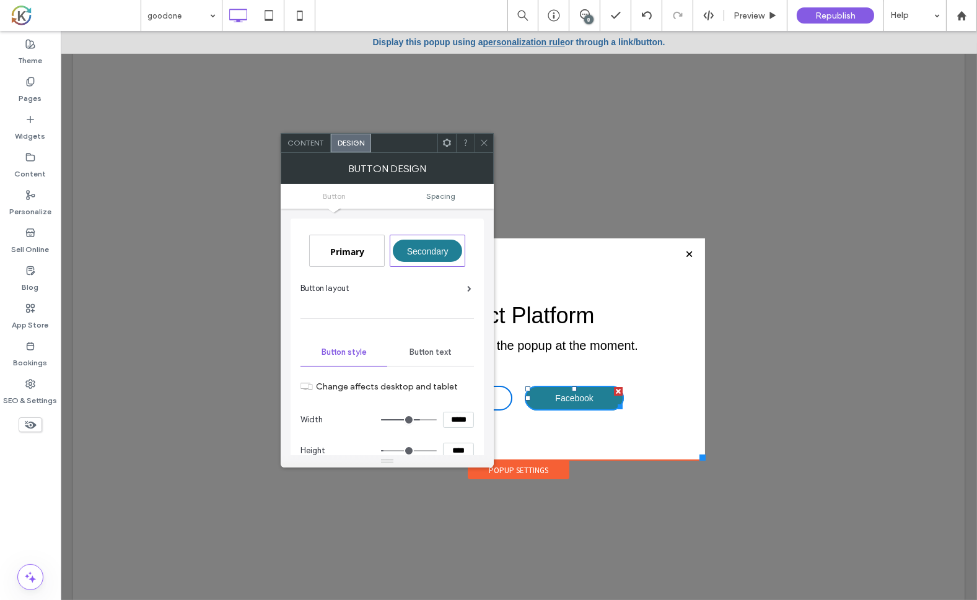
click at [470, 286] on span at bounding box center [469, 289] width 4 height 6
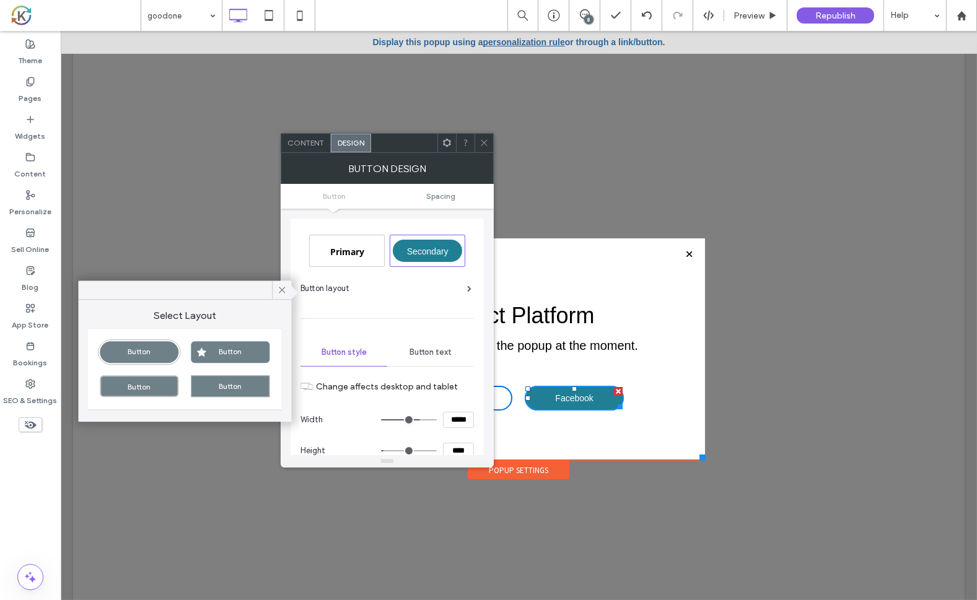
click at [478, 243] on div "Primary Secondary Button layout Button style Button text Change affects desktop…" at bounding box center [387, 458] width 193 height 479
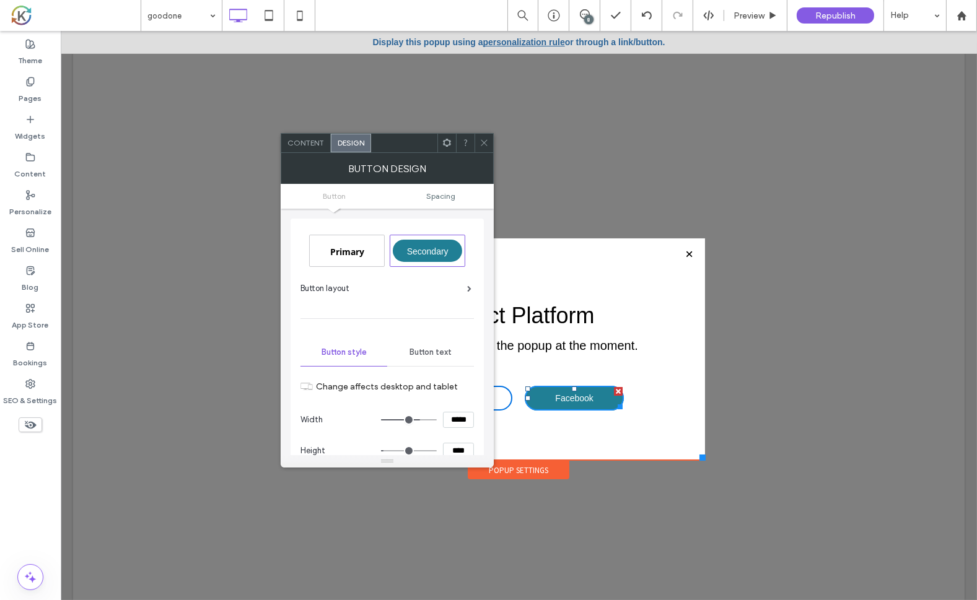
click at [483, 144] on use at bounding box center [484, 143] width 6 height 6
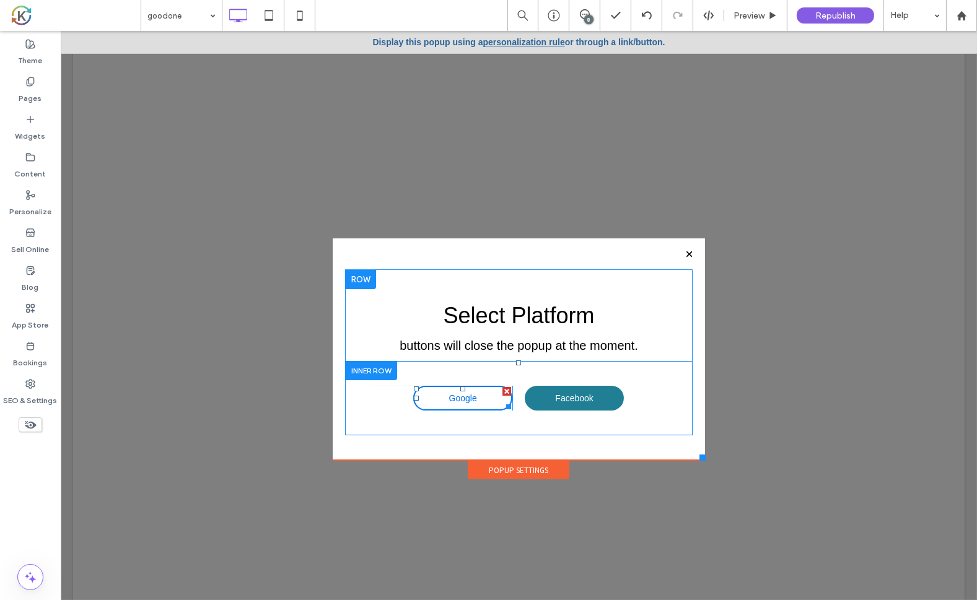
click at [432, 393] on link "Google" at bounding box center [462, 398] width 99 height 25
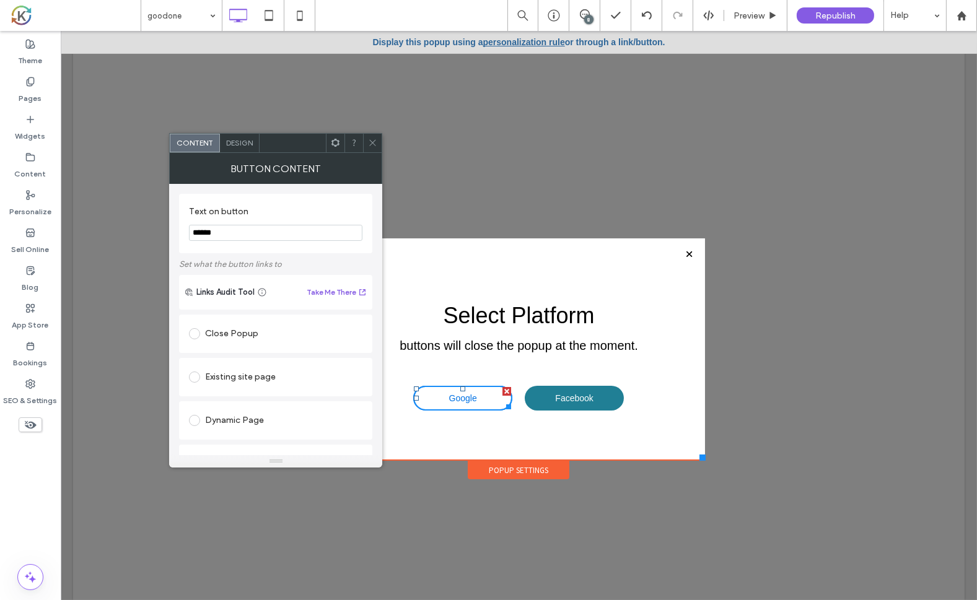
click at [249, 147] on div "Design" at bounding box center [240, 143] width 40 height 19
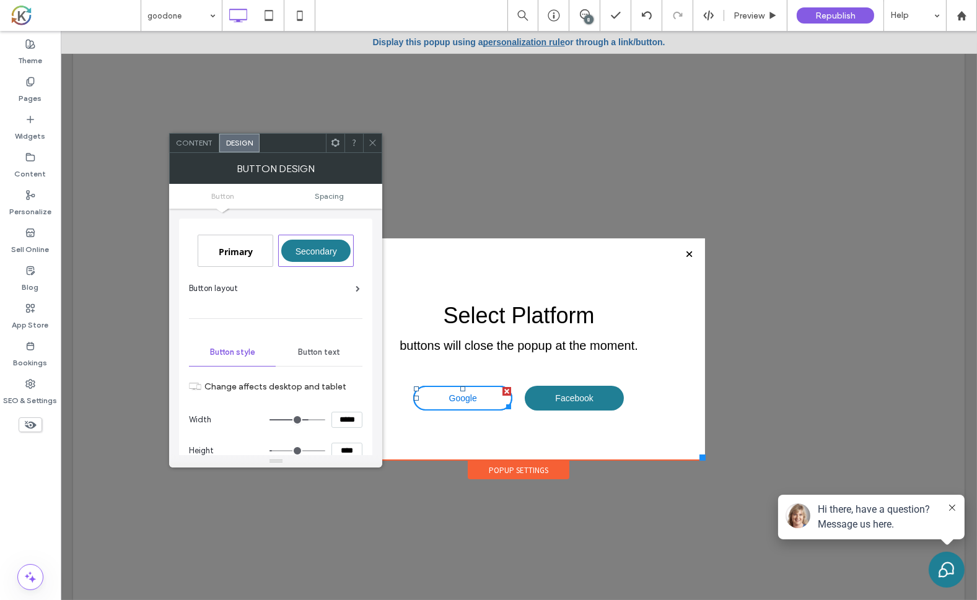
click at [242, 249] on span "Primary" at bounding box center [235, 252] width 43 height 12
click at [305, 251] on span "Secondary" at bounding box center [316, 252] width 42 height 10
type input "*"
click at [219, 195] on span "Button" at bounding box center [222, 195] width 23 height 9
click at [190, 141] on span "Content" at bounding box center [194, 142] width 37 height 9
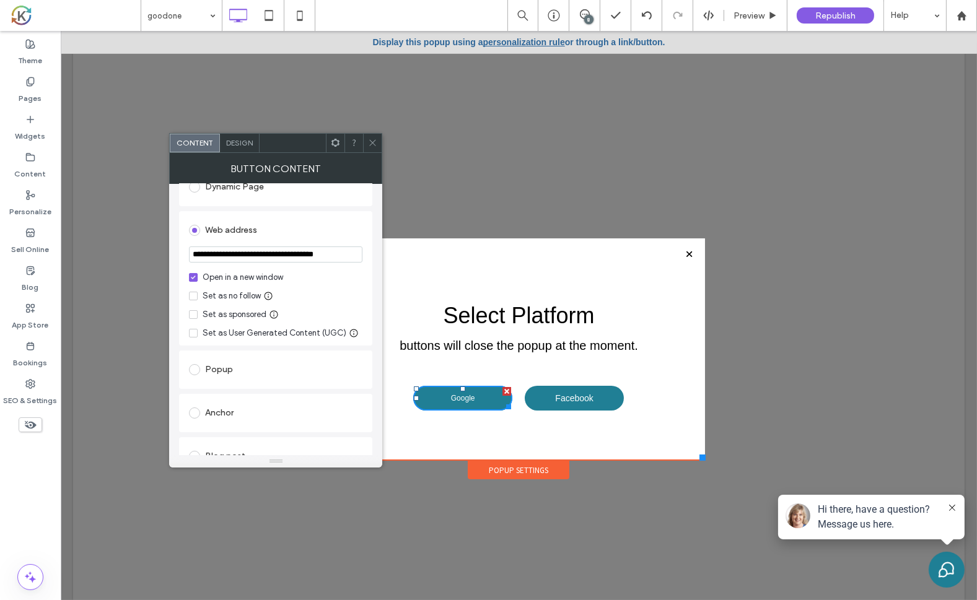
scroll to position [234, 0]
click at [372, 144] on use at bounding box center [373, 143] width 6 height 6
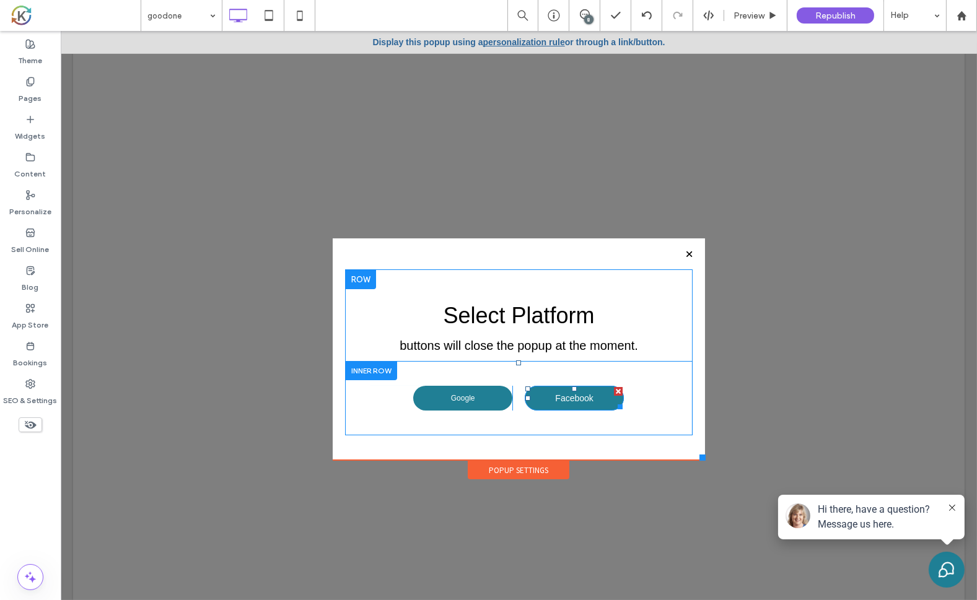
click at [538, 395] on link "Facebook" at bounding box center [573, 398] width 99 height 25
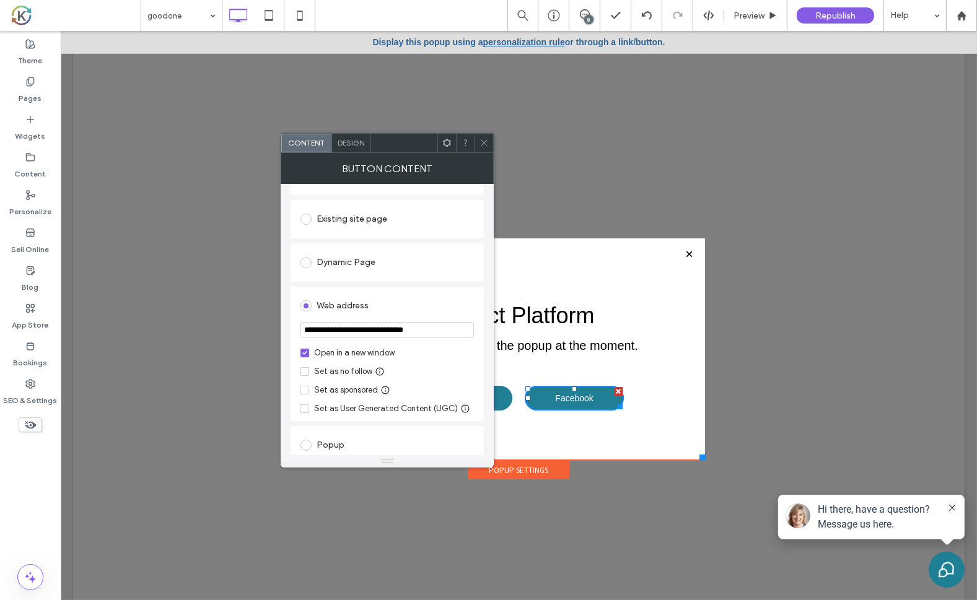
scroll to position [159, 0]
click at [839, 11] on span "Republish" at bounding box center [835, 16] width 40 height 11
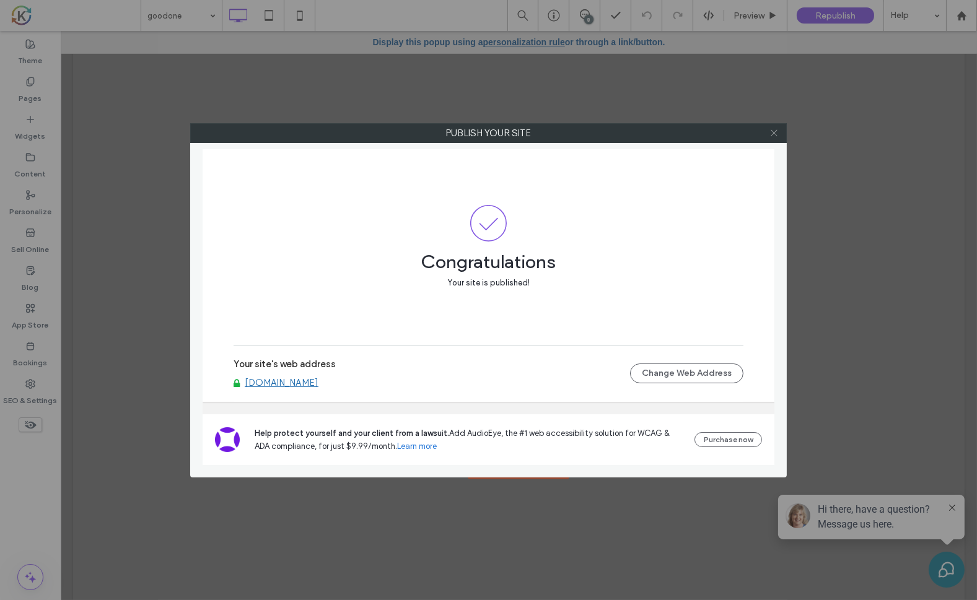
click at [777, 133] on icon at bounding box center [773, 132] width 9 height 9
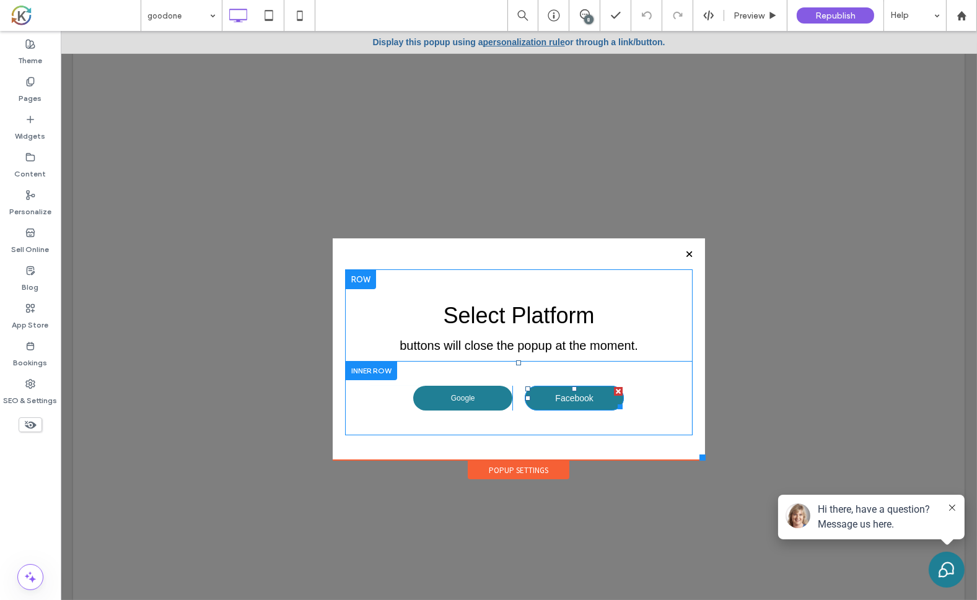
click at [570, 401] on span "Facebook" at bounding box center [573, 398] width 38 height 22
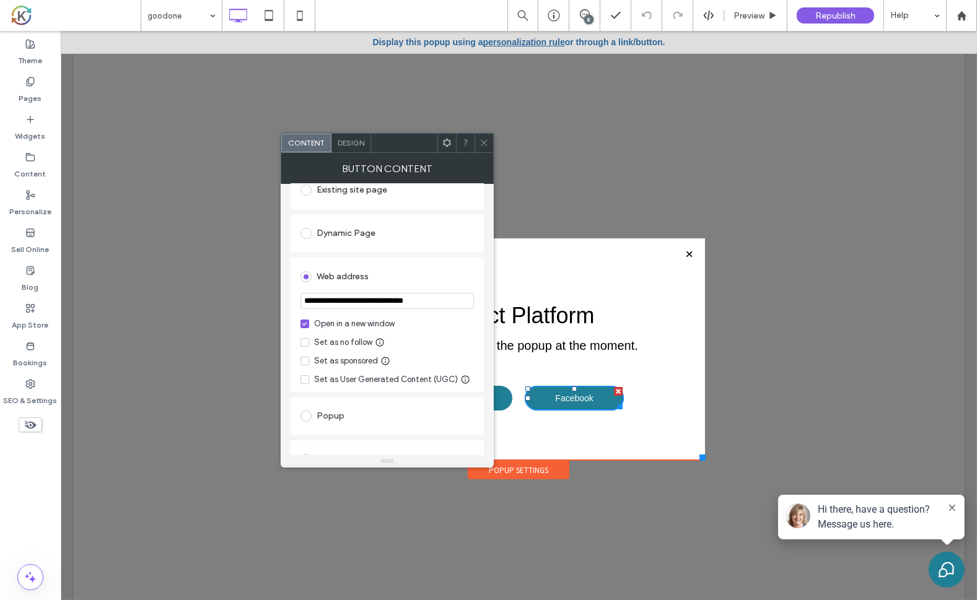
scroll to position [185, 0]
click at [432, 307] on input "**********" at bounding box center [386, 303] width 173 height 16
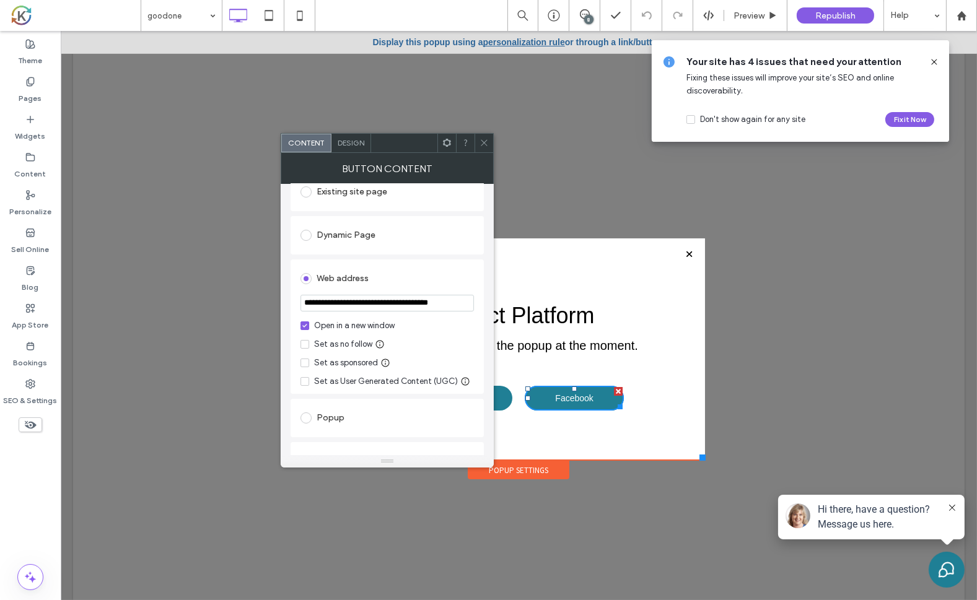
scroll to position [0, 17]
type input "**********"
click at [485, 148] on span at bounding box center [483, 143] width 9 height 19
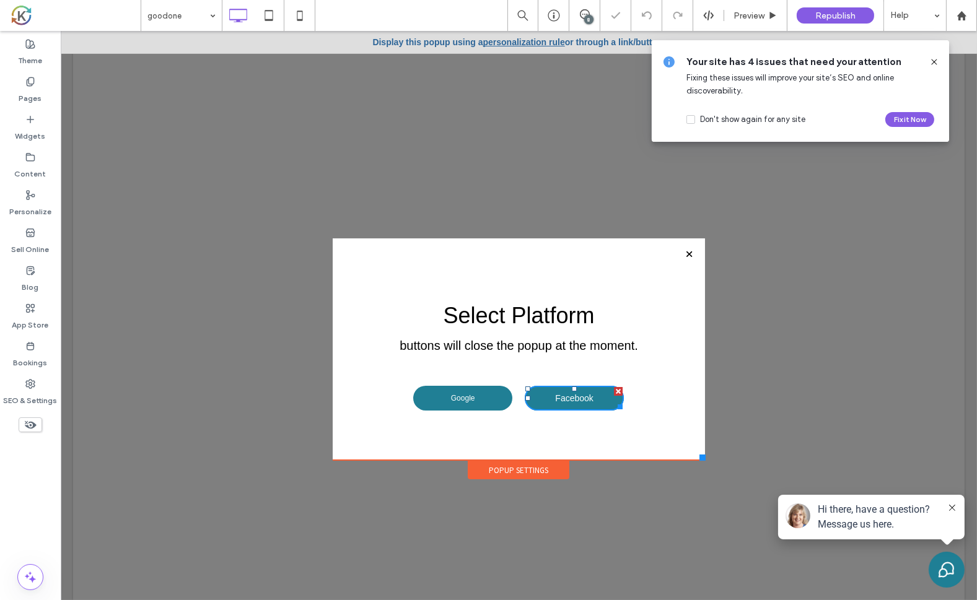
scroll to position [0, 0]
click at [852, 9] on div "Republish" at bounding box center [835, 15] width 77 height 16
